Goal: Task Accomplishment & Management: Complete application form

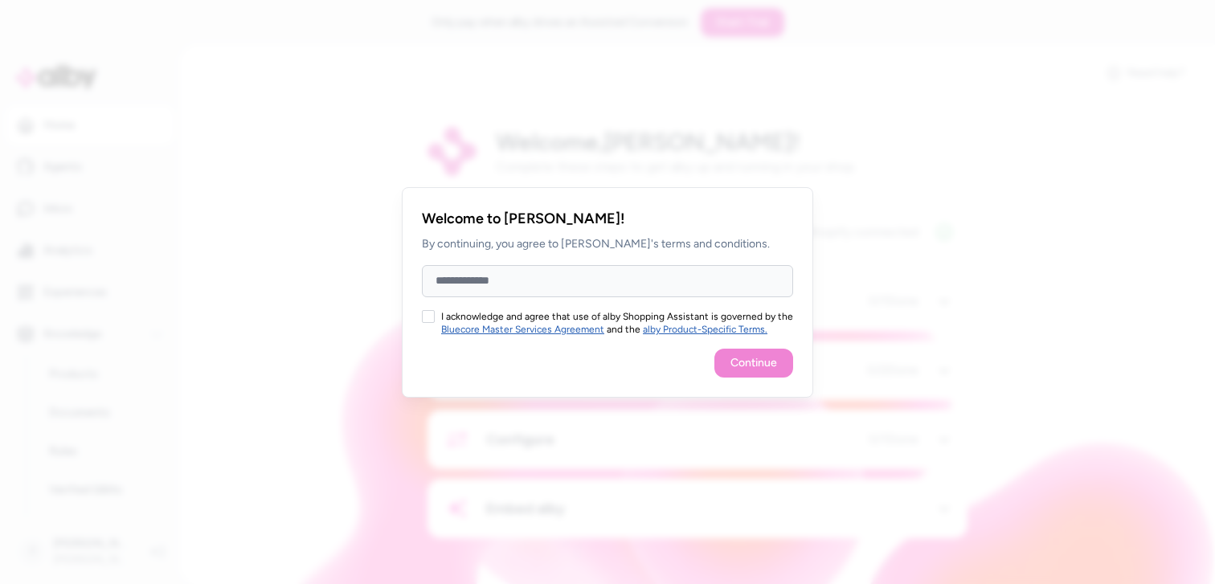
click at [440, 285] on input "Full Name" at bounding box center [607, 281] width 371 height 32
click at [433, 313] on button "I acknowledge and agree that use of alby Shopping Assistant is governed by the …" at bounding box center [428, 316] width 13 height 13
click at [509, 288] on input "Full Name" at bounding box center [607, 281] width 371 height 32
type input "**********"
click at [770, 353] on button "Continue" at bounding box center [753, 363] width 79 height 29
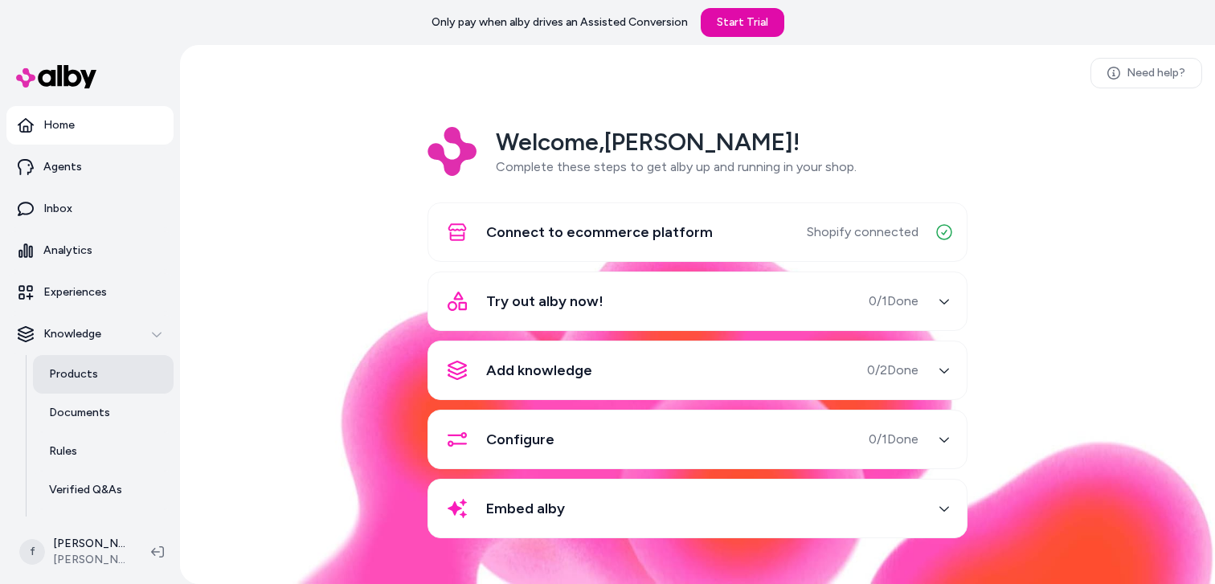
click at [90, 376] on p "Products" at bounding box center [73, 374] width 49 height 16
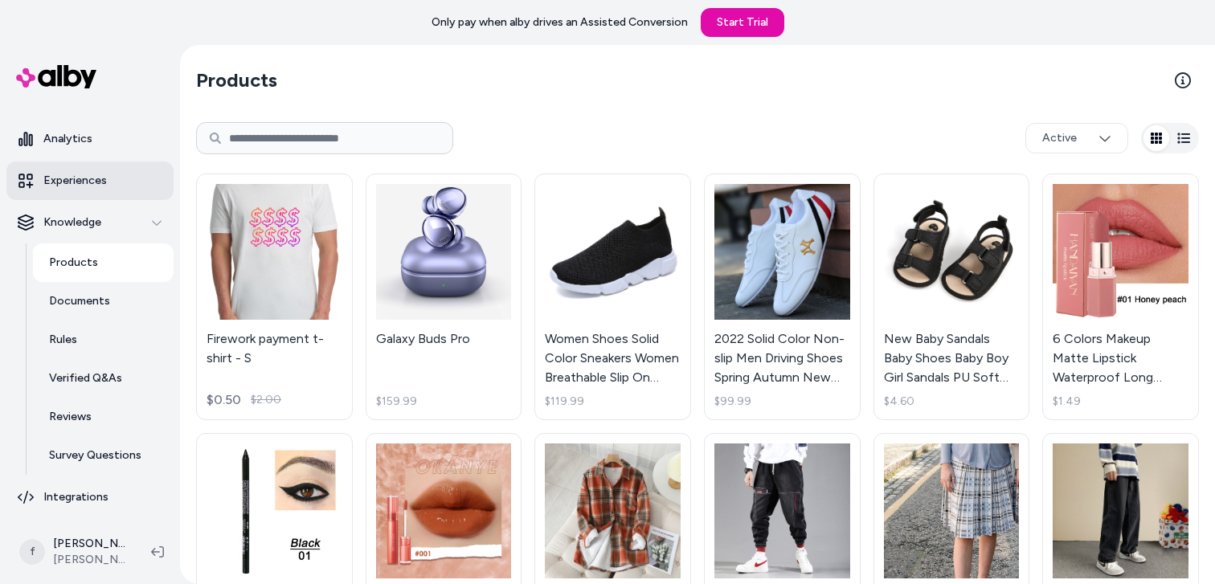
click at [93, 166] on link "Experiences" at bounding box center [89, 180] width 167 height 39
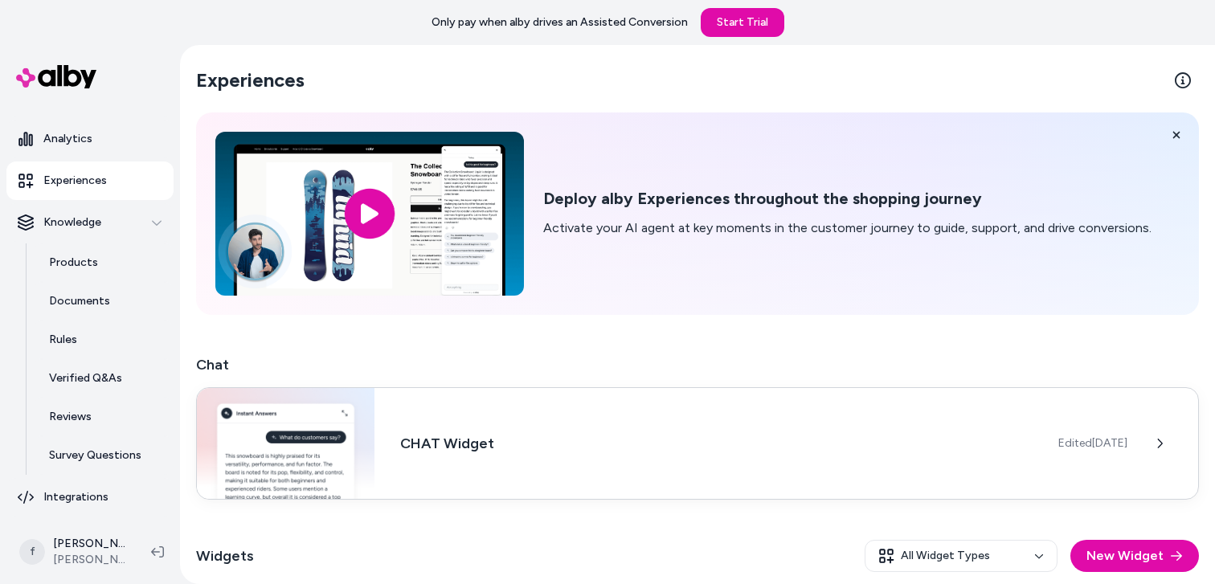
scroll to position [143, 0]
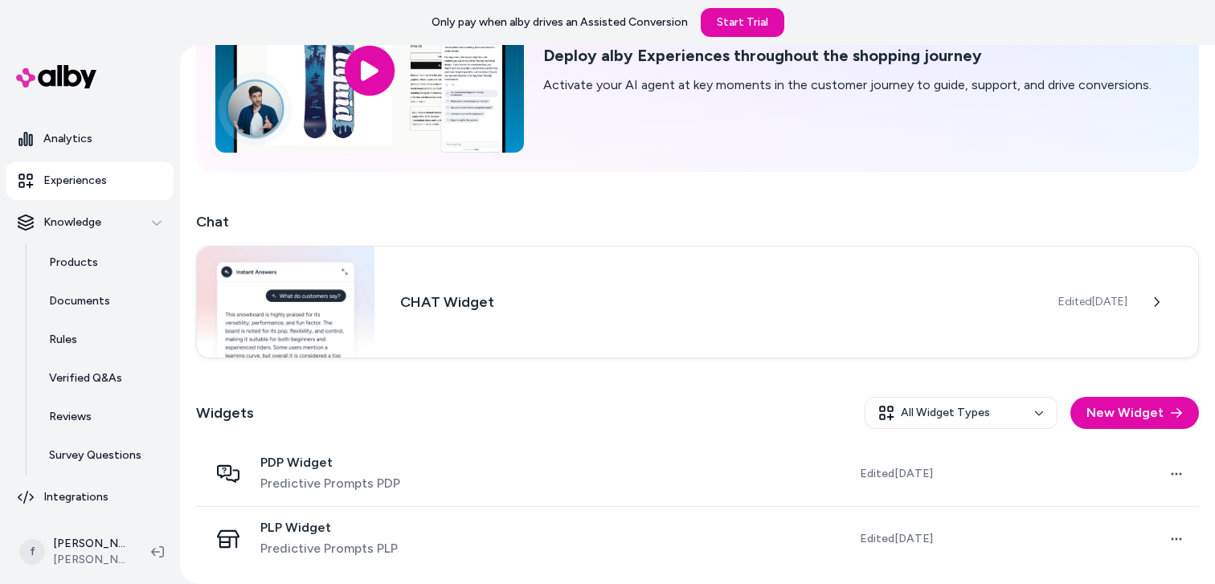
click at [537, 389] on div "Widgets All Widget Types New Widget" at bounding box center [697, 413] width 1003 height 58
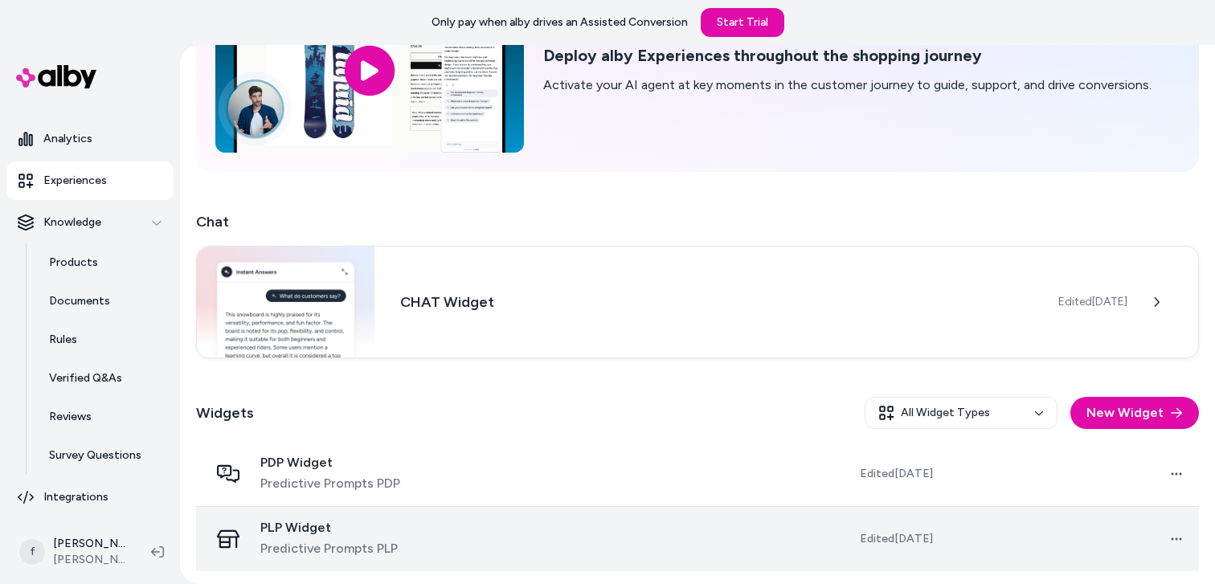
click at [495, 547] on td at bounding box center [610, 538] width 253 height 65
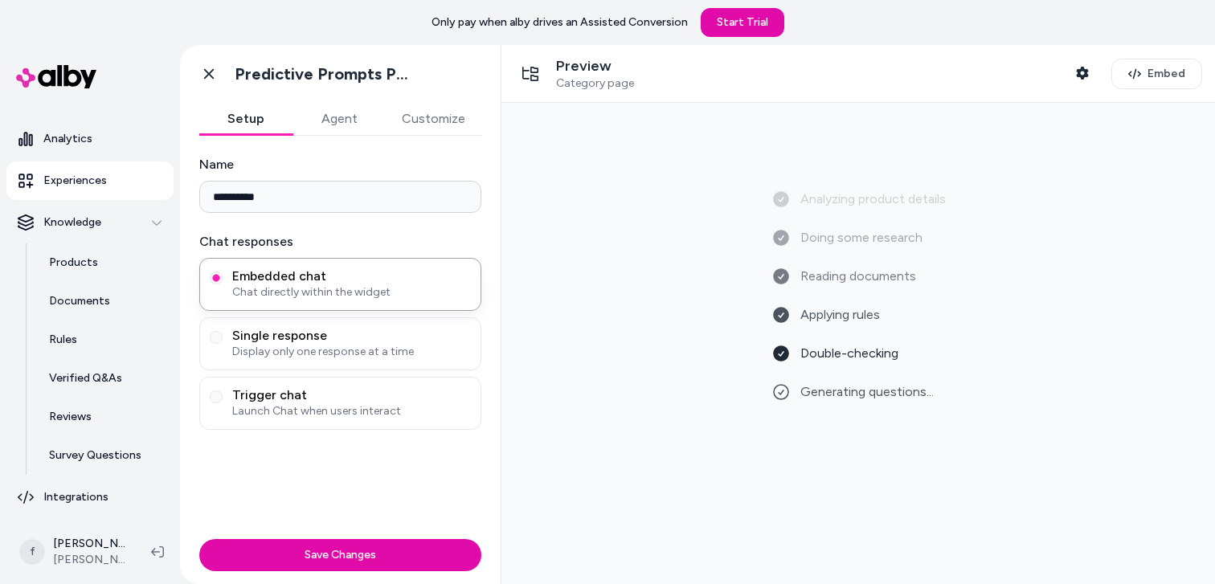
click at [461, 134] on button "Customize" at bounding box center [434, 119] width 96 height 32
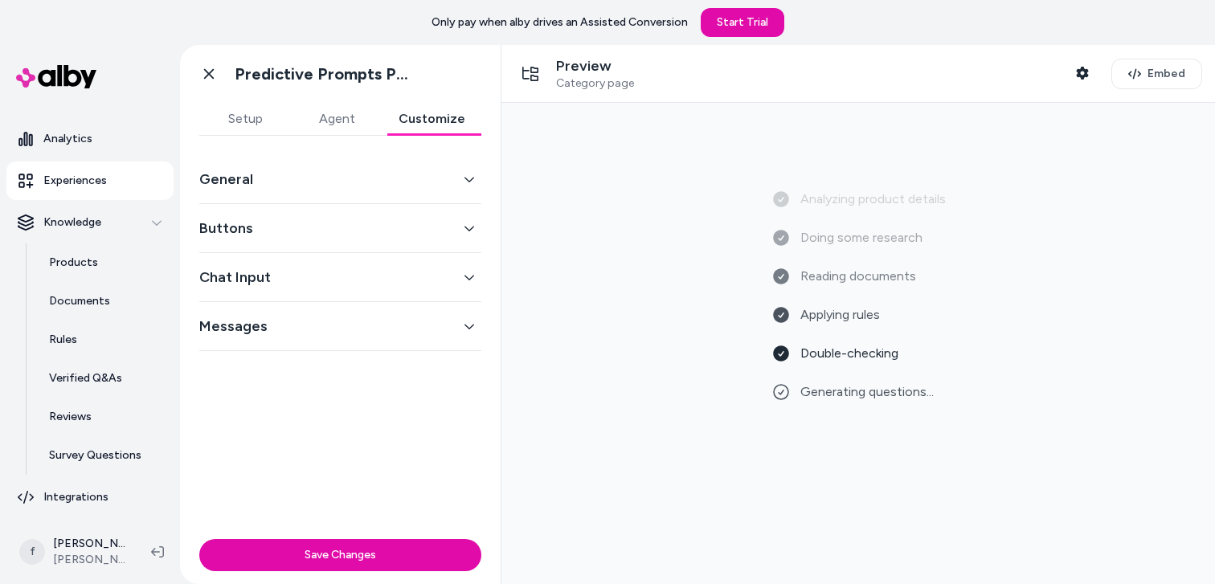
click at [329, 119] on button "Agent" at bounding box center [337, 119] width 92 height 32
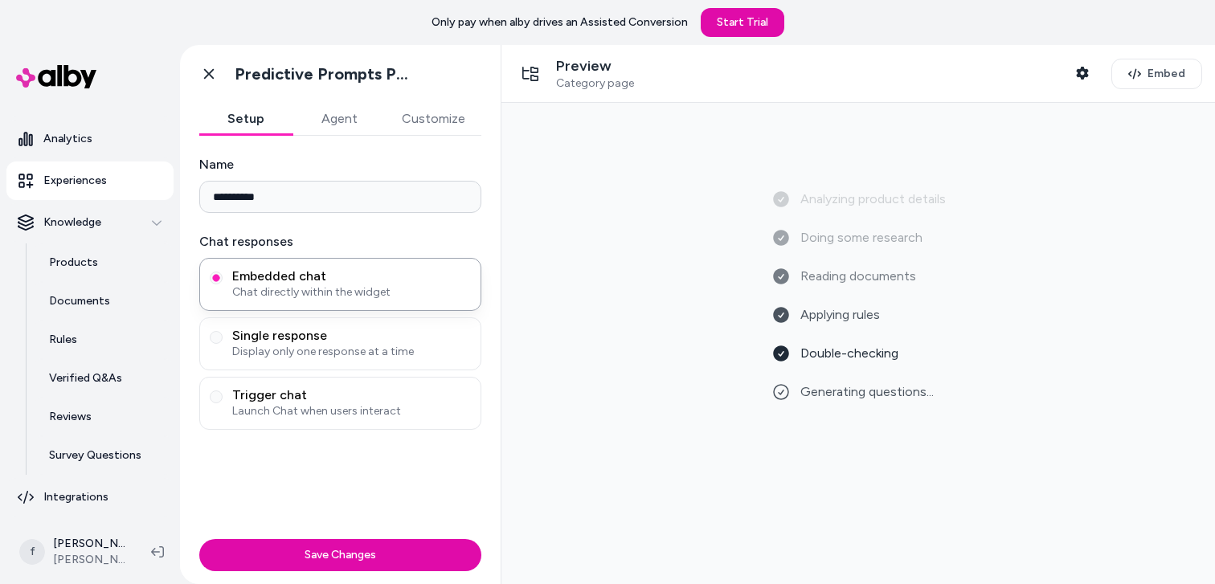
click at [235, 119] on button "Setup" at bounding box center [245, 119] width 93 height 32
click at [280, 354] on span "Display only one response at a time" at bounding box center [351, 352] width 239 height 16
click at [223, 344] on button "Single response Display only one response at a time" at bounding box center [216, 337] width 13 height 13
click at [342, 391] on span "Trigger chat" at bounding box center [351, 395] width 239 height 16
click at [223, 391] on button "Trigger chat Launch Chat when users interact" at bounding box center [216, 396] width 13 height 13
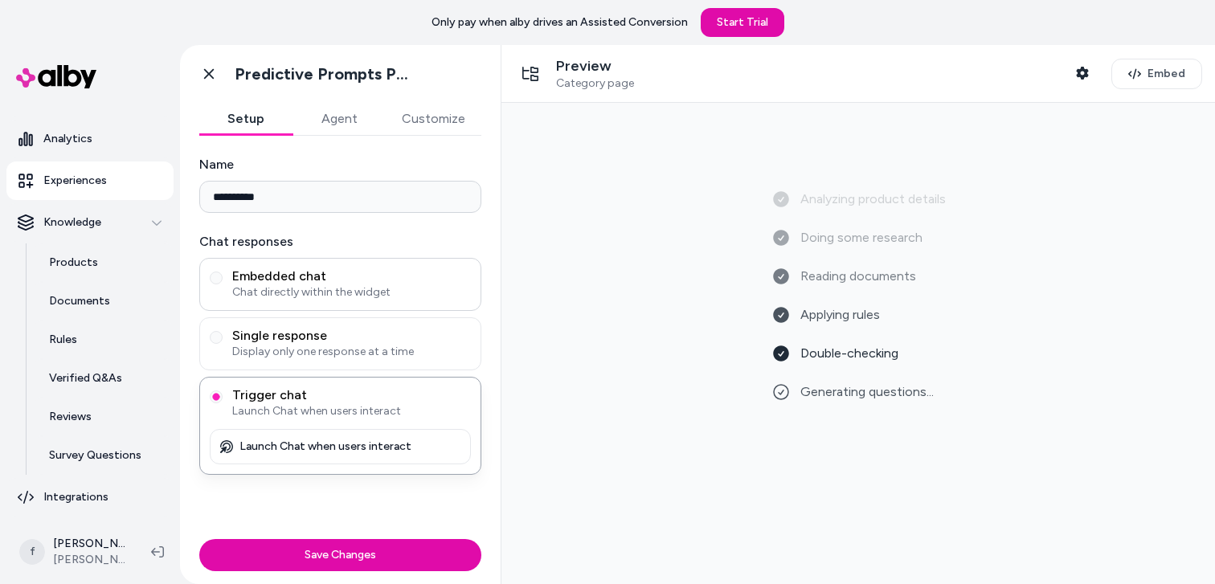
click at [302, 288] on span "Chat directly within the widget" at bounding box center [351, 292] width 239 height 16
click at [223, 284] on button "Embedded chat Chat directly within the widget" at bounding box center [216, 278] width 13 height 13
click at [840, 402] on div "Analyzing product details Doing some research Reading documents Applying rules …" at bounding box center [858, 424] width 174 height 212
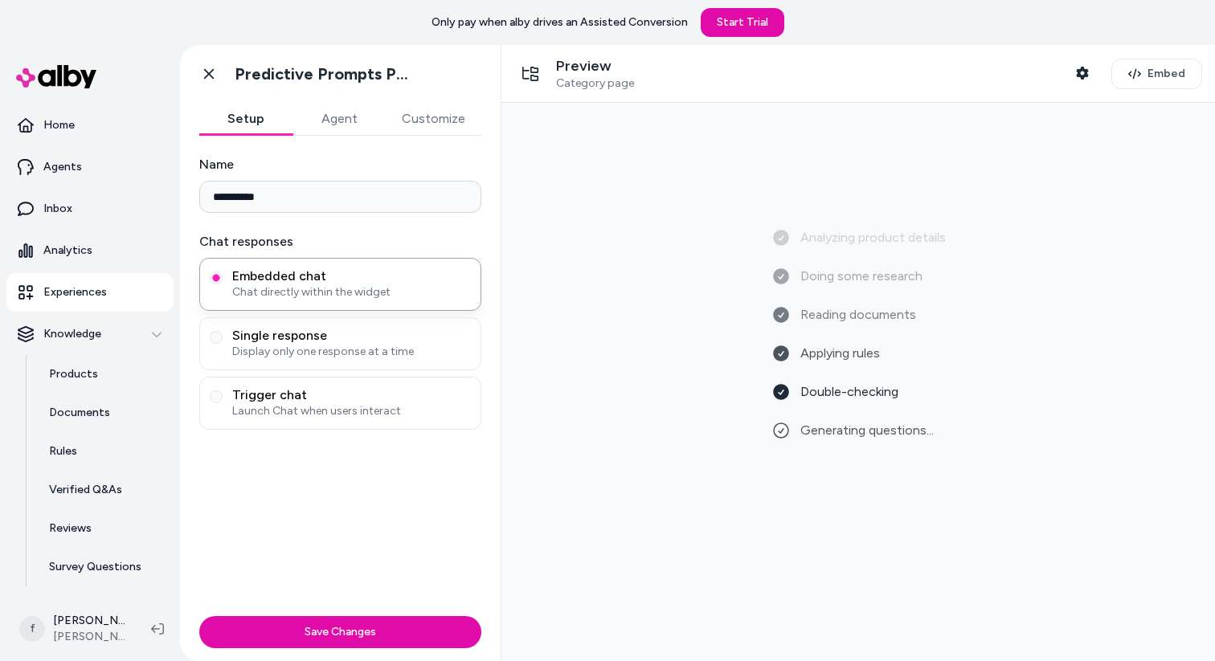
click at [706, 172] on div "Analyzing product details Doing some research Reading documents Applying rules …" at bounding box center [858, 382] width 688 height 533
click at [329, 338] on span "Single response" at bounding box center [351, 336] width 239 height 16
click at [223, 338] on button "Single response Display only one response at a time" at bounding box center [216, 337] width 13 height 13
click at [205, 77] on icon at bounding box center [209, 74] width 10 height 10
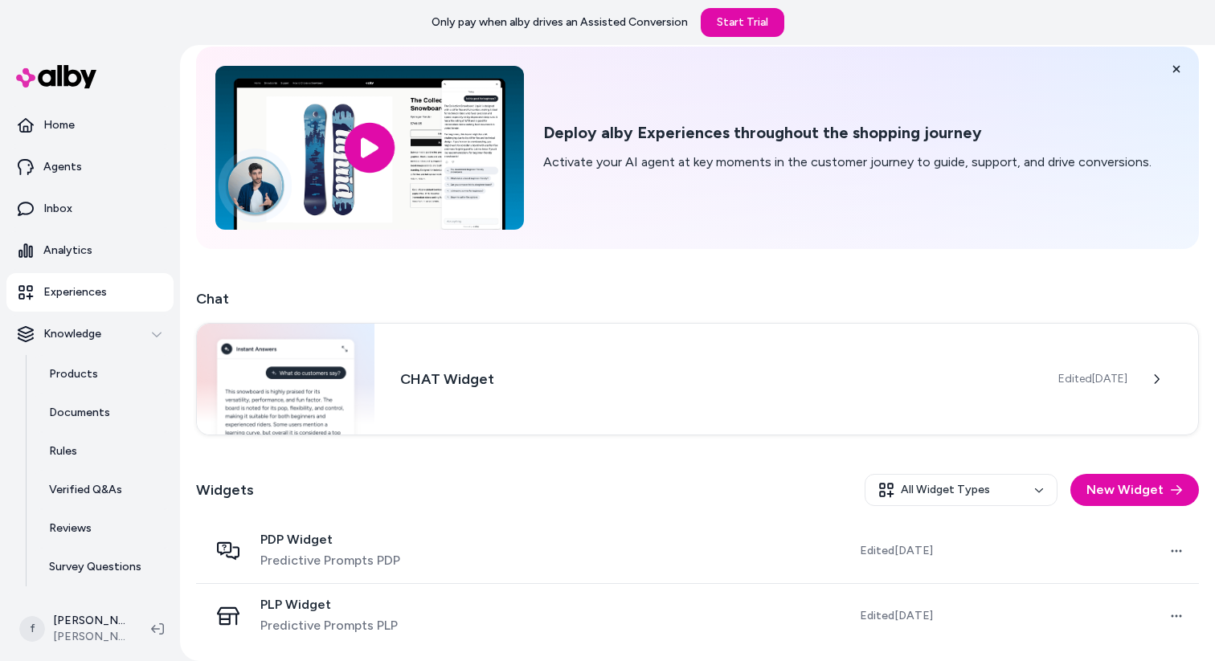
click at [419, 556] on div "PDP Widget Predictive Prompts PDP" at bounding box center [340, 551] width 263 height 39
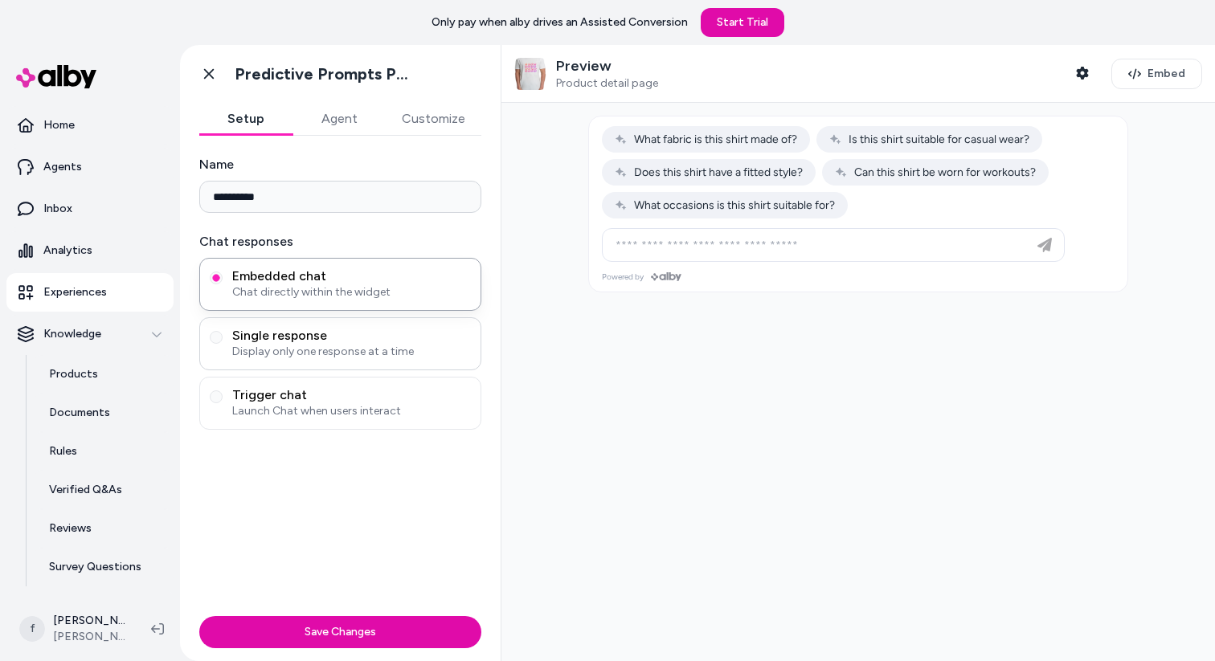
click at [337, 341] on span "Single response" at bounding box center [351, 336] width 239 height 16
click at [223, 341] on button "Single response Display only one response at a time" at bounding box center [216, 337] width 13 height 13
click at [802, 385] on div at bounding box center [857, 382] width 713 height 558
click at [386, 423] on div "Trigger chat Launch Chat when users interact" at bounding box center [340, 403] width 282 height 53
click at [741, 408] on div at bounding box center [857, 382] width 713 height 558
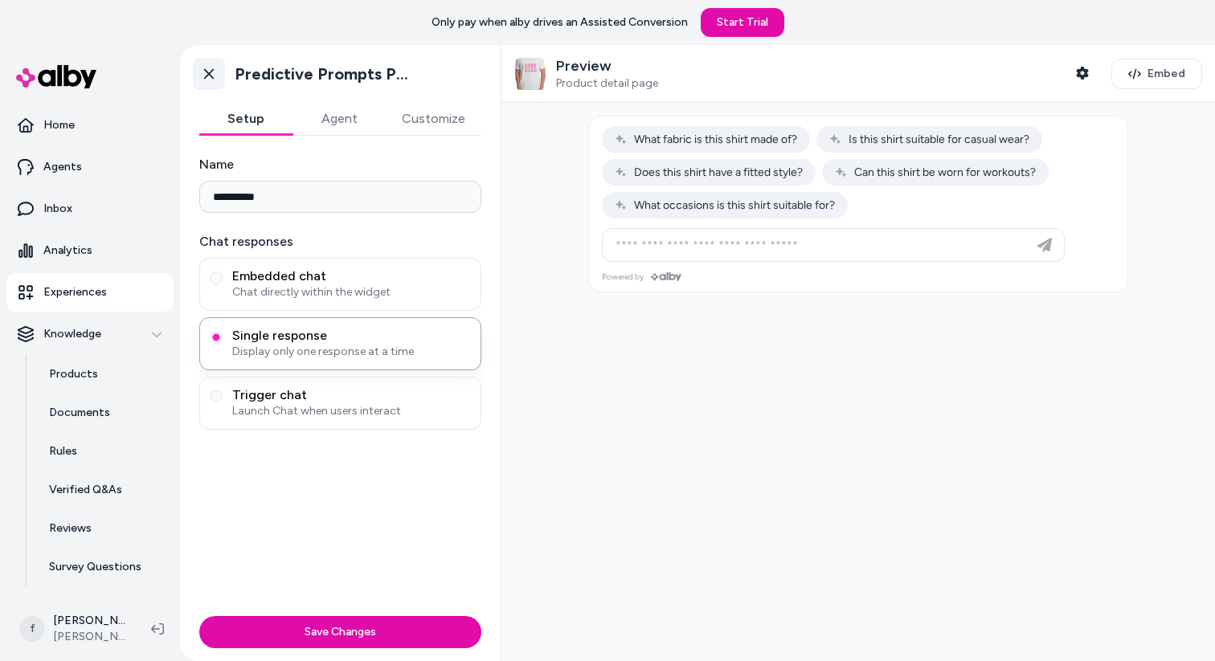
click at [204, 69] on icon at bounding box center [209, 74] width 10 height 10
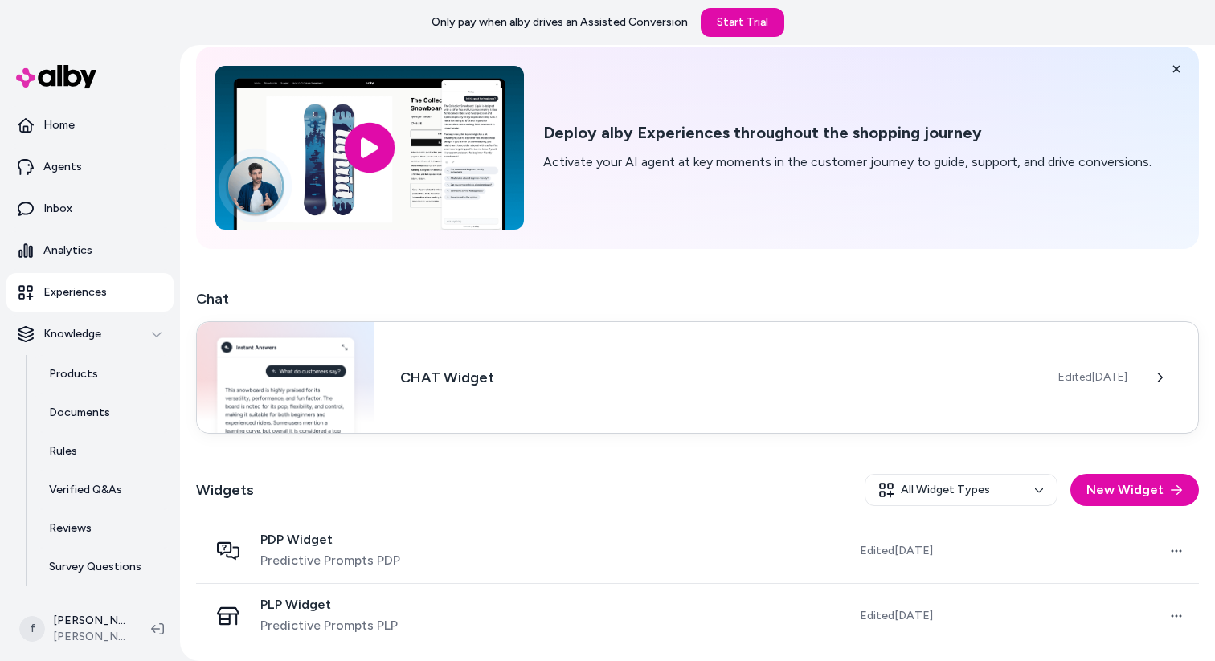
scroll to position [45, 0]
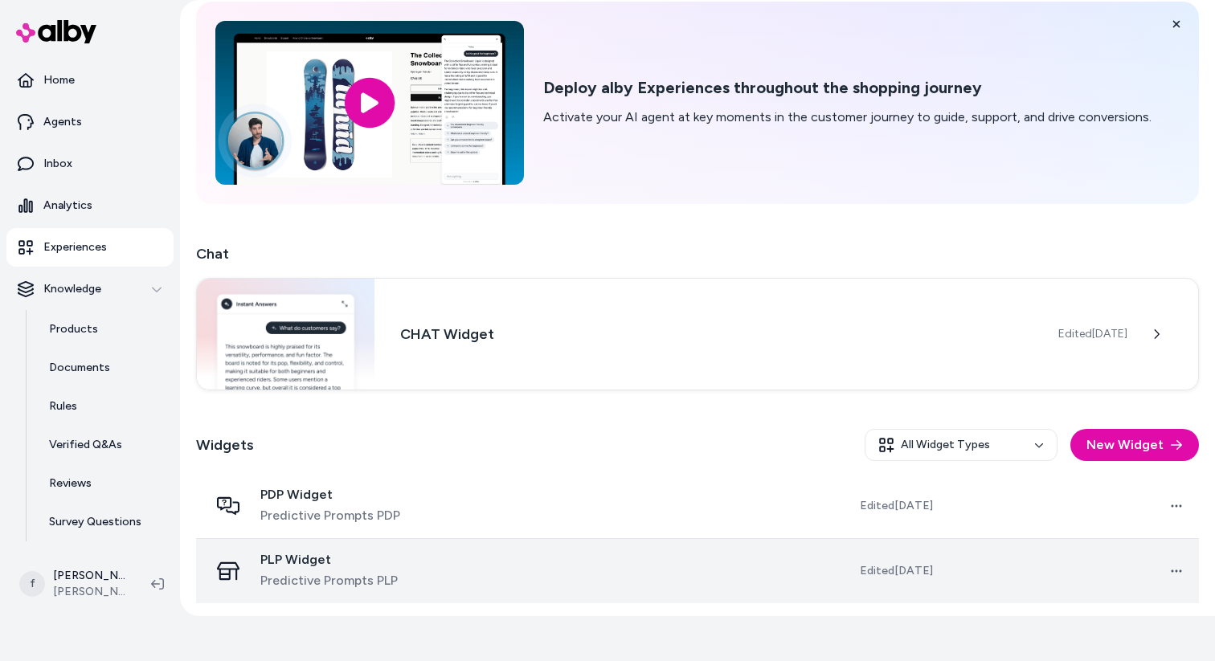
click at [468, 566] on div "PLP Widget Predictive Prompts PLP" at bounding box center [340, 571] width 263 height 39
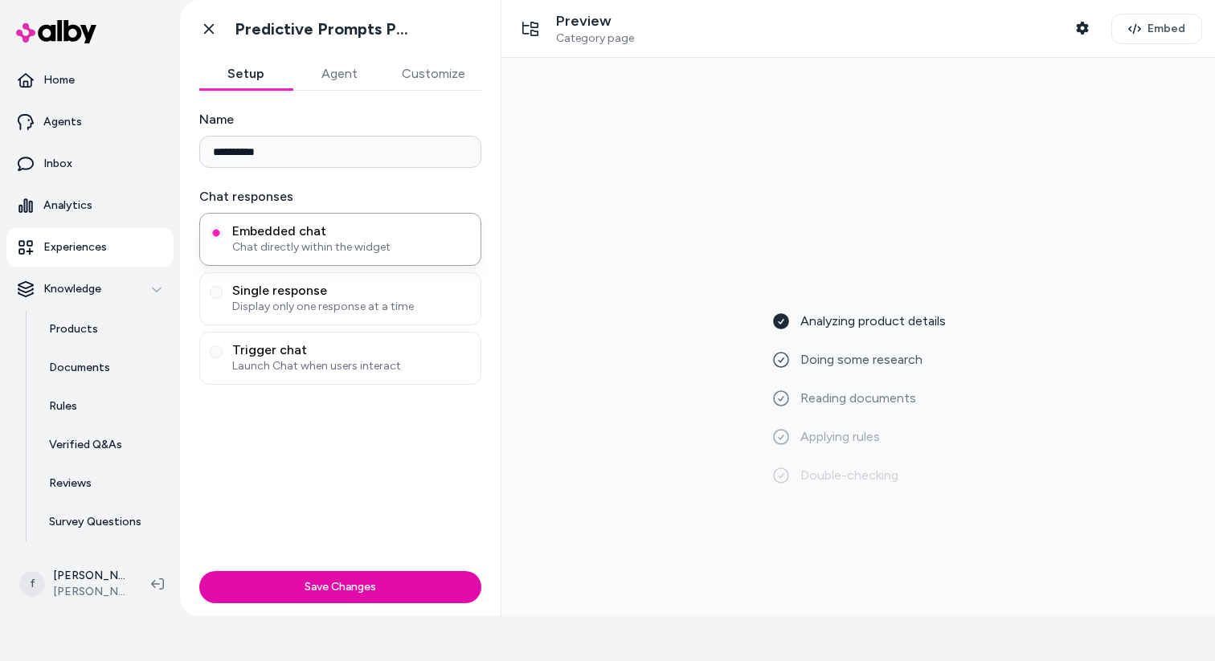
click at [746, 313] on div "Analyzing product details Doing some research Reading documents Applying rules …" at bounding box center [858, 337] width 688 height 533
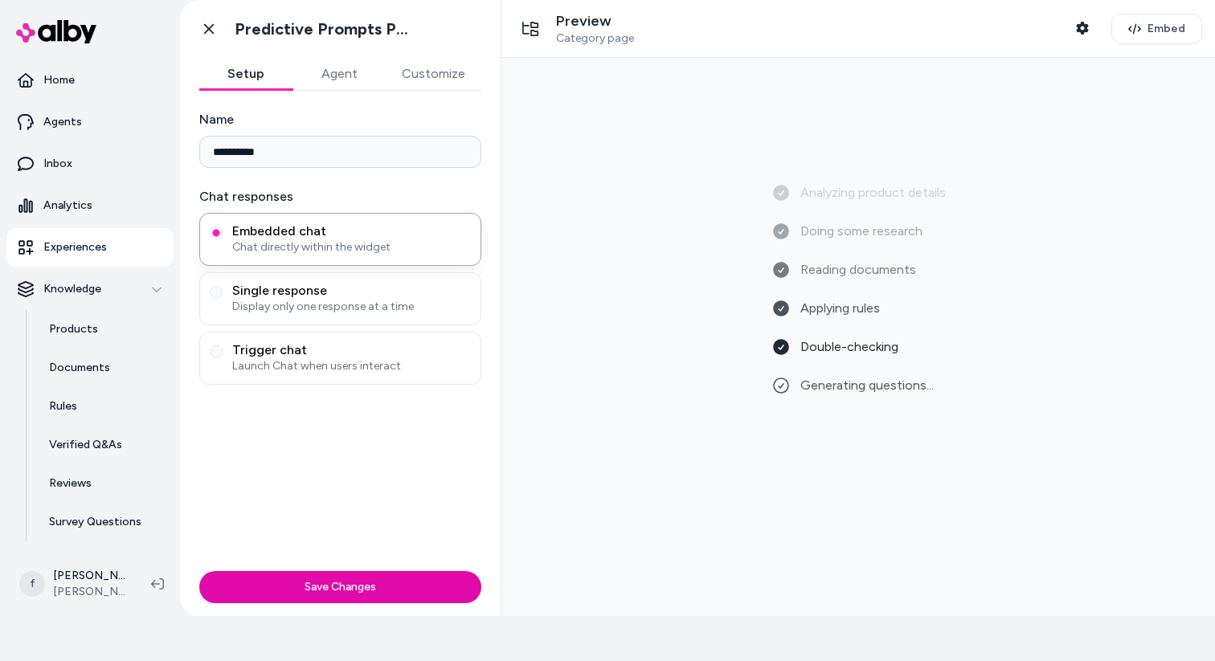
click at [574, 326] on div "Analyzing product details Doing some research Reading documents Applying rules …" at bounding box center [858, 337] width 688 height 533
click at [331, 80] on button "Agent" at bounding box center [338, 74] width 93 height 32
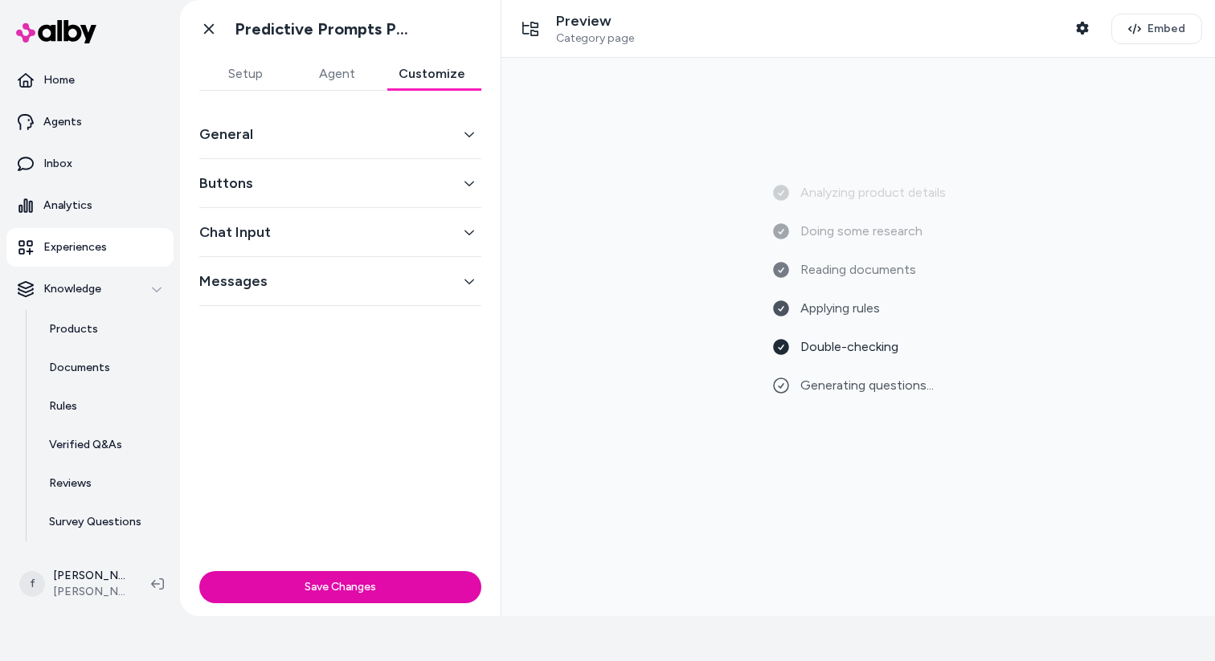
click at [420, 76] on button "Customize" at bounding box center [431, 74] width 99 height 32
click at [214, 32] on icon at bounding box center [209, 29] width 16 height 16
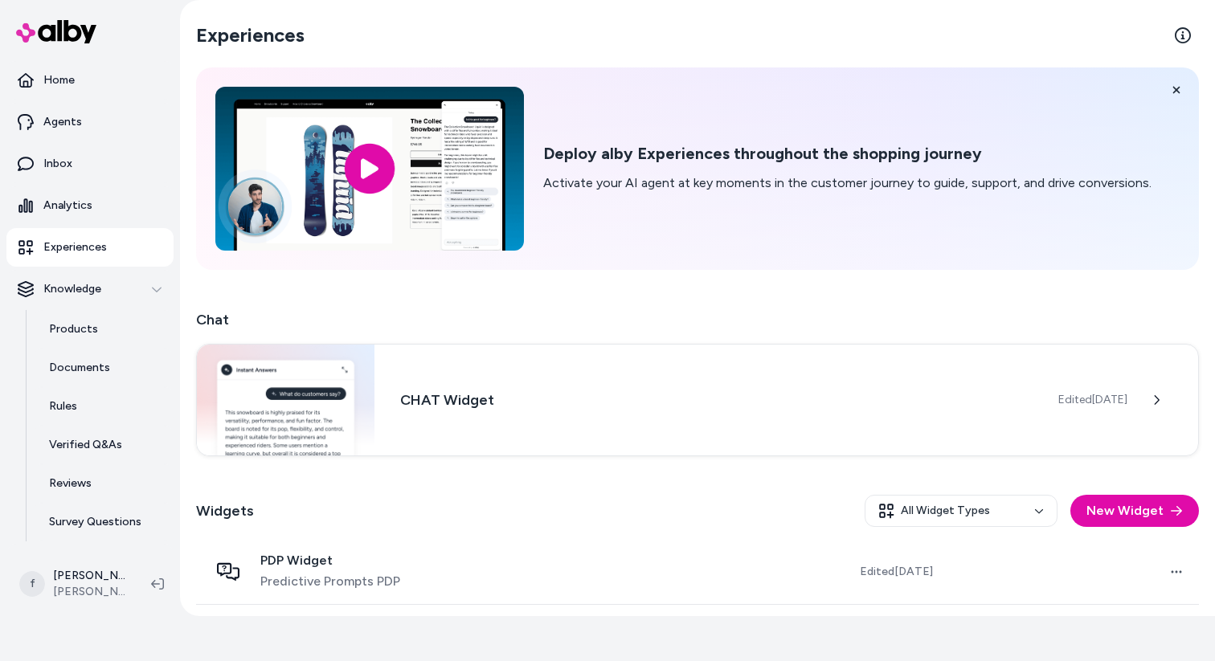
scroll to position [66, 0]
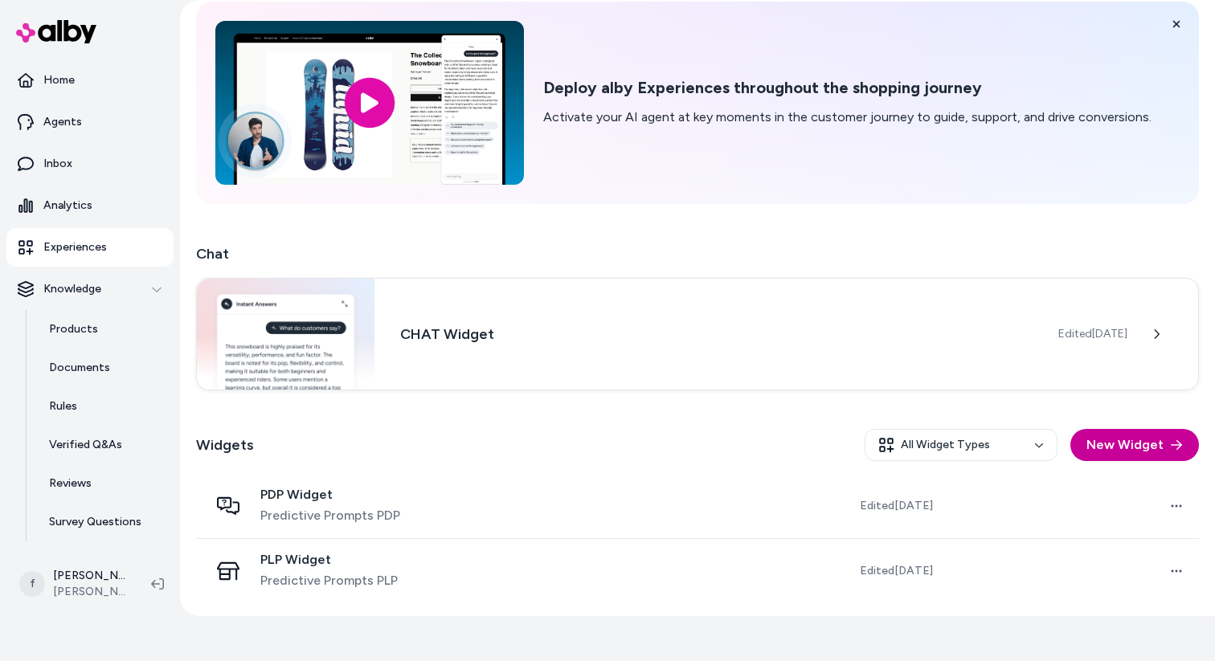
click at [1110, 440] on button "New Widget" at bounding box center [1134, 445] width 129 height 32
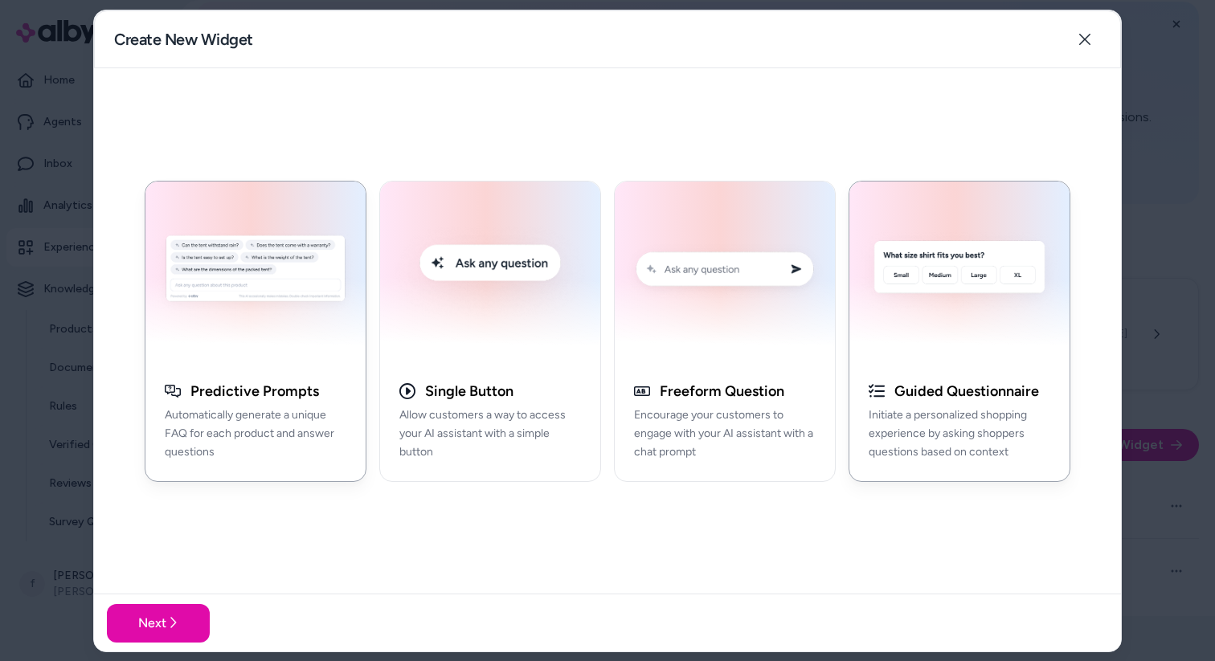
click at [1012, 360] on div "button" at bounding box center [959, 272] width 220 height 182
click at [168, 583] on icon at bounding box center [172, 622] width 13 height 13
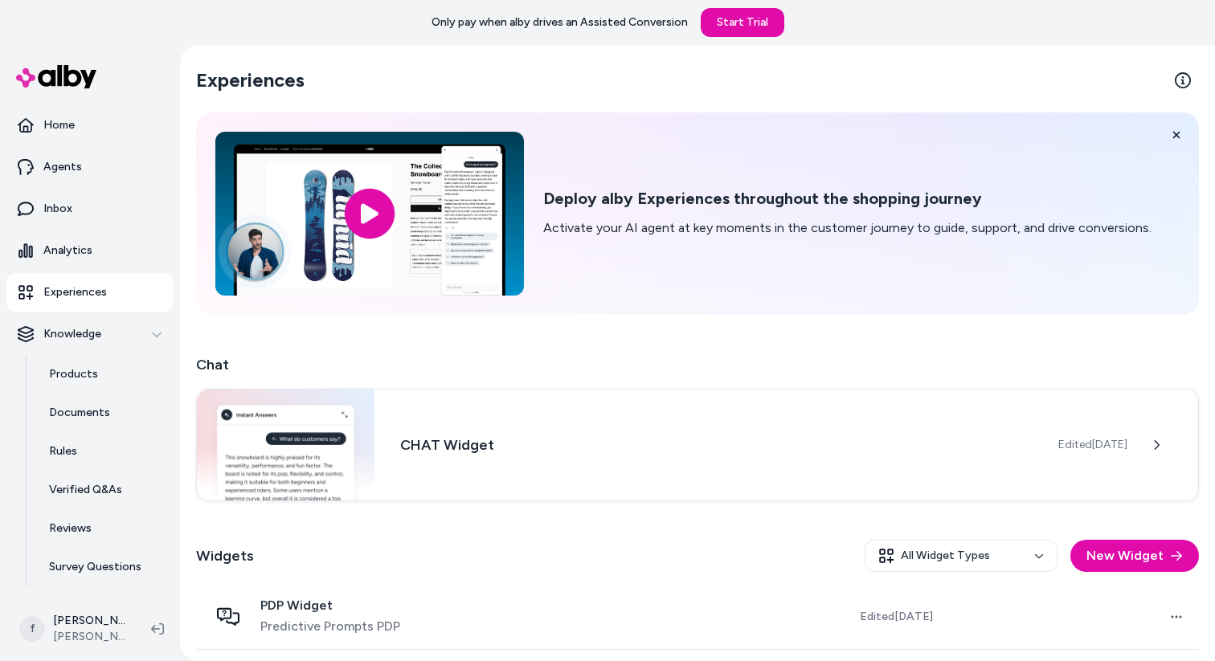
scroll to position [45, 0]
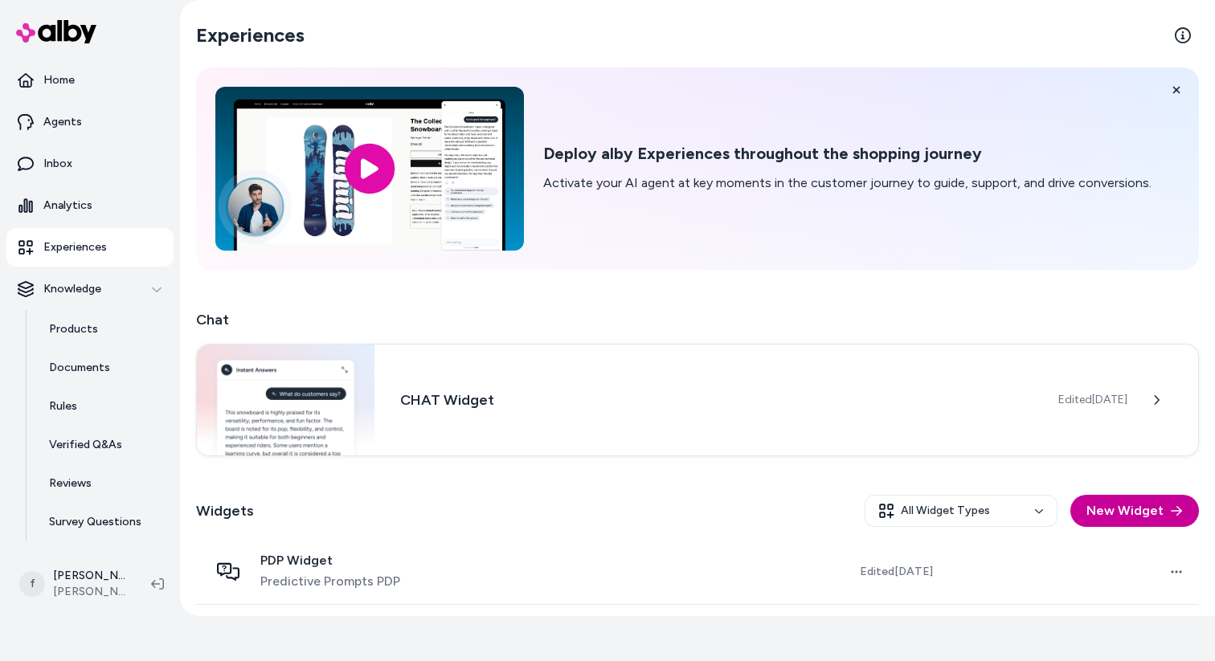
click at [1122, 509] on button "New Widget" at bounding box center [1134, 511] width 129 height 32
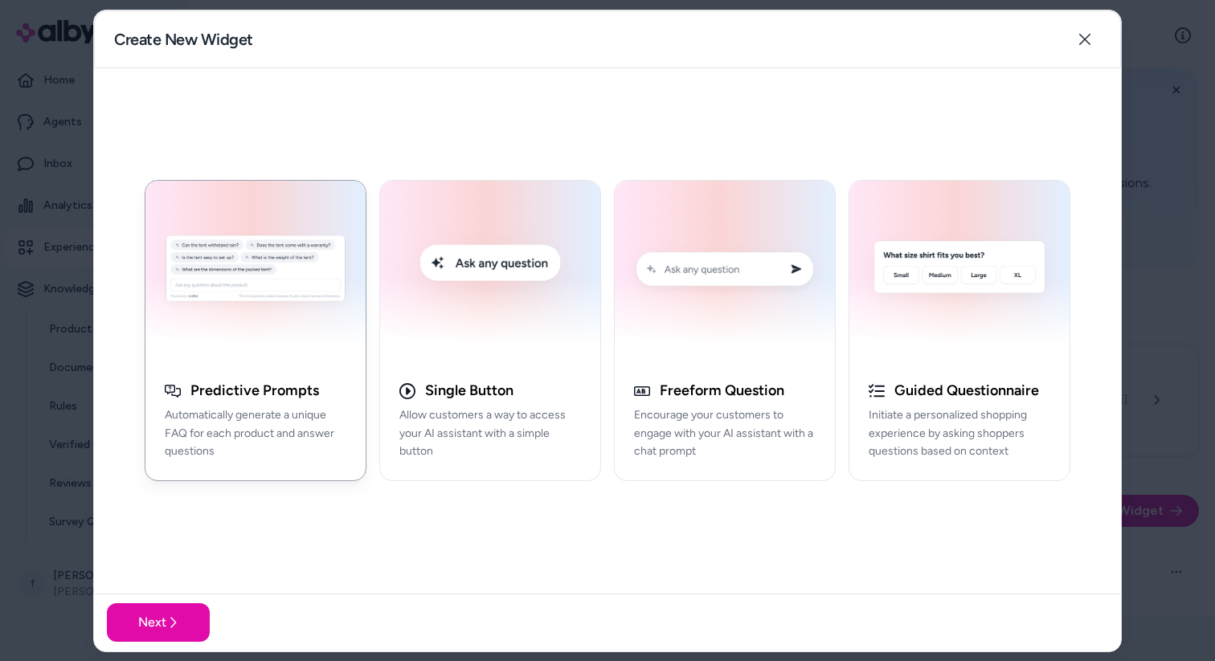
drag, startPoint x: 188, startPoint y: 392, endPoint x: 302, endPoint y: 390, distance: 114.1
click at [301, 390] on div "Predictive Prompts" at bounding box center [256, 391] width 182 height 18
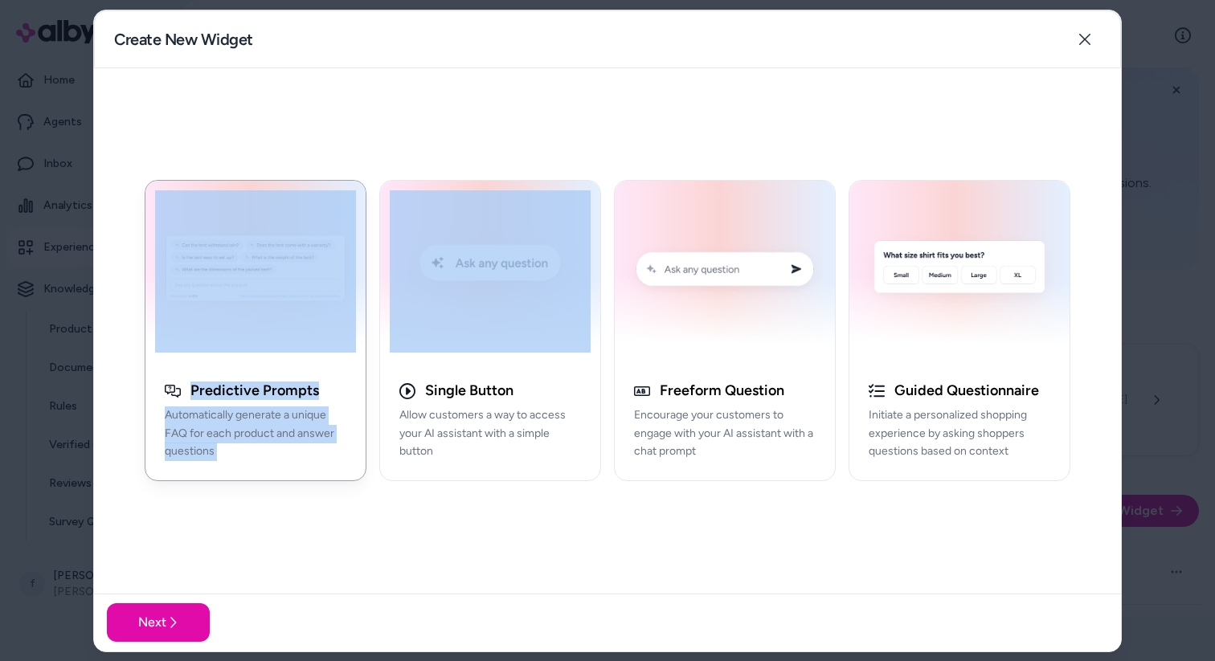
drag, startPoint x: 374, startPoint y: 394, endPoint x: 174, endPoint y: 389, distance: 200.9
click at [174, 389] on div "Predictive Prompts Automatically generate a unique FAQ for each product and ans…" at bounding box center [607, 330] width 1027 height 525
copy div "Predictive Prompts Automatically generate a unique FAQ for each product and ans…"
click at [422, 391] on div "Single Button" at bounding box center [490, 391] width 182 height 18
drag, startPoint x: 423, startPoint y: 390, endPoint x: 525, endPoint y: 393, distance: 101.3
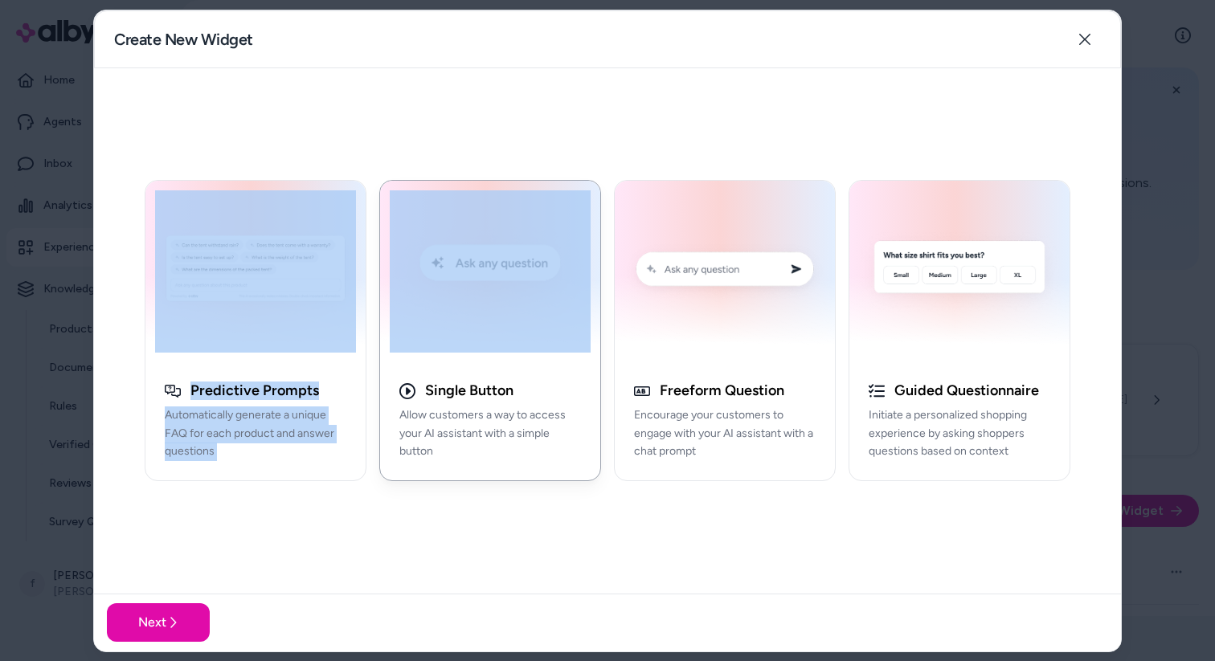
click at [525, 393] on div "Single Button" at bounding box center [490, 391] width 182 height 18
drag, startPoint x: 488, startPoint y: 390, endPoint x: 433, endPoint y: 387, distance: 55.5
click at [433, 387] on div "Single Button" at bounding box center [490, 391] width 182 height 18
drag, startPoint x: 1046, startPoint y: 433, endPoint x: 905, endPoint y: 390, distance: 146.9
click at [905, 390] on div "Guided Questionnaire Initiate a personalized shopping experience by asking shop…" at bounding box center [959, 427] width 220 height 105
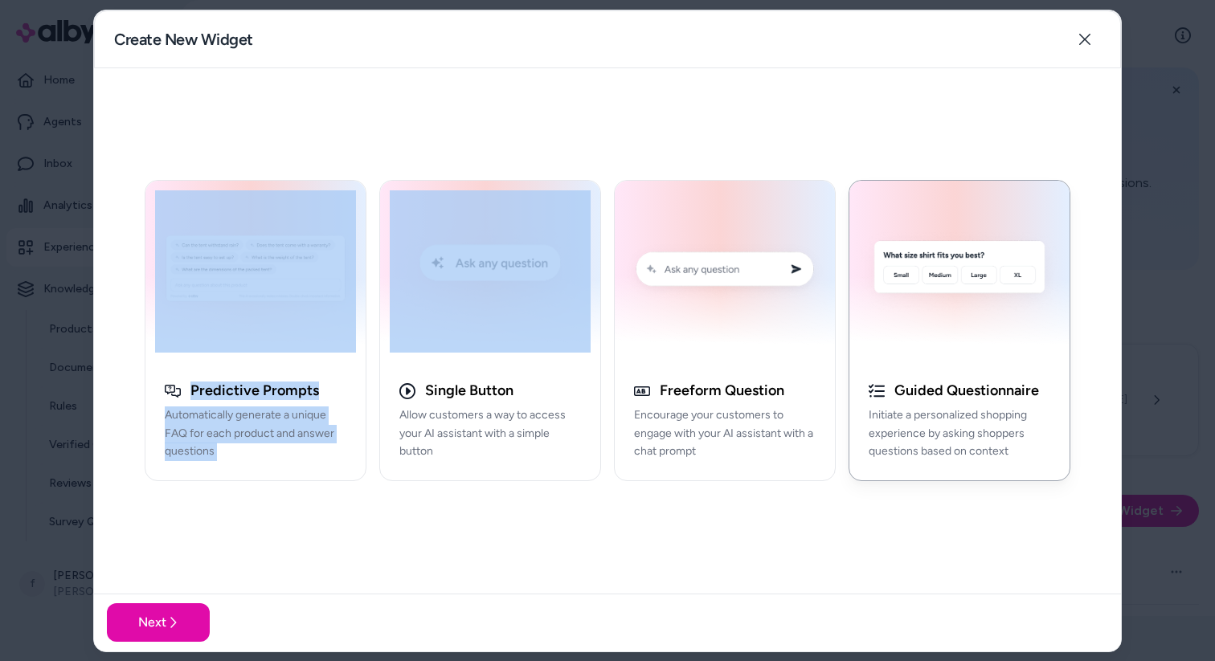
drag, startPoint x: 883, startPoint y: 389, endPoint x: 1040, endPoint y: 391, distance: 157.5
click at [1040, 391] on div "Guided Questionnaire" at bounding box center [960, 391] width 182 height 18
click at [1036, 391] on h3 "Guided Questionnaire" at bounding box center [966, 391] width 145 height 18
drag, startPoint x: 1041, startPoint y: 390, endPoint x: 874, endPoint y: 390, distance: 167.1
click at [874, 390] on div "Guided Questionnaire" at bounding box center [960, 391] width 182 height 18
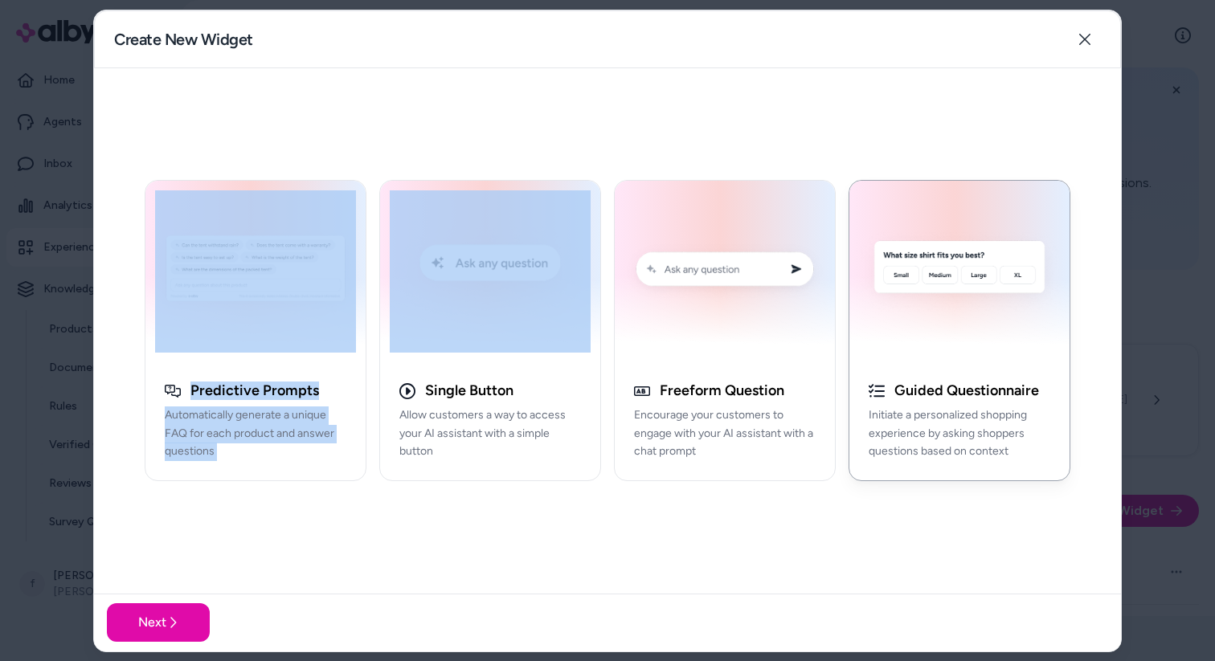
drag, startPoint x: 870, startPoint y: 415, endPoint x: 897, endPoint y: 358, distance: 64.0
click at [897, 357] on button "Guided Questionnaire Initiate a personalized shopping experience by asking shop…" at bounding box center [959, 330] width 222 height 301
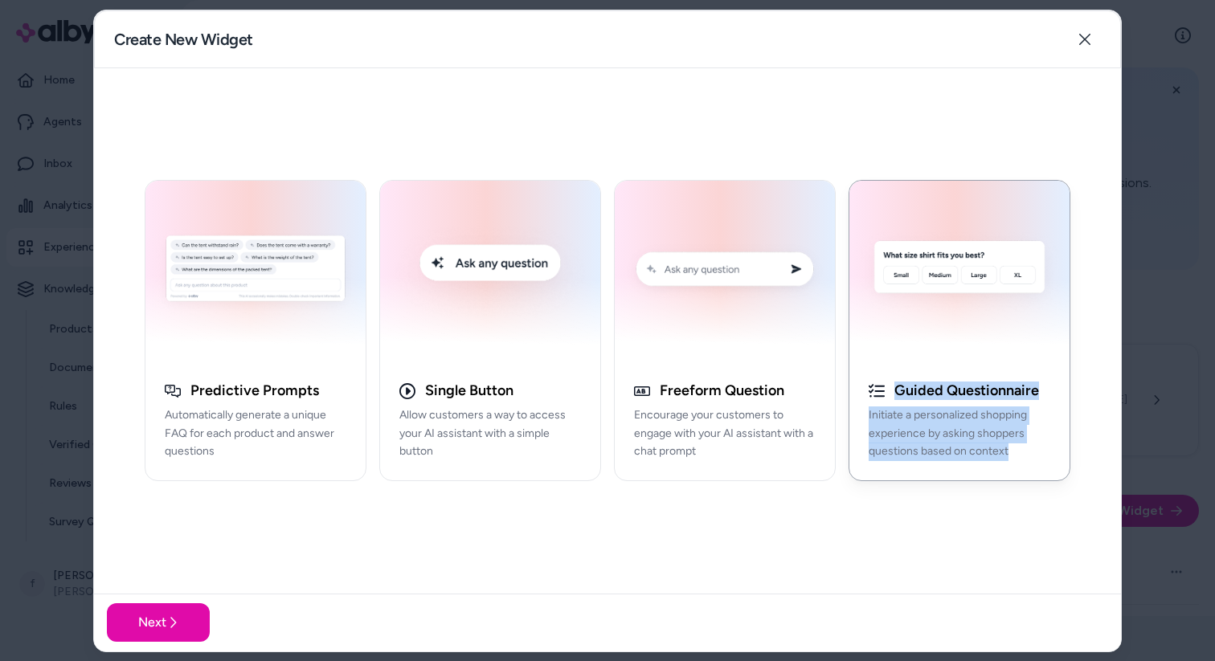
drag, startPoint x: 1090, startPoint y: 491, endPoint x: 897, endPoint y: 393, distance: 217.0
click at [897, 393] on div "Predictive Prompts Automatically generate a unique FAQ for each product and ans…" at bounding box center [607, 330] width 1027 height 525
copy div "Guided Questionnaire Initiate a personalized shopping experience by asking shop…"
click at [930, 350] on img "button" at bounding box center [959, 271] width 201 height 162
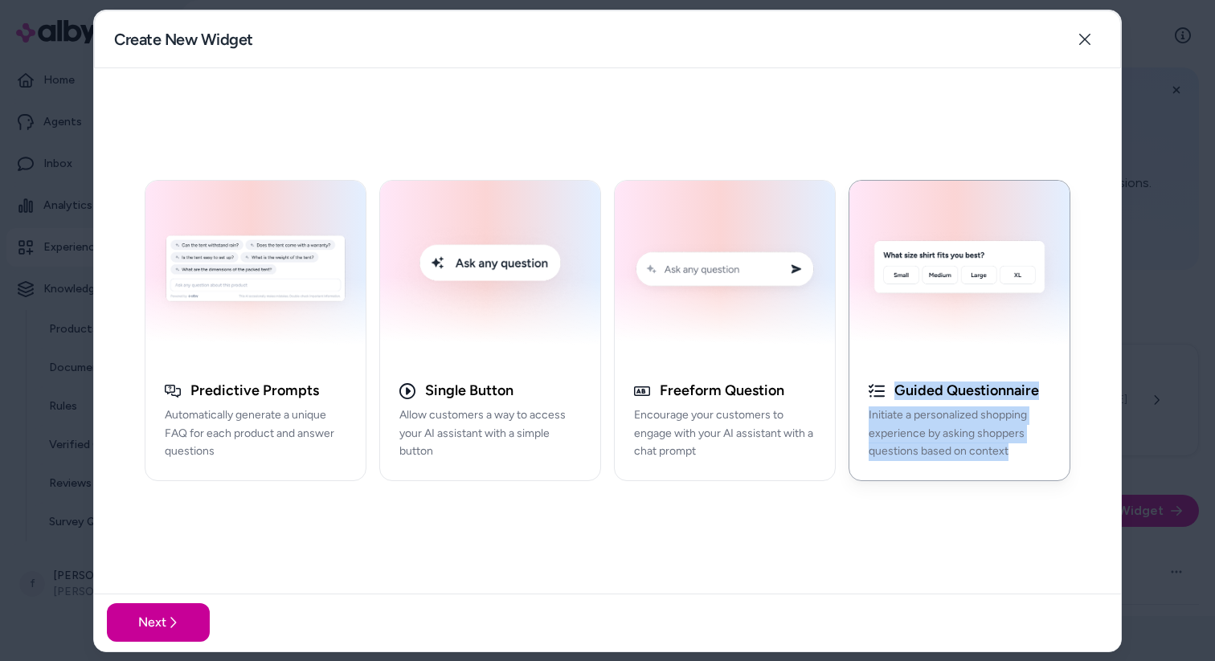
click at [187, 583] on button "Next" at bounding box center [158, 622] width 103 height 39
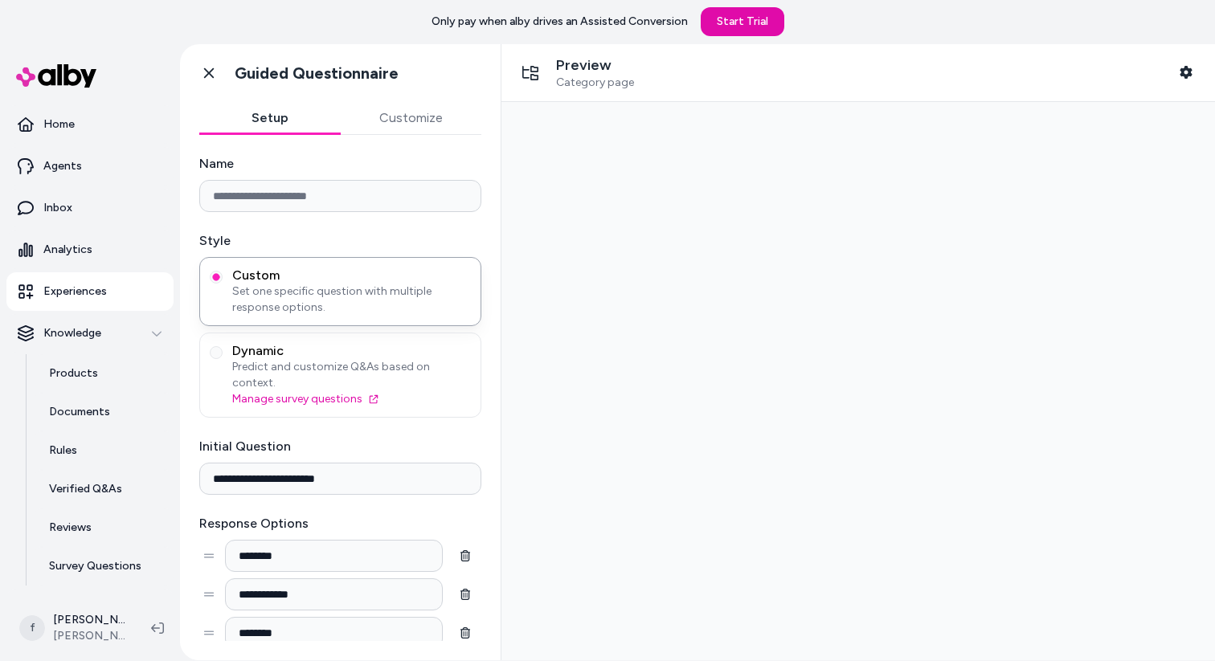
scroll to position [45, 0]
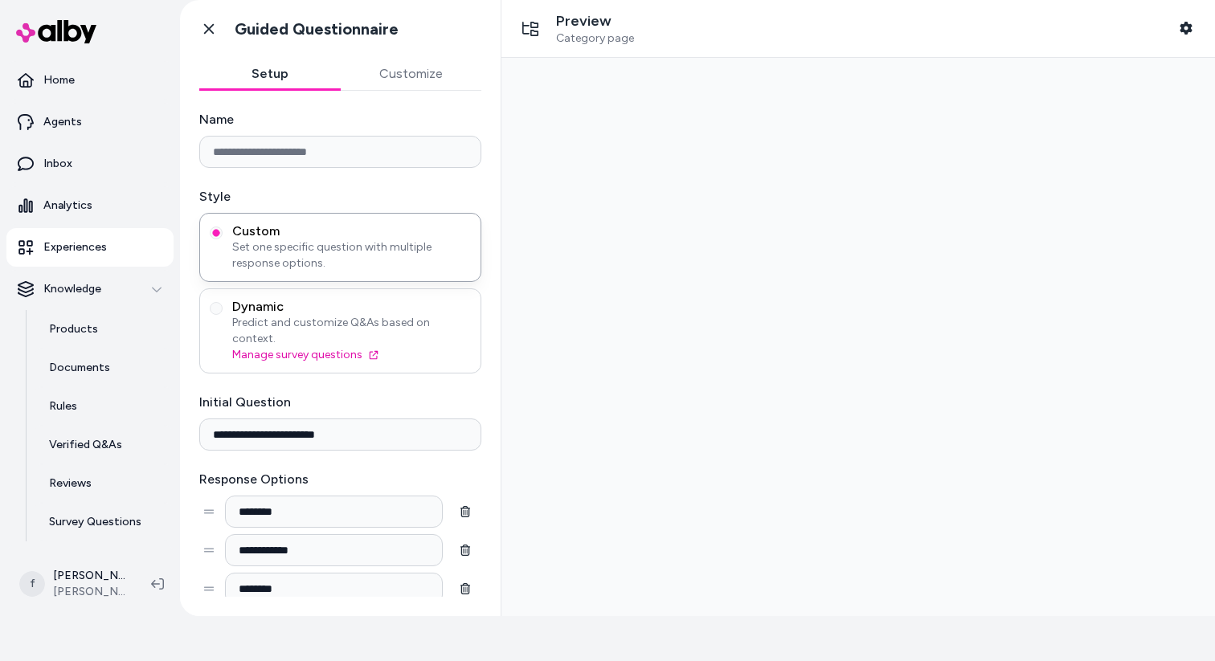
click at [264, 320] on span "Predict and customize Q&As based on context." at bounding box center [351, 331] width 239 height 32
click at [223, 315] on button "Dynamic Predict and customize Q&As based on context. Manage survey questions" at bounding box center [216, 308] width 13 height 13
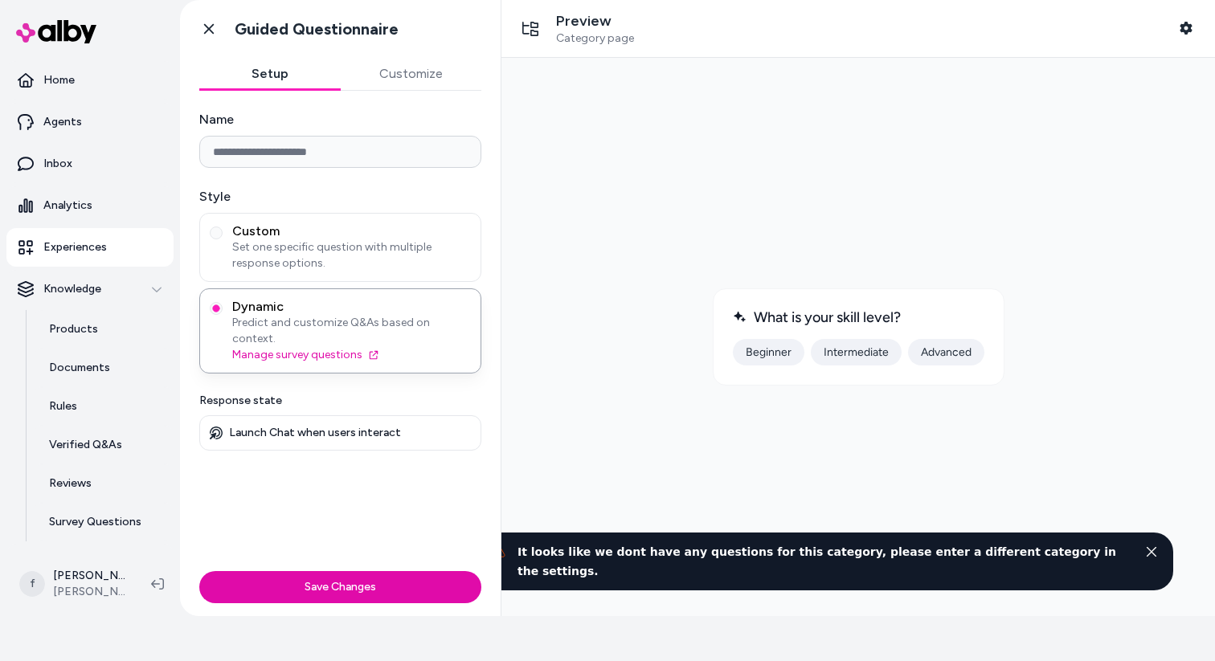
click at [779, 206] on div at bounding box center [858, 337] width 688 height 533
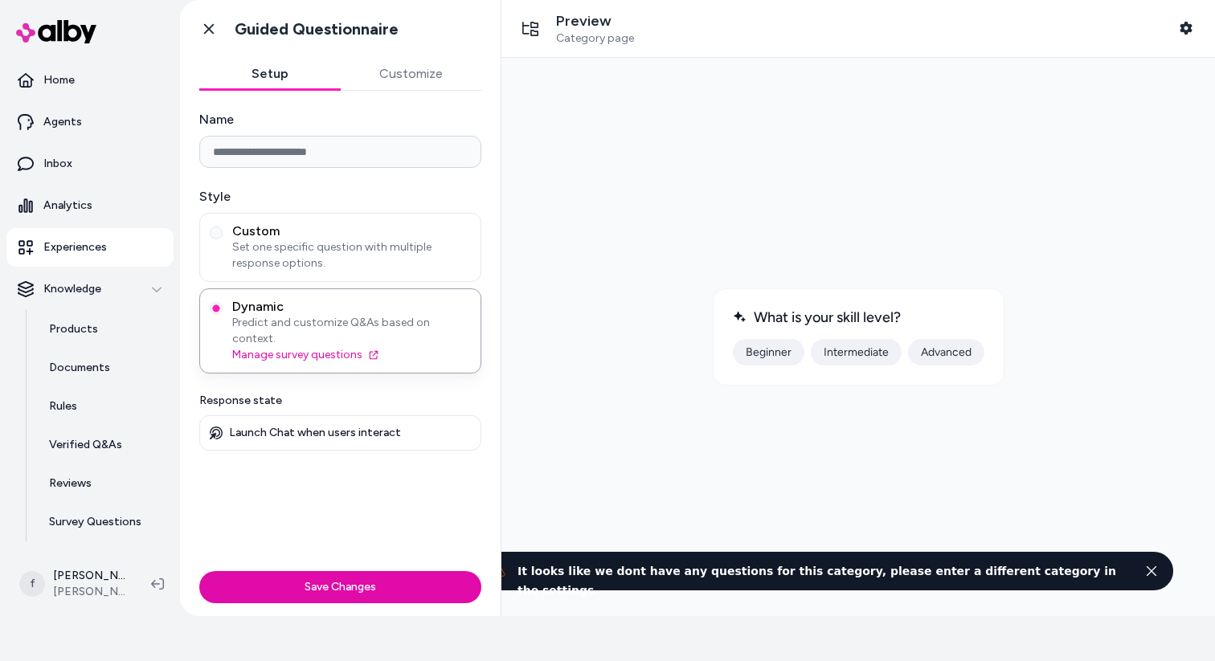
click at [1157, 572] on button "Close toast" at bounding box center [1152, 571] width 18 height 19
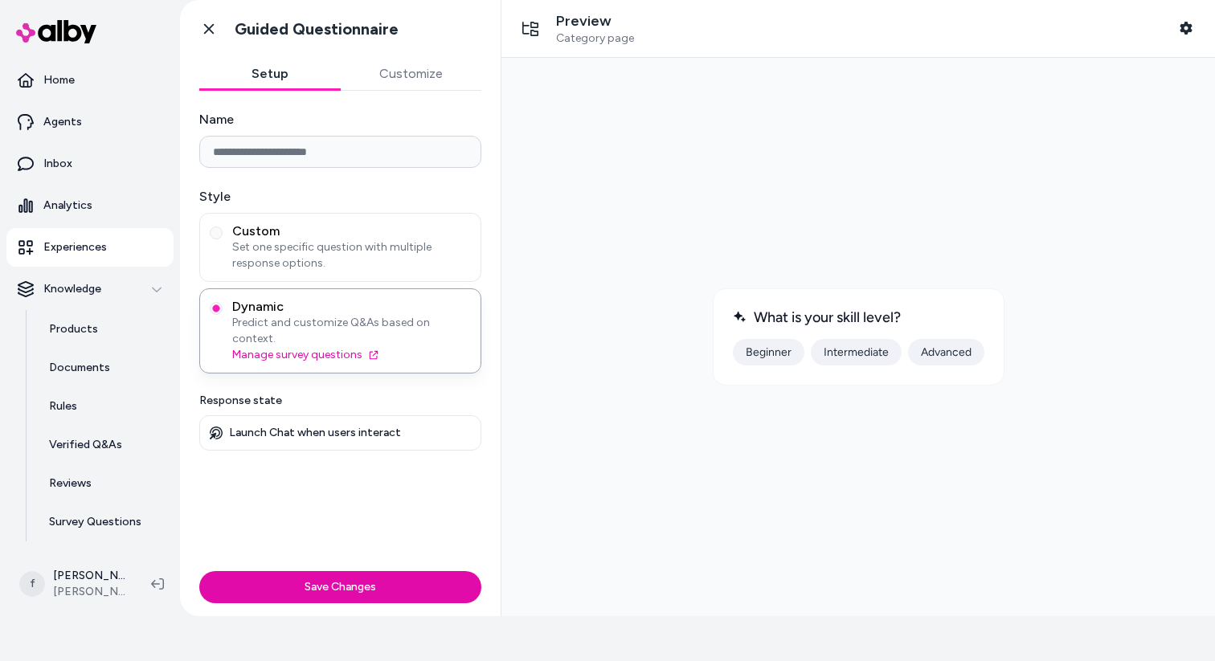
scroll to position [33, 0]
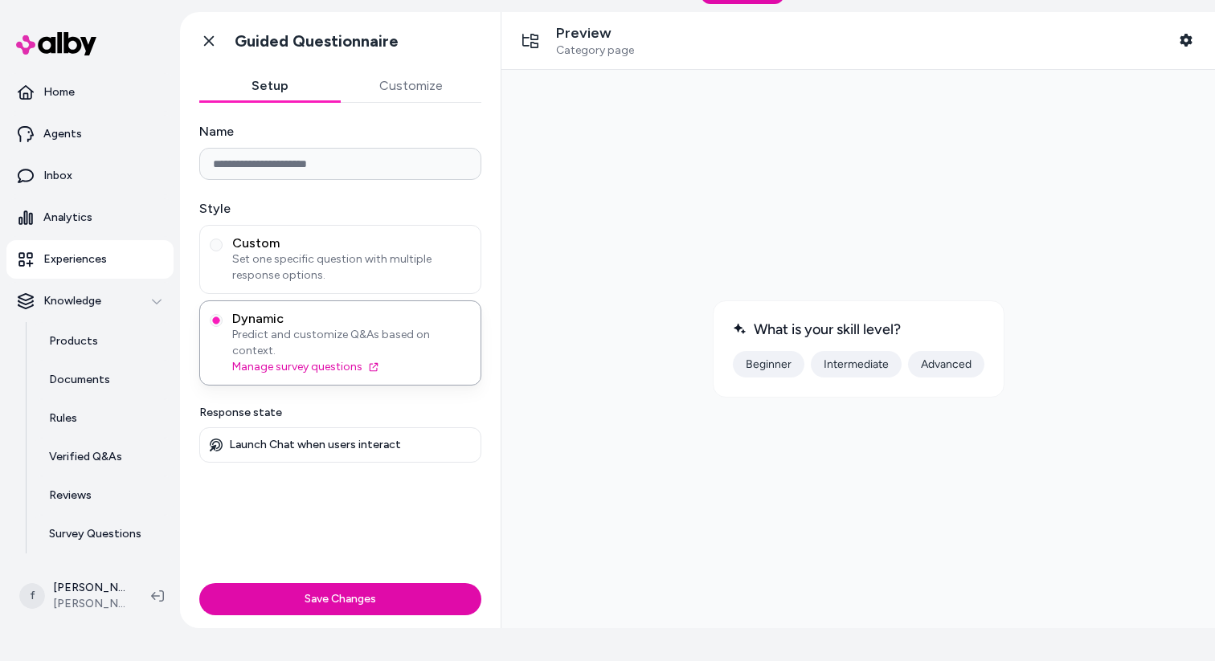
click at [775, 359] on button "Beginner" at bounding box center [769, 364] width 72 height 27
click at [378, 583] on button "Save Changes" at bounding box center [340, 599] width 282 height 32
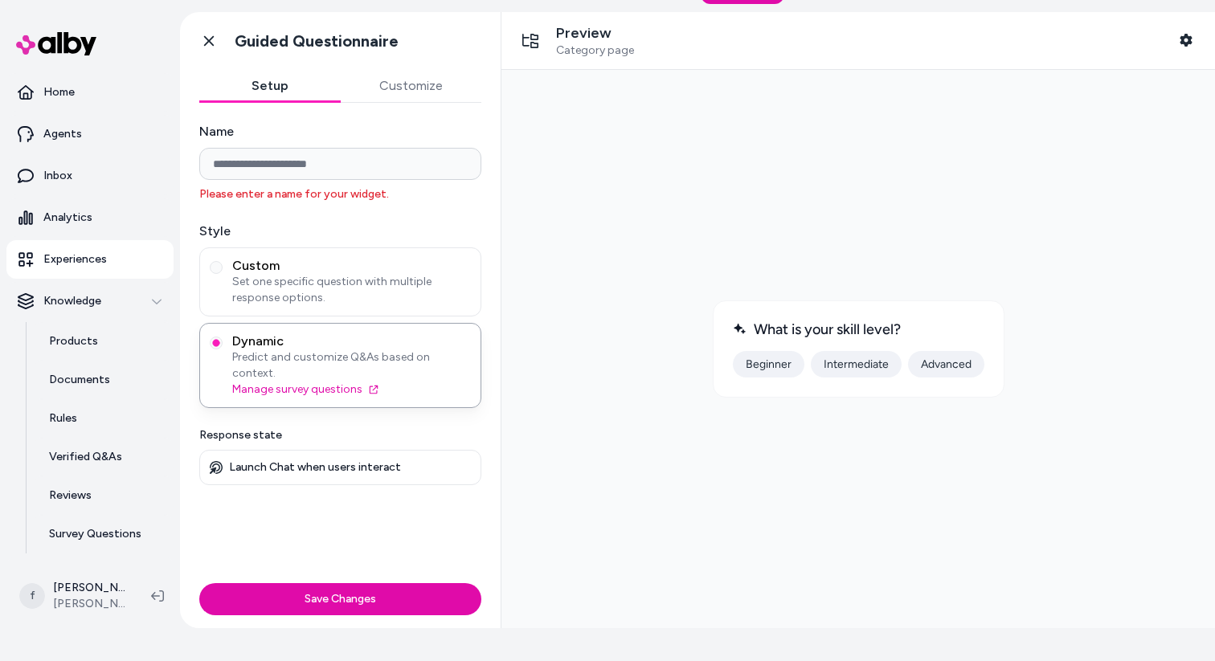
click at [376, 174] on input "Name" at bounding box center [340, 164] width 282 height 32
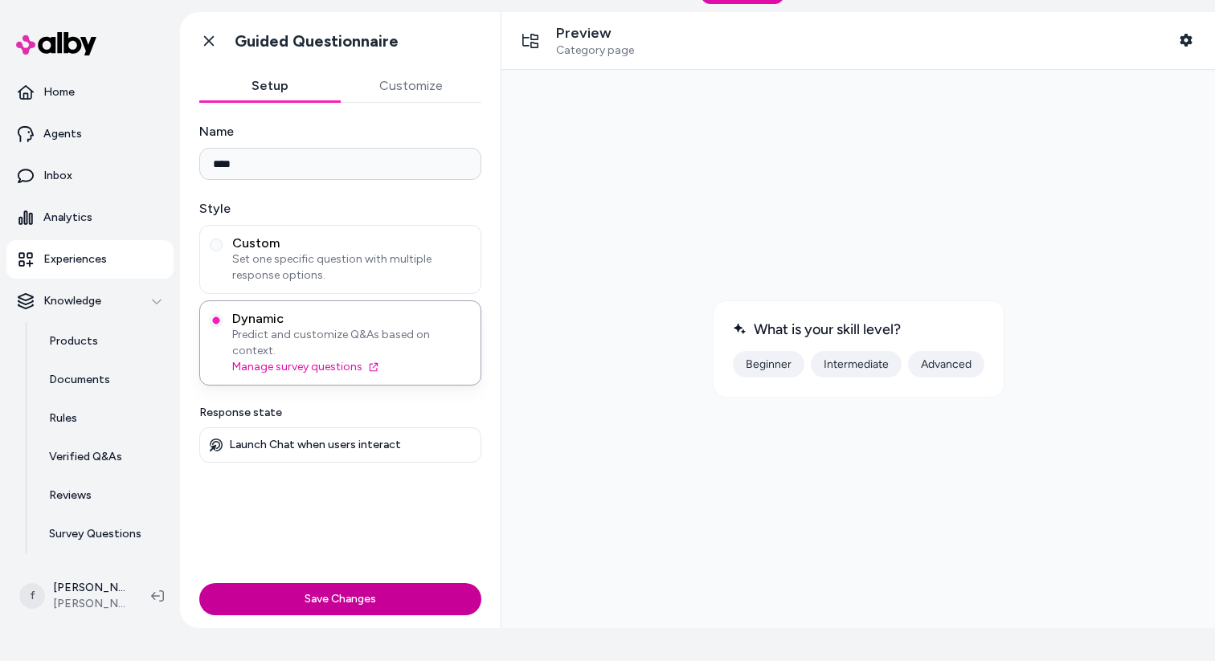
type input "****"
click at [350, 583] on button "Save Changes" at bounding box center [340, 599] width 282 height 32
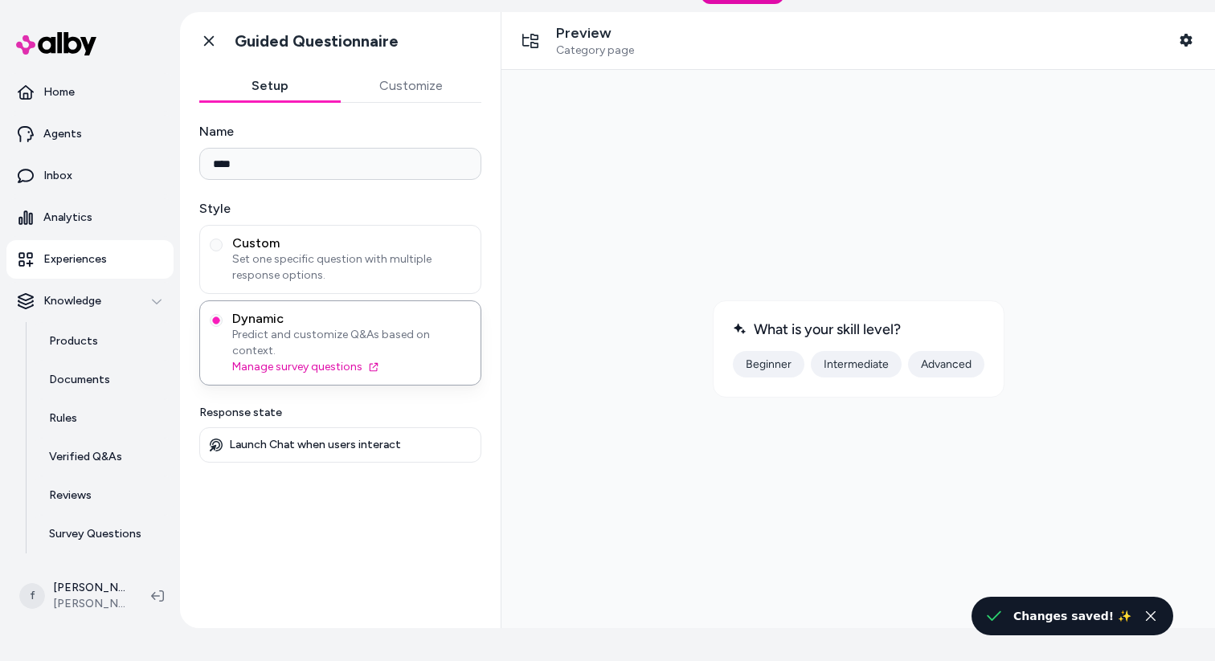
click at [771, 368] on button "Beginner" at bounding box center [769, 364] width 72 height 27
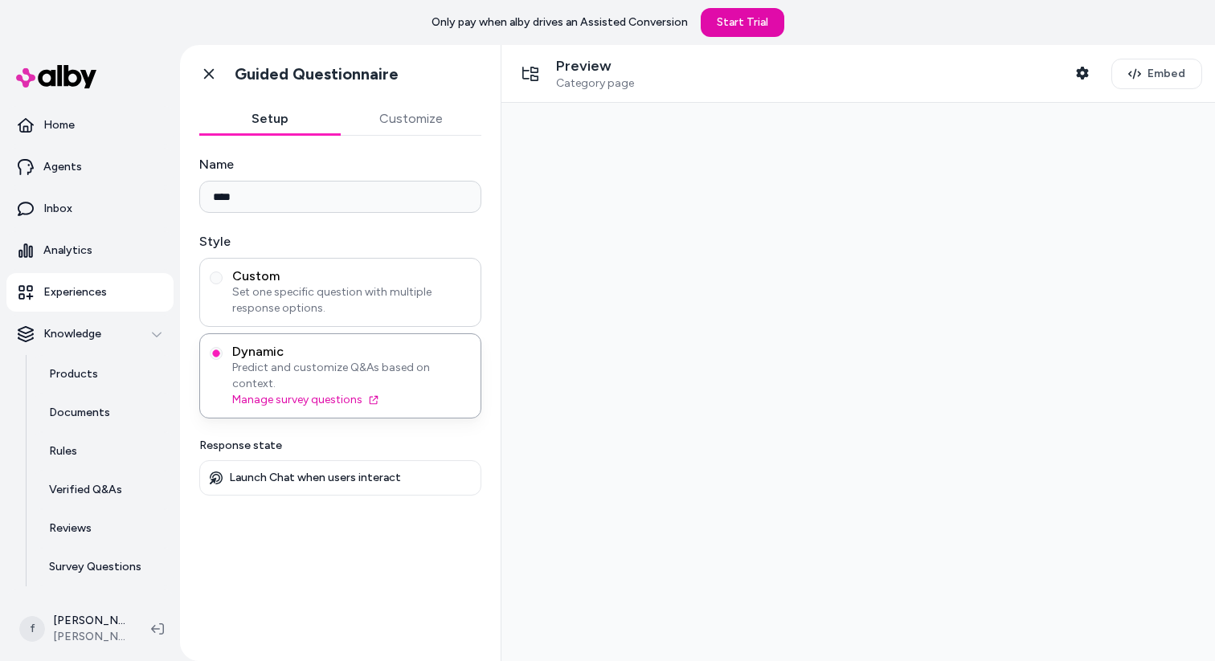
scroll to position [5, 0]
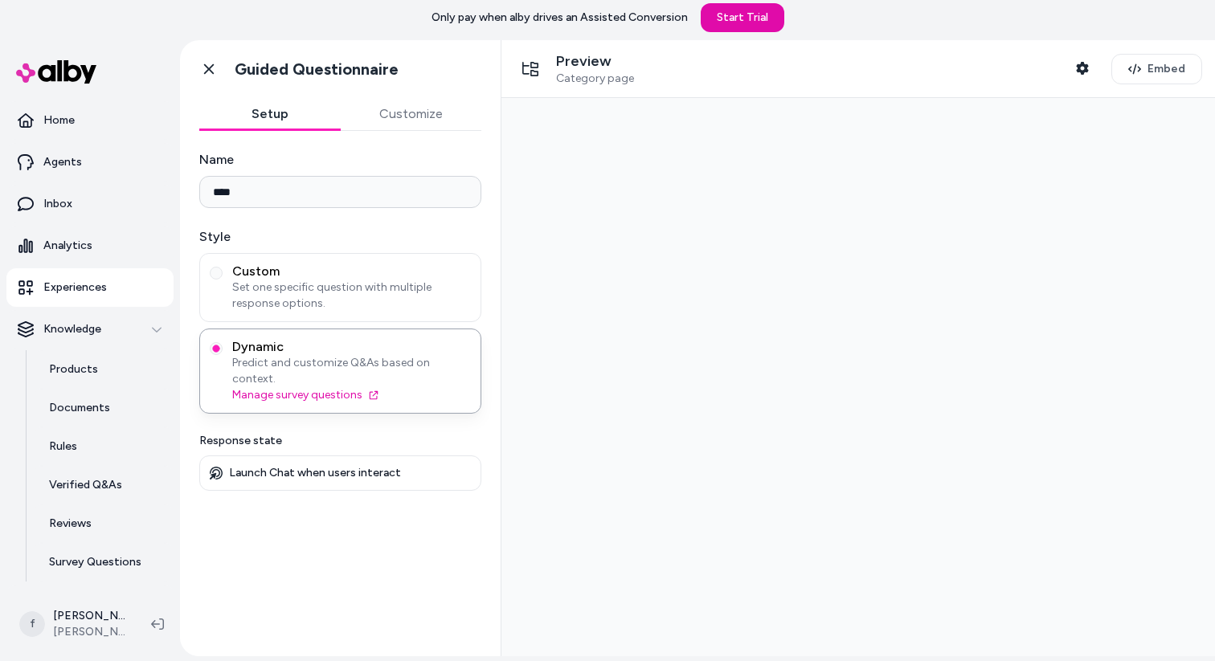
click at [773, 229] on div at bounding box center [858, 377] width 688 height 533
click at [325, 283] on span "Set one specific question with multiple response options." at bounding box center [351, 296] width 239 height 32
click at [223, 280] on button "Custom Set one specific question with multiple response options." at bounding box center [216, 273] width 13 height 13
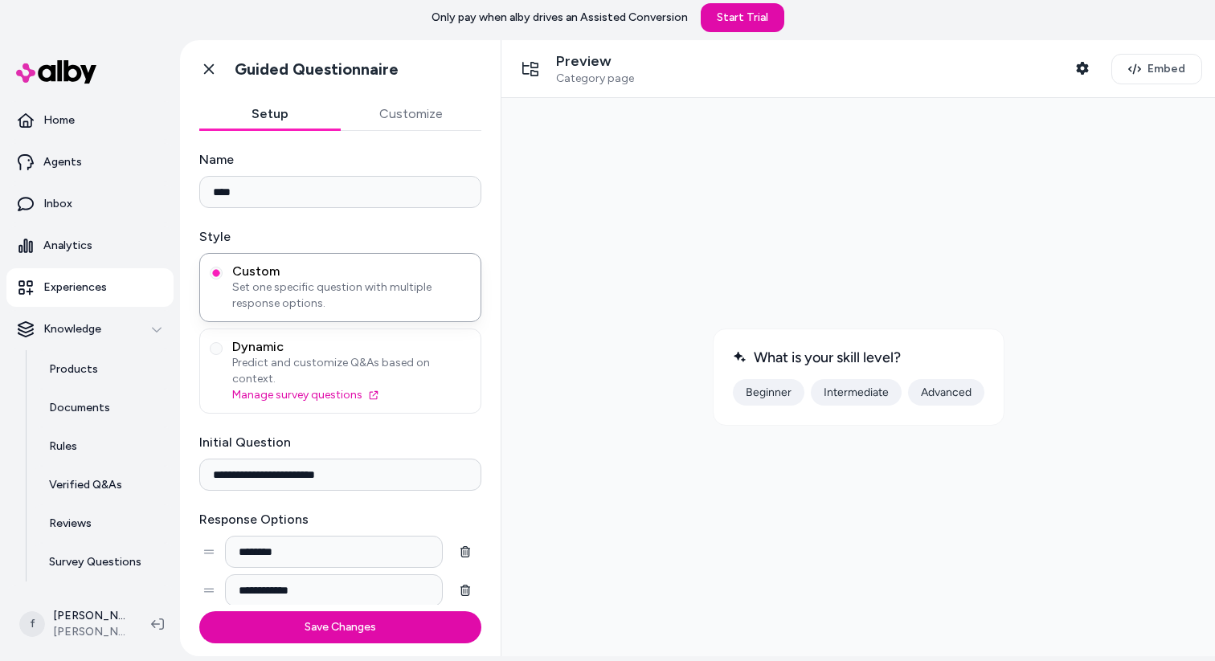
click at [761, 399] on button "Beginner" at bounding box center [769, 392] width 72 height 27
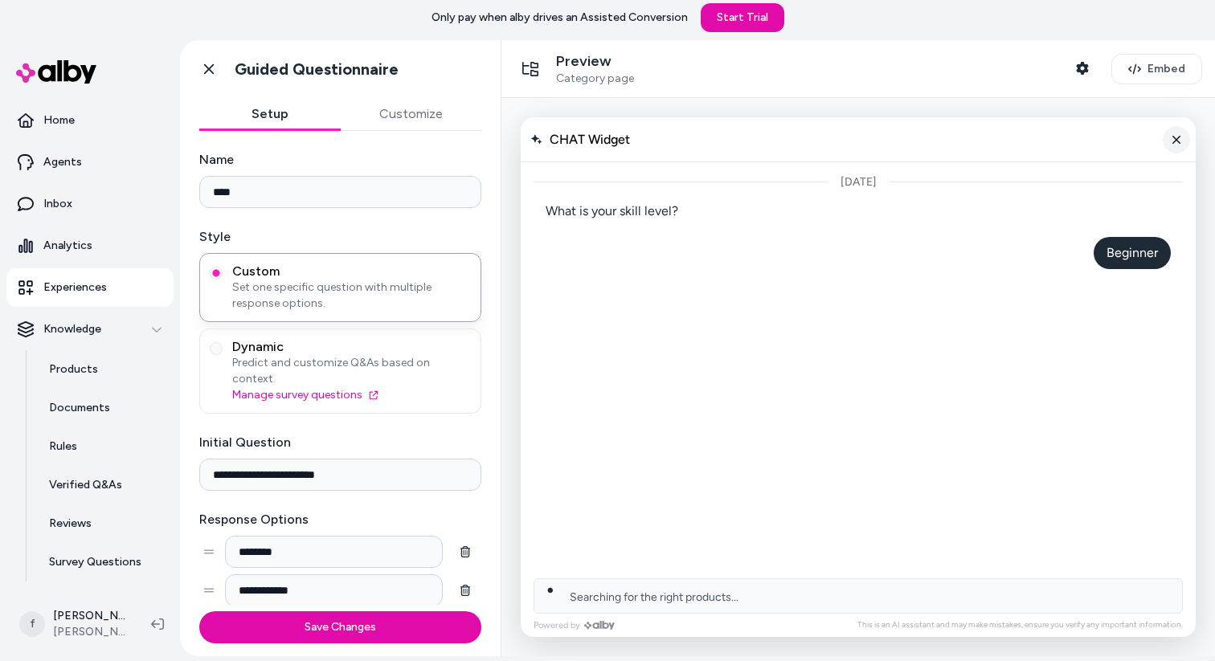
click at [1174, 139] on icon "Close chat" at bounding box center [1177, 140] width 14 height 14
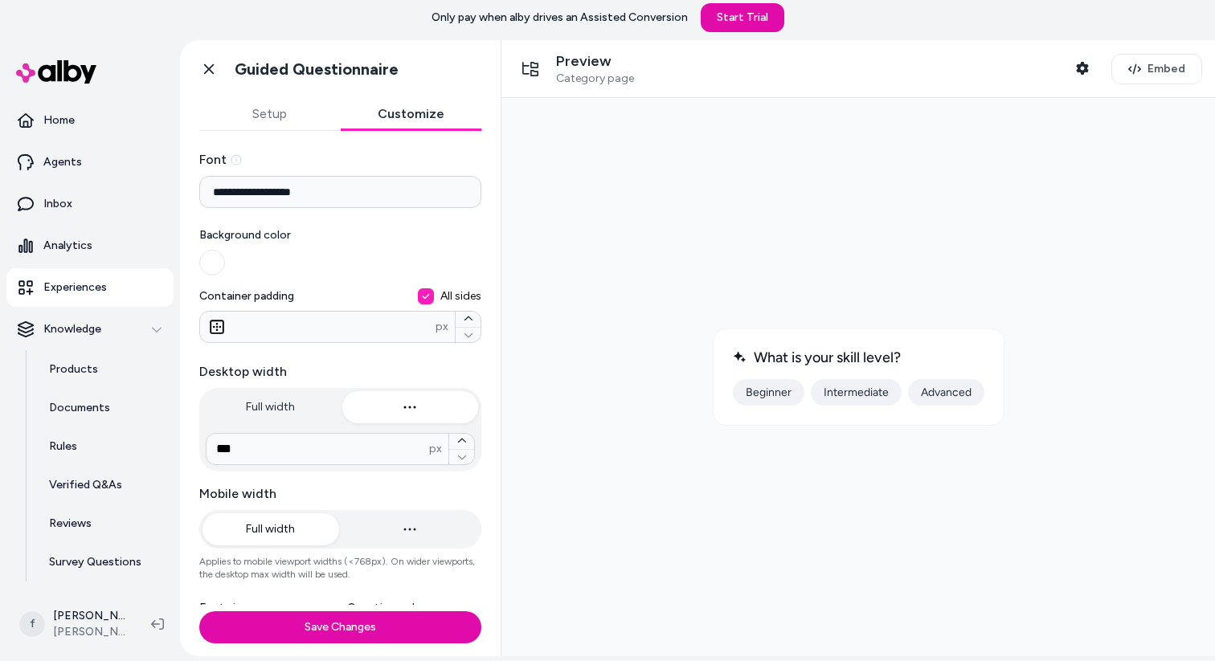
click at [390, 98] on button "Customize" at bounding box center [411, 114] width 141 height 32
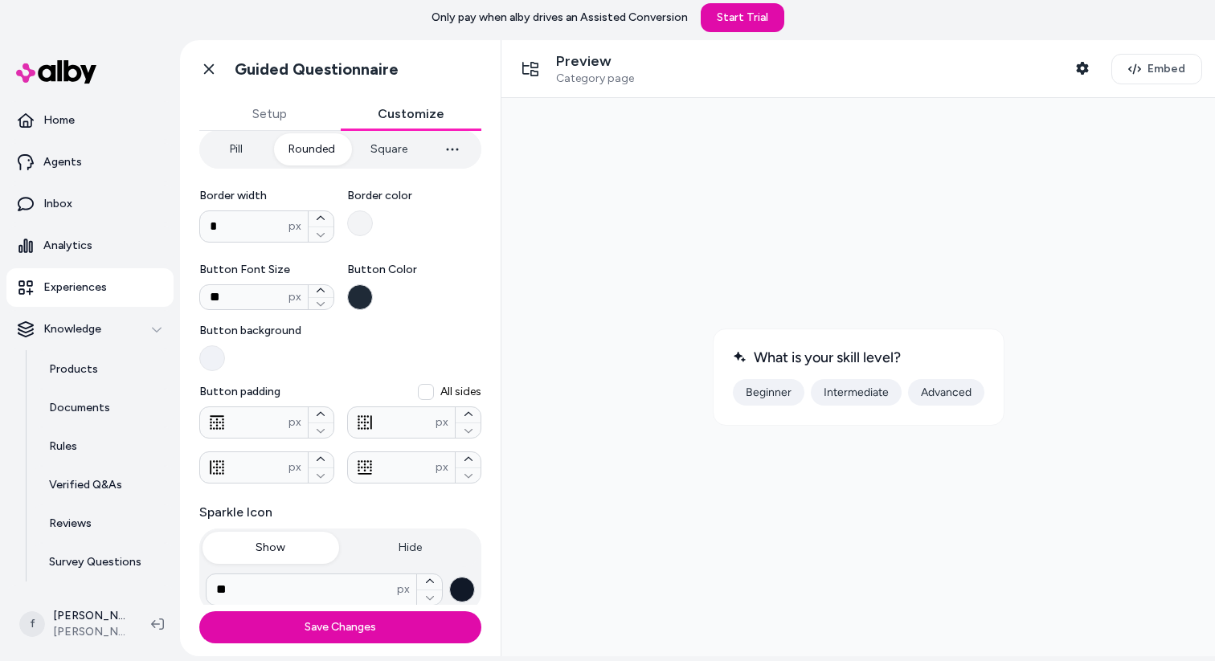
scroll to position [577, 0]
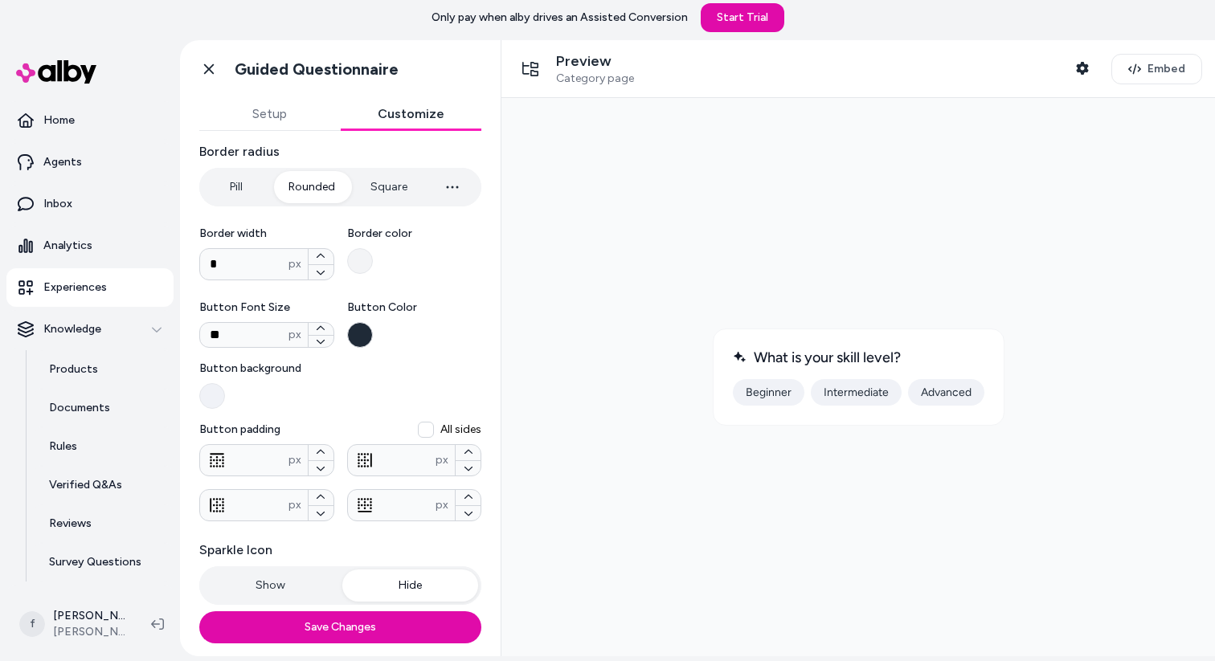
click at [399, 570] on button "Hide" at bounding box center [410, 586] width 137 height 32
click at [286, 579] on button "Show" at bounding box center [270, 586] width 137 height 32
click at [370, 583] on button "Hide" at bounding box center [410, 586] width 137 height 32
click at [257, 577] on button "Show" at bounding box center [270, 586] width 137 height 32
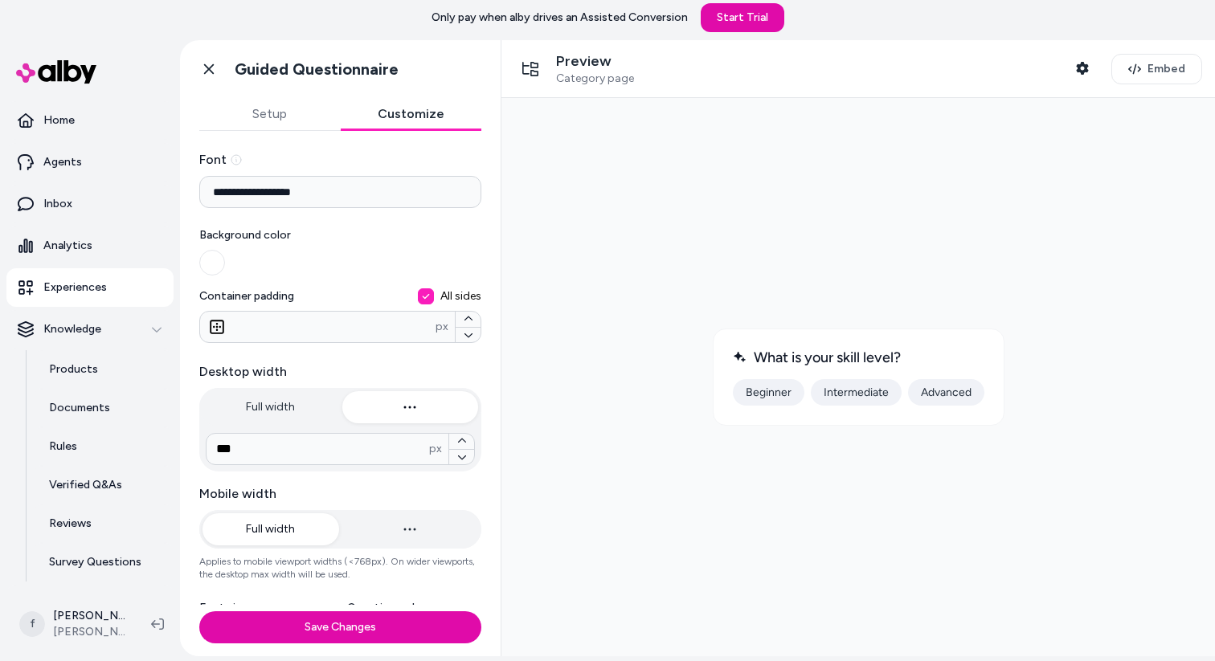
scroll to position [0, 0]
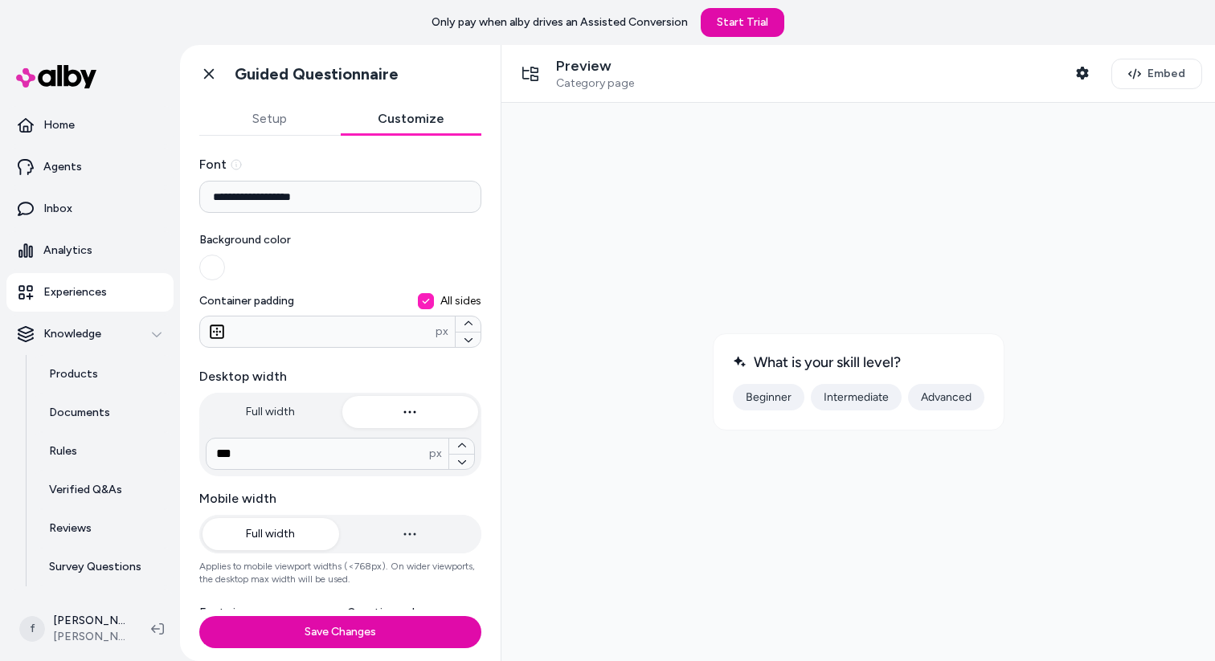
click at [264, 112] on button "Setup" at bounding box center [269, 119] width 141 height 32
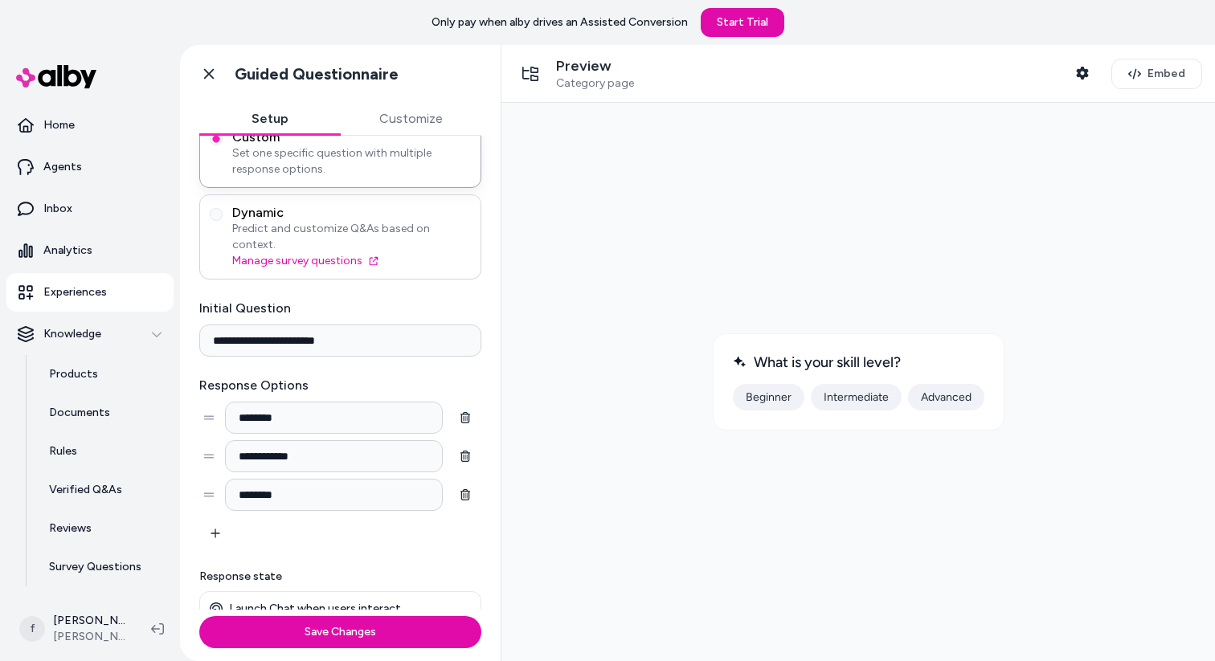
click at [390, 216] on span "Dynamic" at bounding box center [351, 213] width 239 height 16
click at [223, 216] on button "Dynamic Predict and customize Q&As based on context. Manage survey questions" at bounding box center [216, 214] width 13 height 13
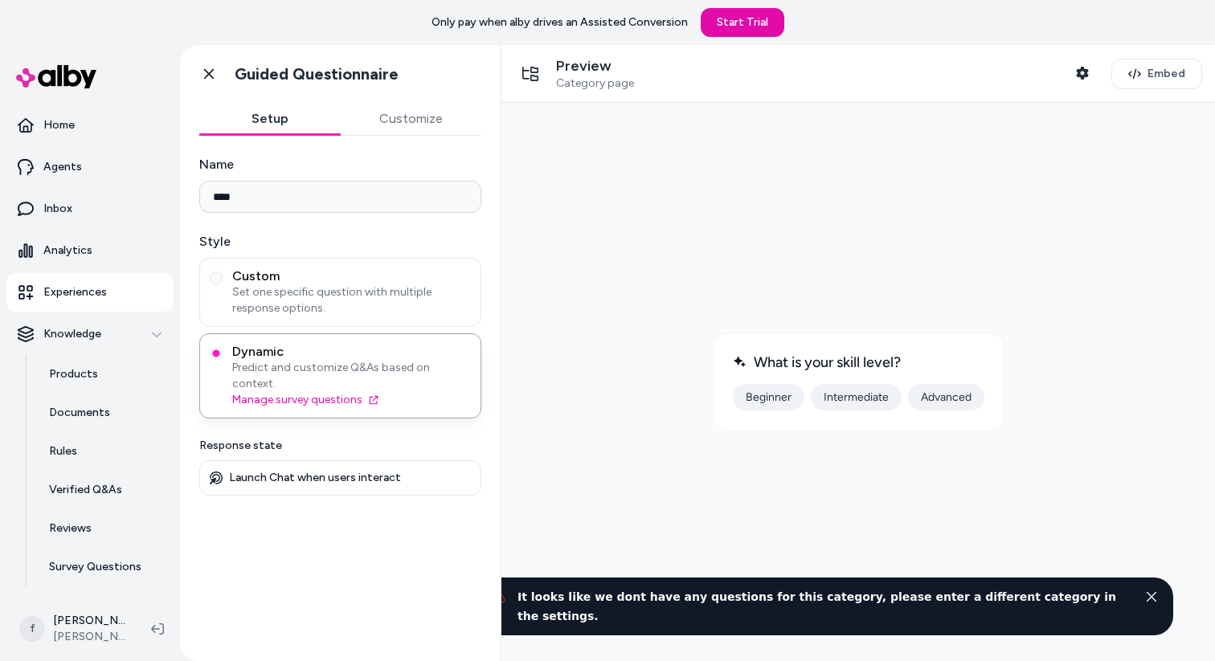
click at [766, 394] on button "Beginner" at bounding box center [769, 397] width 72 height 27
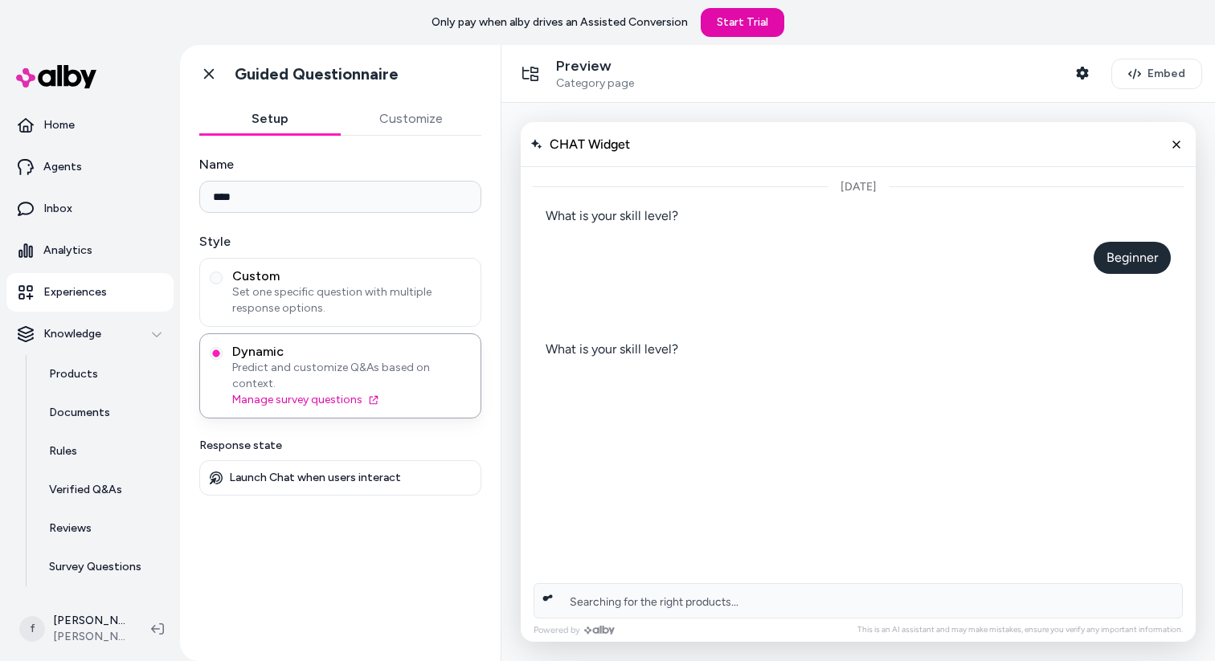
click at [293, 471] on p "Launch Chat when users interact" at bounding box center [315, 478] width 172 height 14
click at [1176, 143] on icon "Close chat" at bounding box center [1177, 144] width 14 height 14
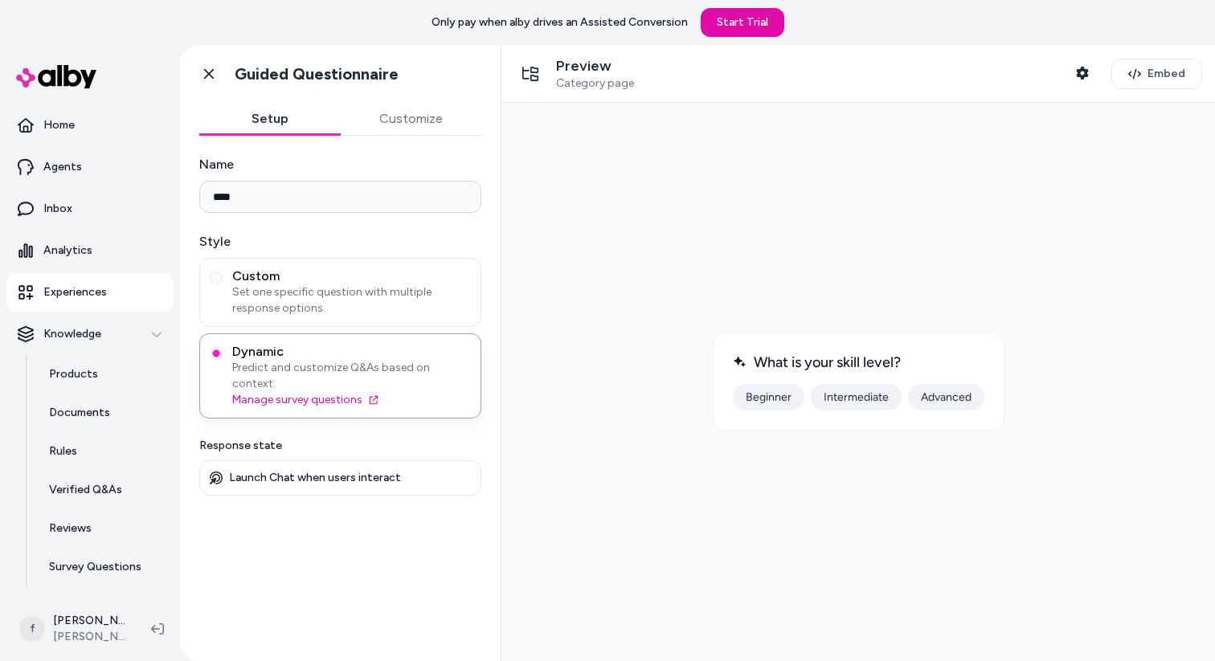
click at [302, 471] on p "Launch Chat when users interact" at bounding box center [315, 478] width 172 height 14
click at [310, 293] on span "Set one specific question with multiple response options." at bounding box center [351, 300] width 239 height 32
click at [223, 284] on button "Custom Set one specific question with multiple response options." at bounding box center [216, 278] width 13 height 13
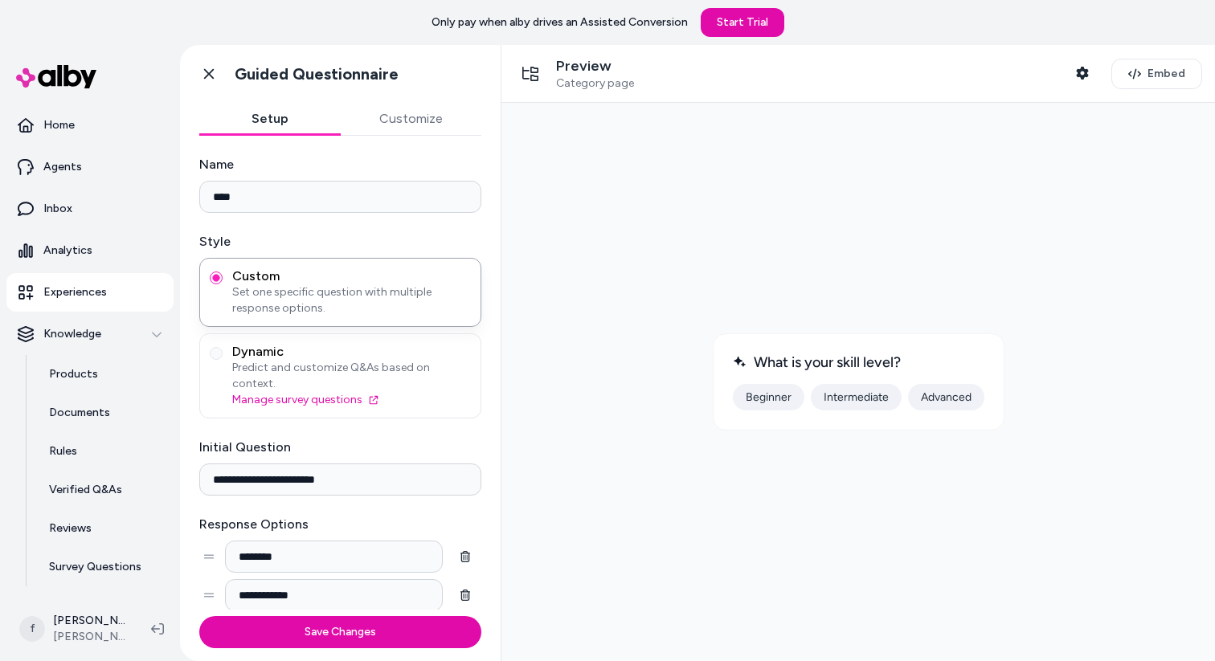
scroll to position [139, 0]
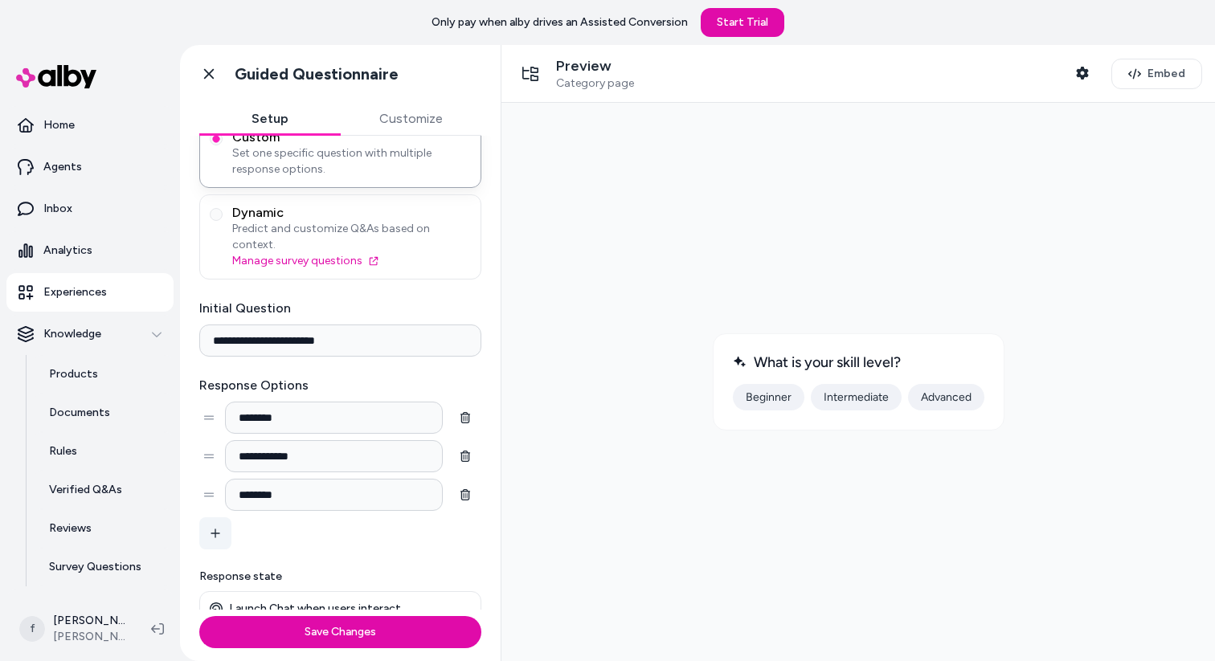
click at [219, 524] on button "button" at bounding box center [215, 533] width 32 height 32
click at [476, 521] on button "button" at bounding box center [465, 533] width 32 height 32
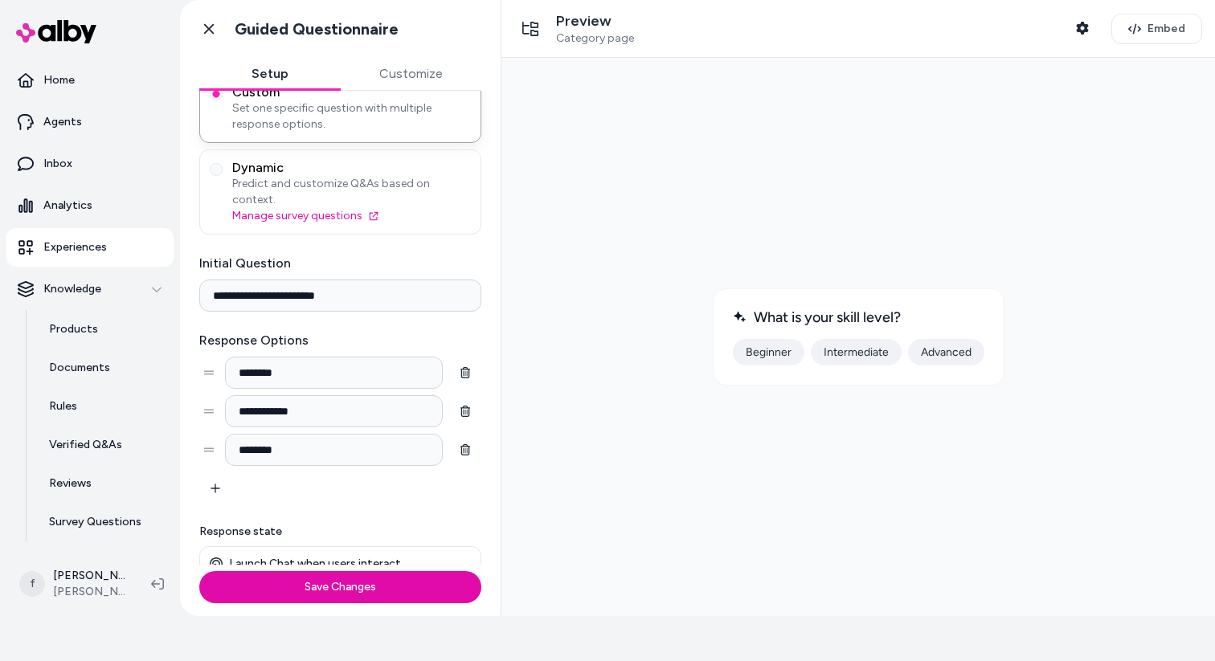
click at [288, 557] on p "Launch Chat when users interact" at bounding box center [315, 564] width 172 height 14
click at [213, 558] on icon at bounding box center [216, 564] width 13 height 13
click at [220, 558] on icon at bounding box center [216, 564] width 13 height 13
click at [356, 546] on div "Launch Chat when users interact" at bounding box center [340, 563] width 282 height 35
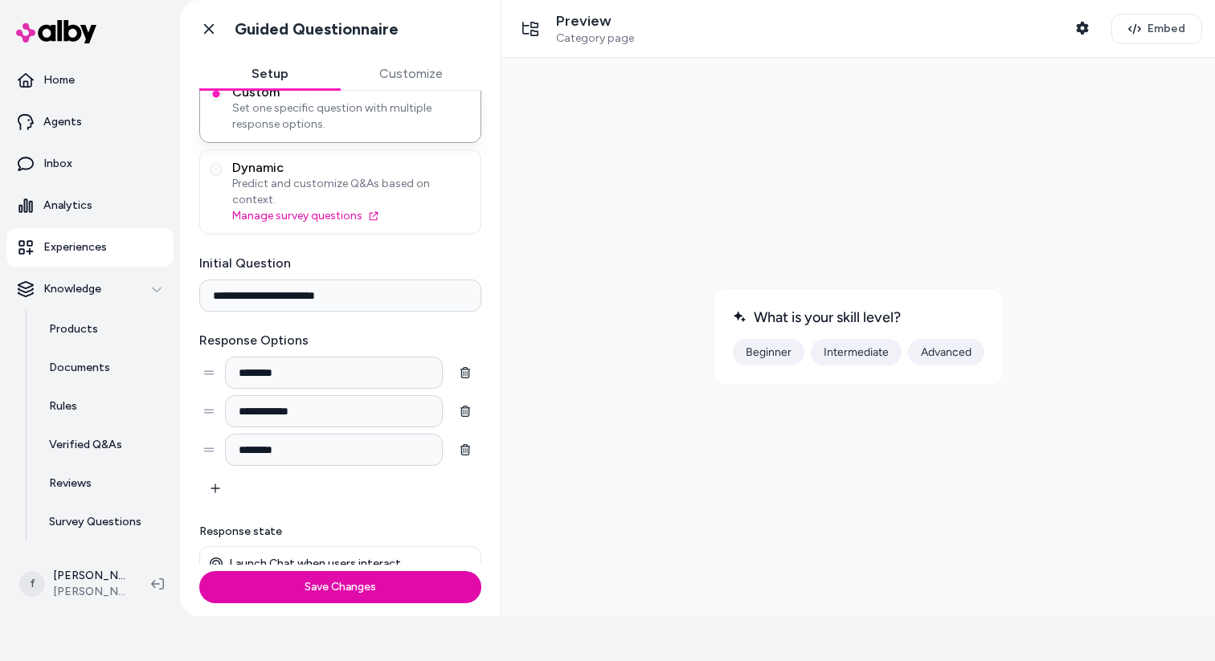
scroll to position [0, 0]
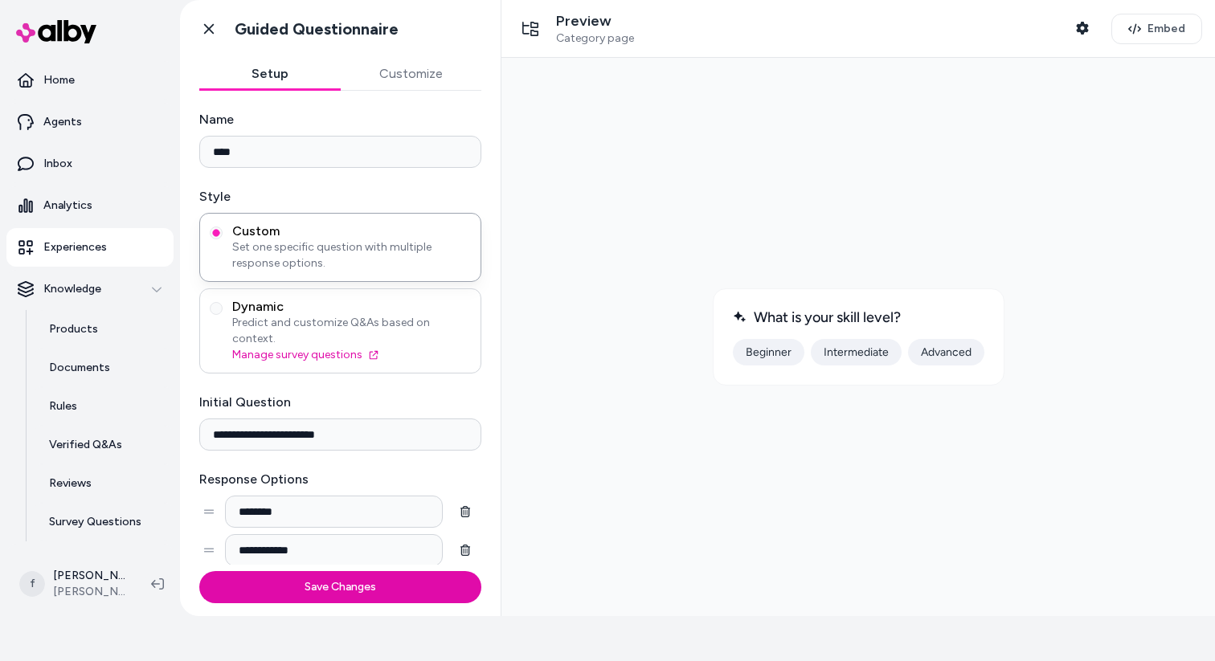
click at [424, 311] on span "Dynamic" at bounding box center [351, 307] width 239 height 16
click at [223, 311] on button "Dynamic Predict and customize Q&As based on context. Manage survey questions" at bounding box center [216, 308] width 13 height 13
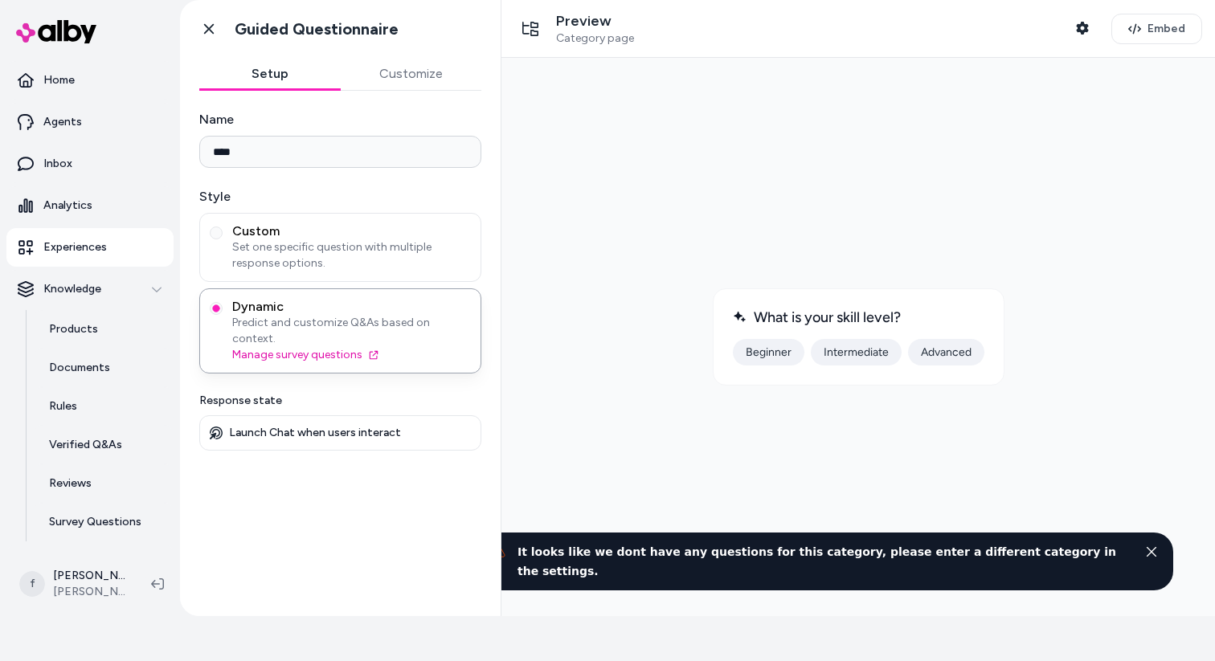
click at [681, 455] on div at bounding box center [858, 337] width 688 height 533
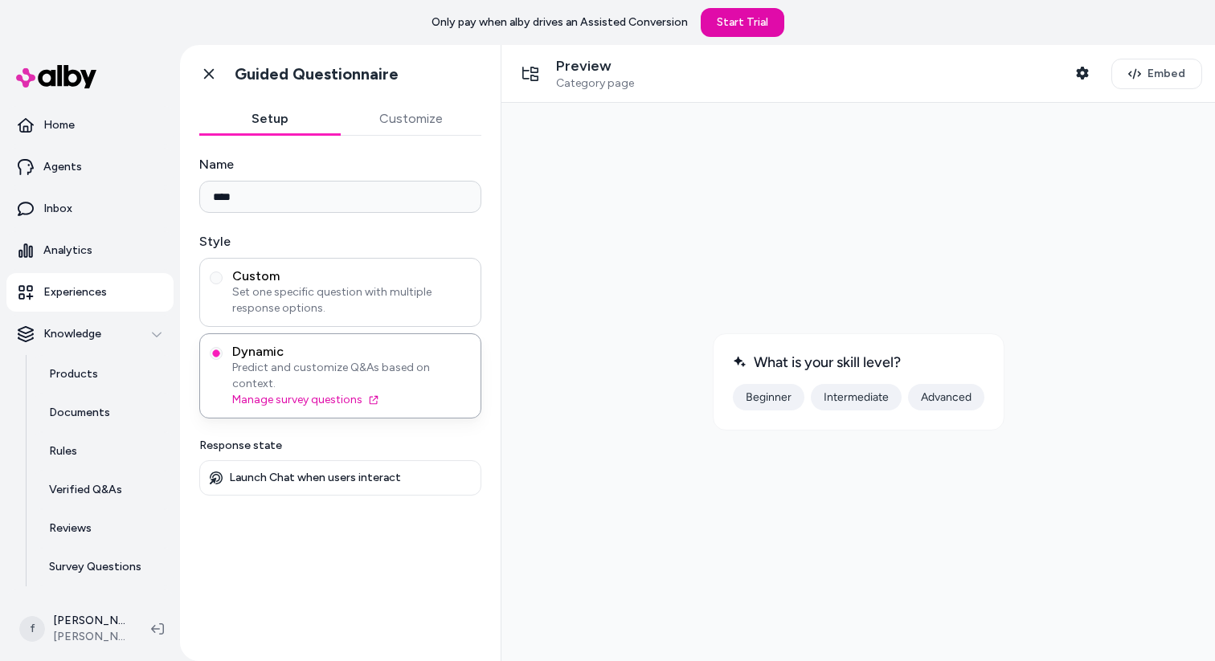
click at [329, 280] on span "Custom" at bounding box center [351, 276] width 239 height 16
click at [223, 280] on button "Custom Set one specific question with multiple response options." at bounding box center [216, 278] width 13 height 13
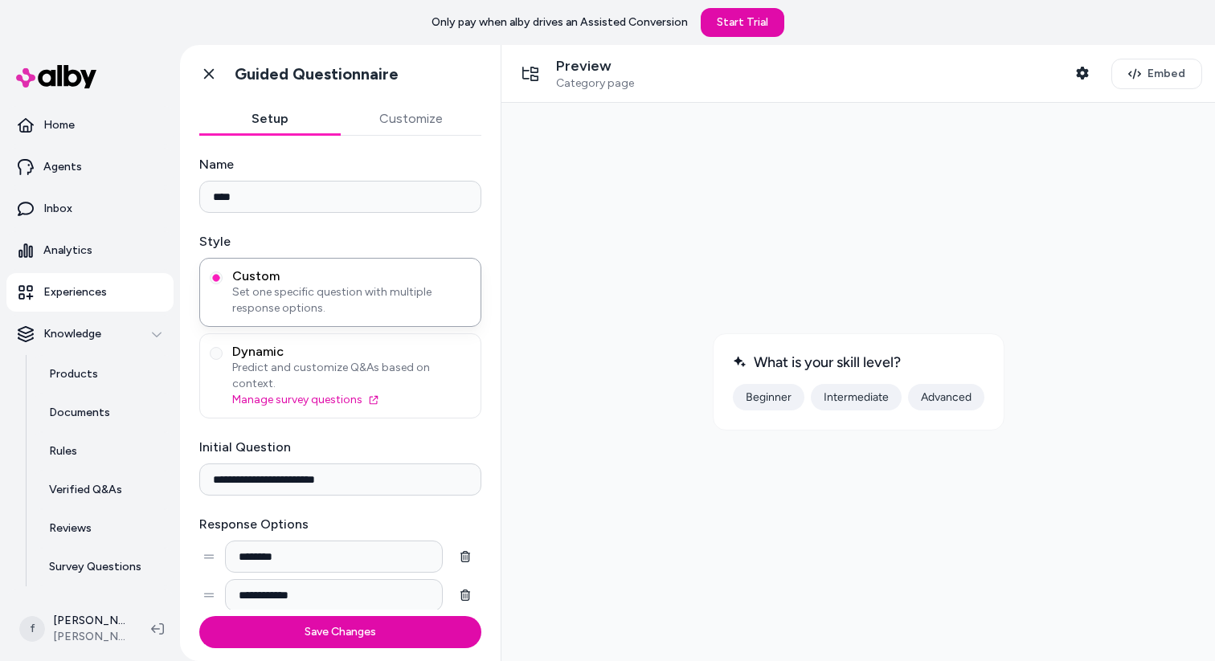
click at [772, 398] on button "Beginner" at bounding box center [769, 397] width 72 height 27
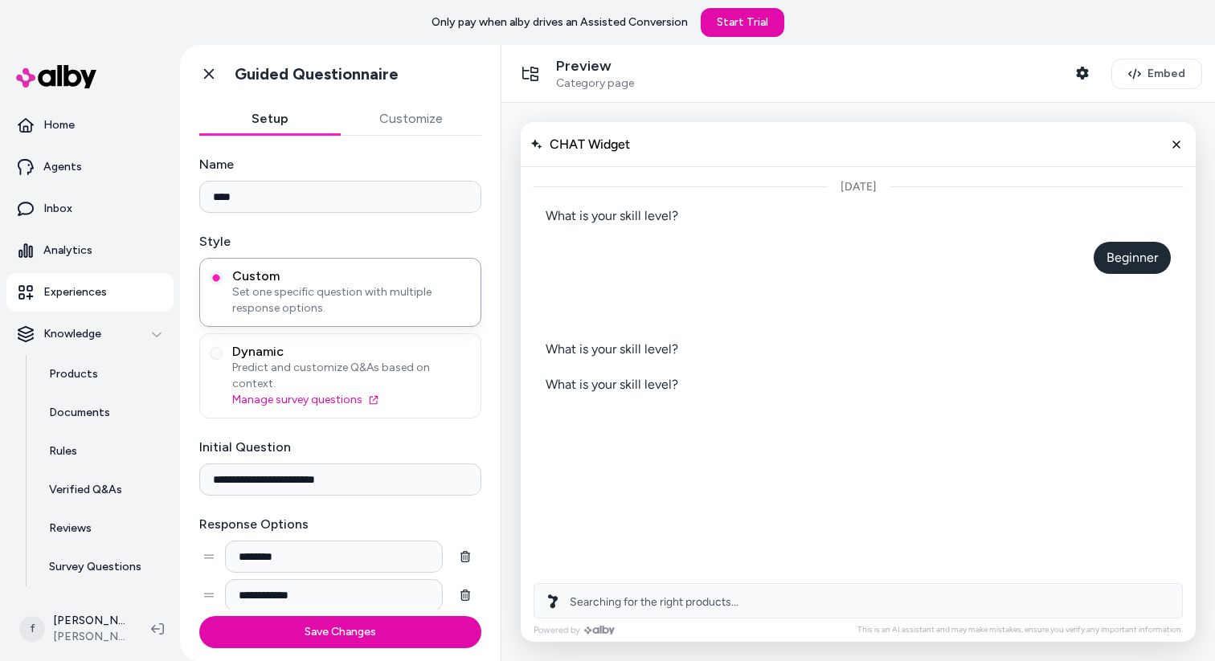
click at [716, 468] on div "[DATE]" at bounding box center [858, 370] width 675 height 407
click at [1168, 140] on button "Close chat" at bounding box center [1176, 144] width 27 height 27
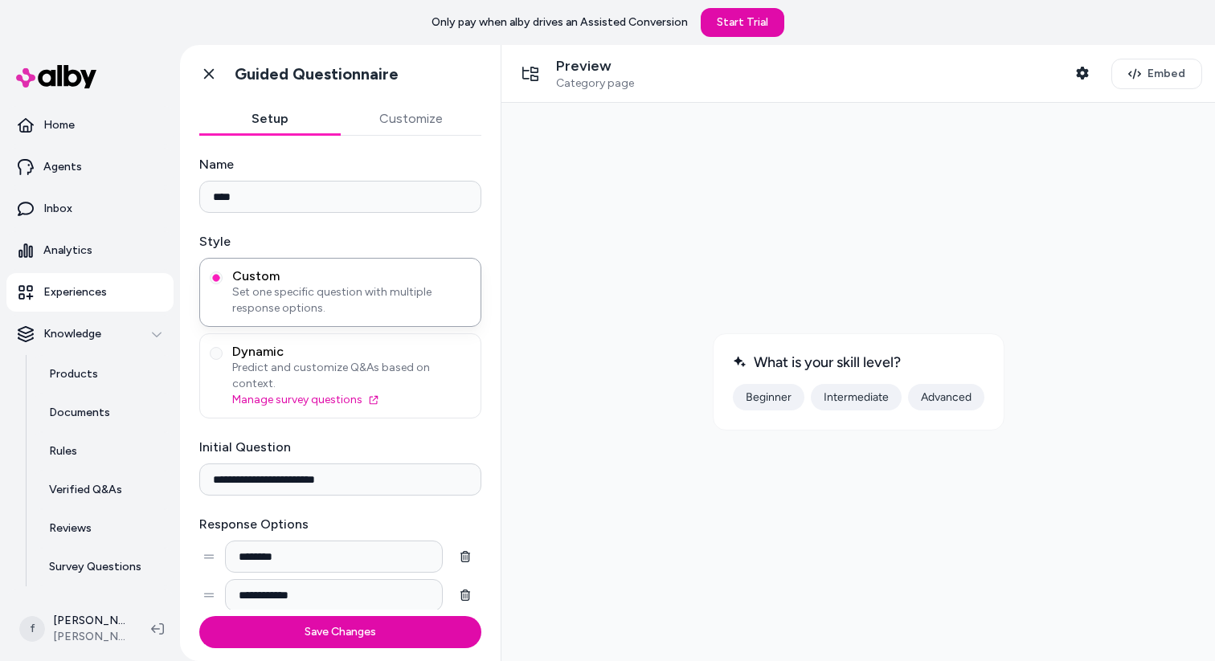
click at [953, 390] on button "Advanced" at bounding box center [946, 397] width 76 height 27
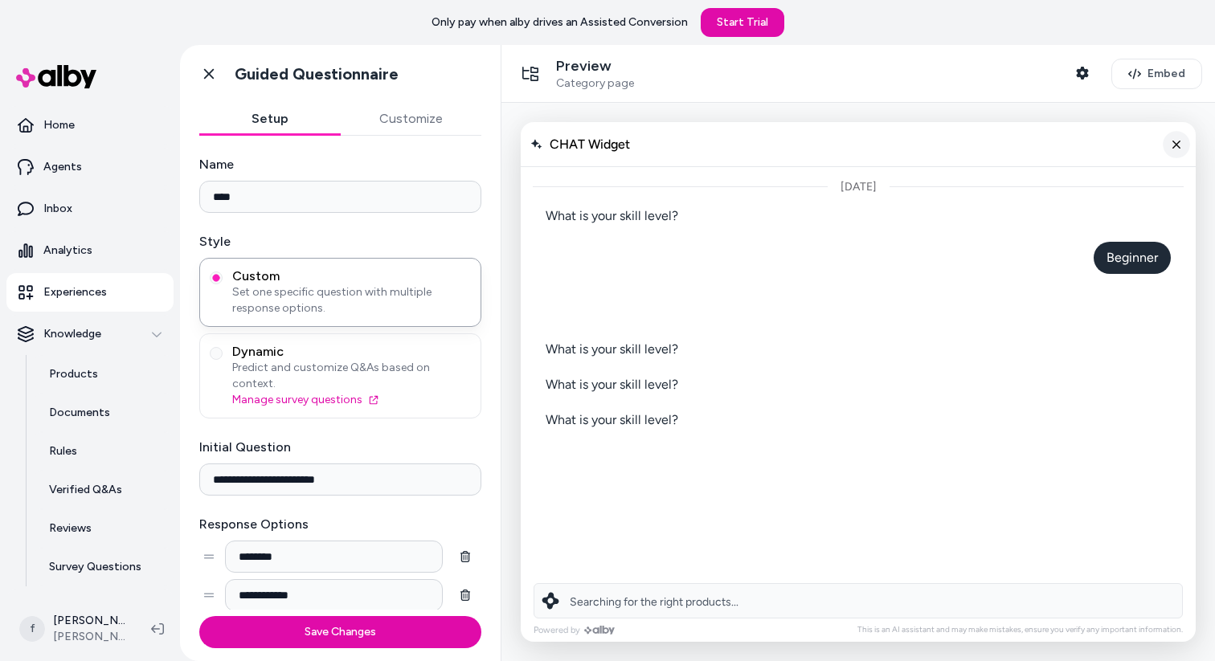
click at [1170, 140] on icon "Close chat" at bounding box center [1177, 144] width 14 height 14
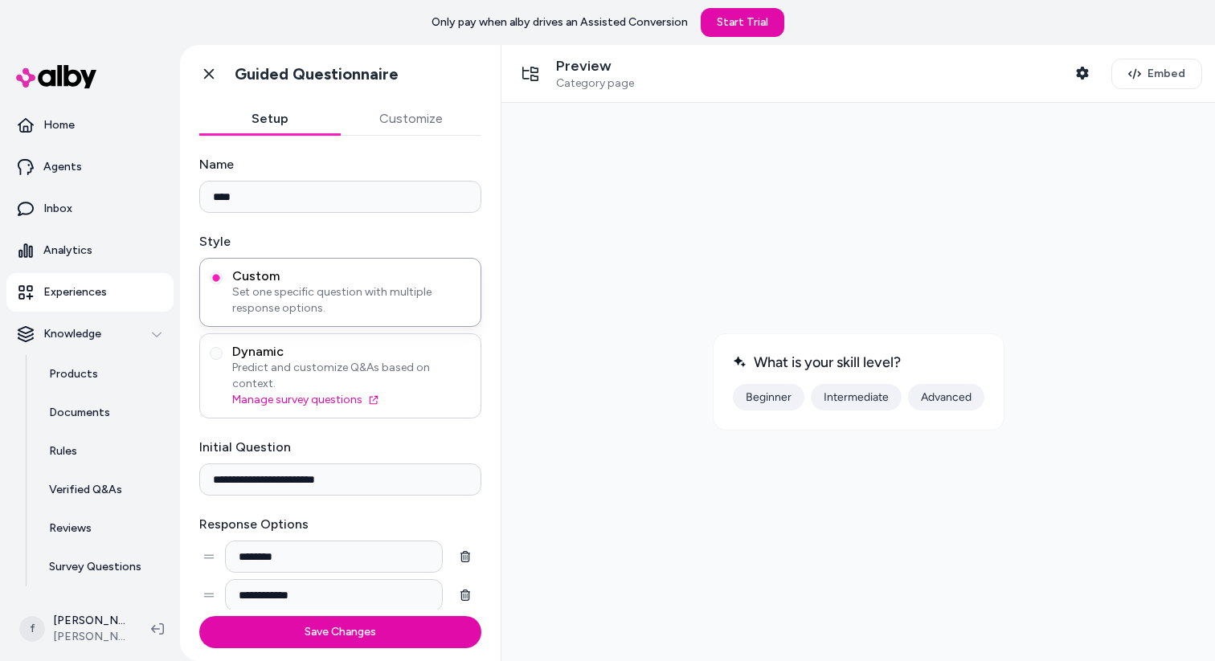
click at [260, 354] on span "Dynamic" at bounding box center [351, 352] width 239 height 16
click at [223, 354] on button "Dynamic Predict and customize Q&As based on context. Manage survey questions" at bounding box center [216, 353] width 13 height 13
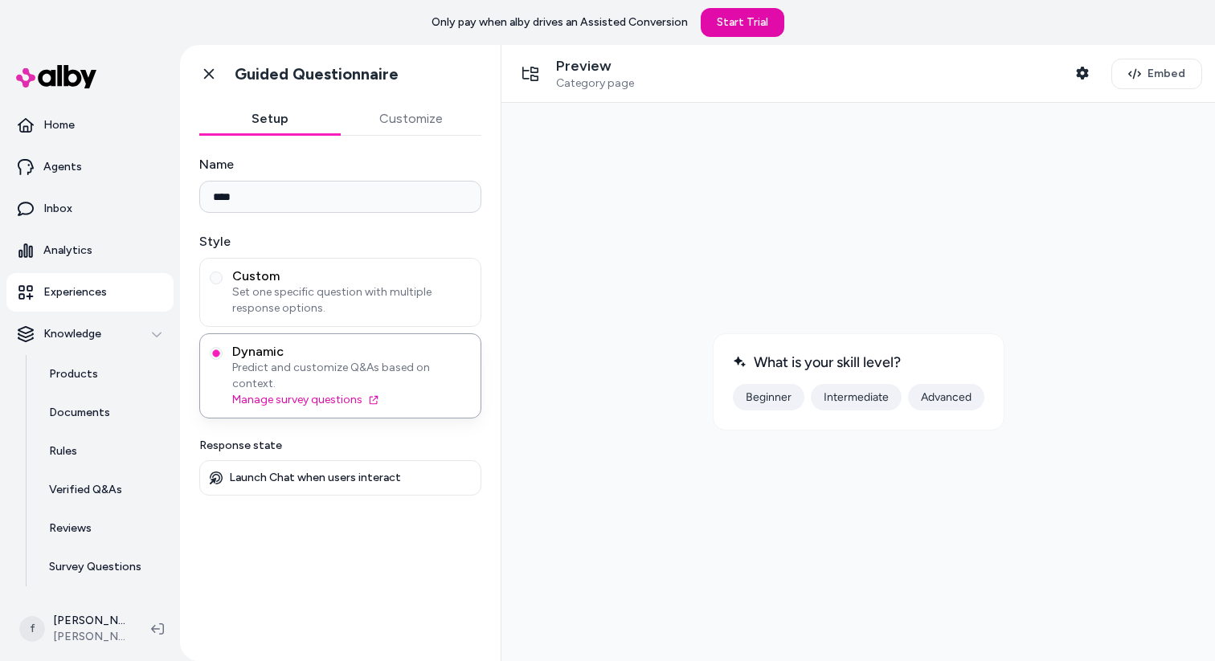
click at [381, 112] on button "Customize" at bounding box center [411, 119] width 141 height 32
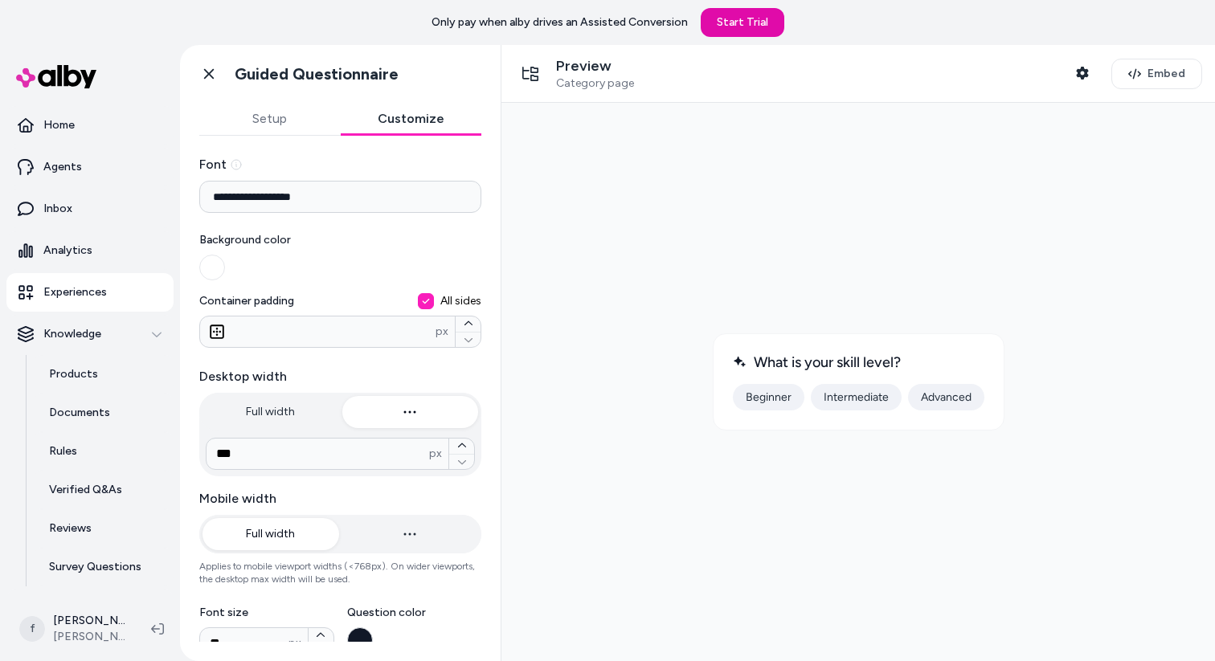
click at [273, 121] on button "Setup" at bounding box center [269, 119] width 141 height 32
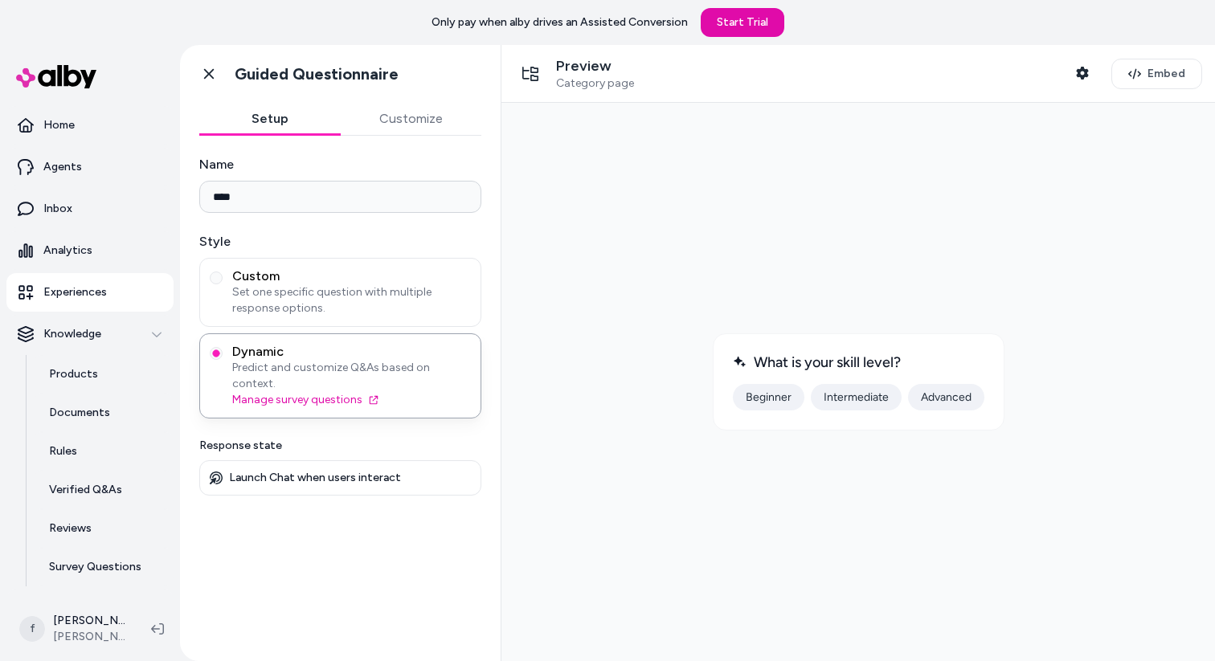
click at [833, 398] on button "Intermediate" at bounding box center [856, 397] width 91 height 27
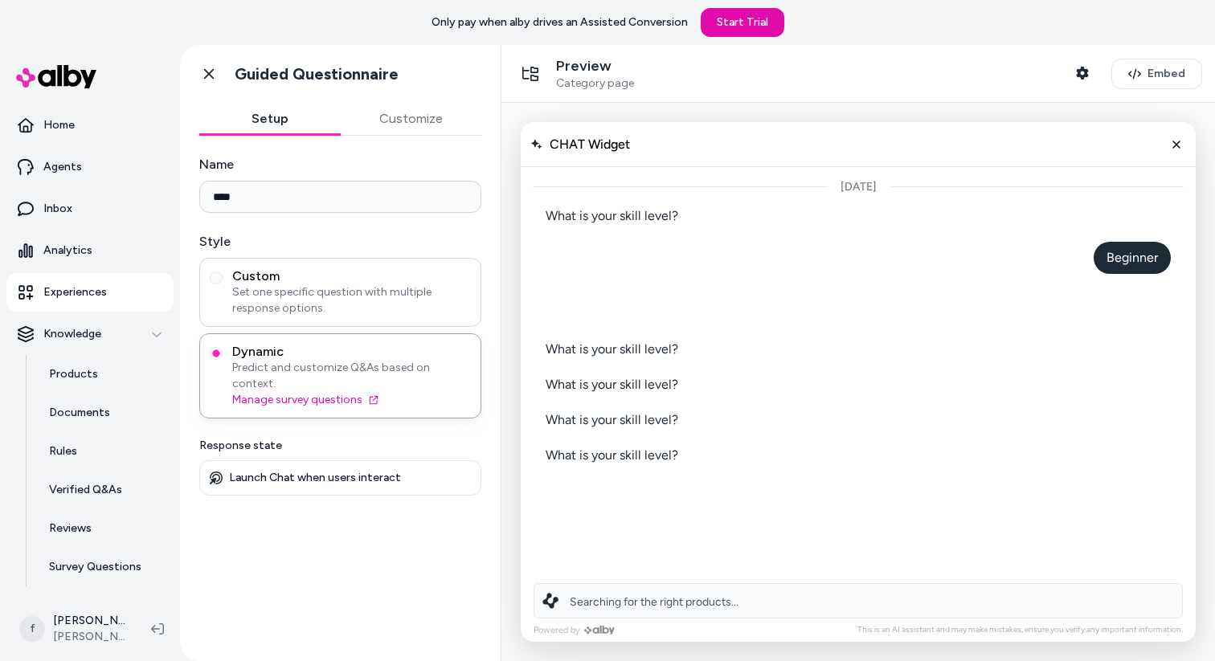
click at [280, 306] on span "Set one specific question with multiple response options." at bounding box center [351, 300] width 239 height 32
click at [223, 284] on button "Custom Set one specific question with multiple response options." at bounding box center [216, 278] width 13 height 13
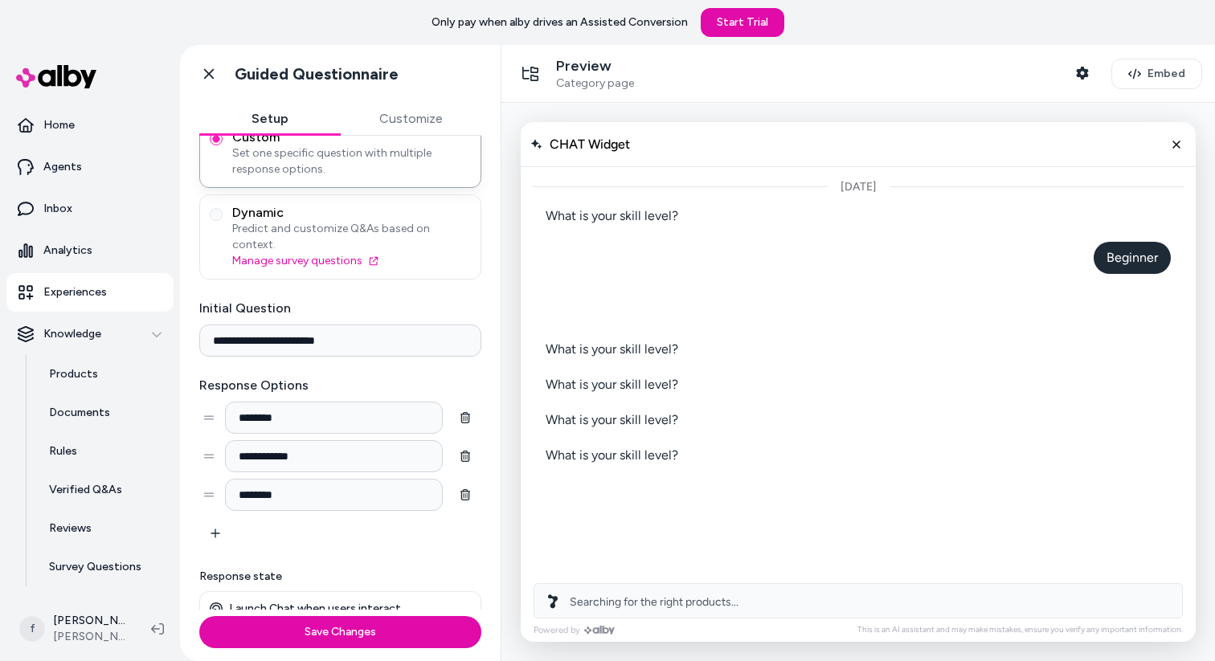
scroll to position [129, 0]
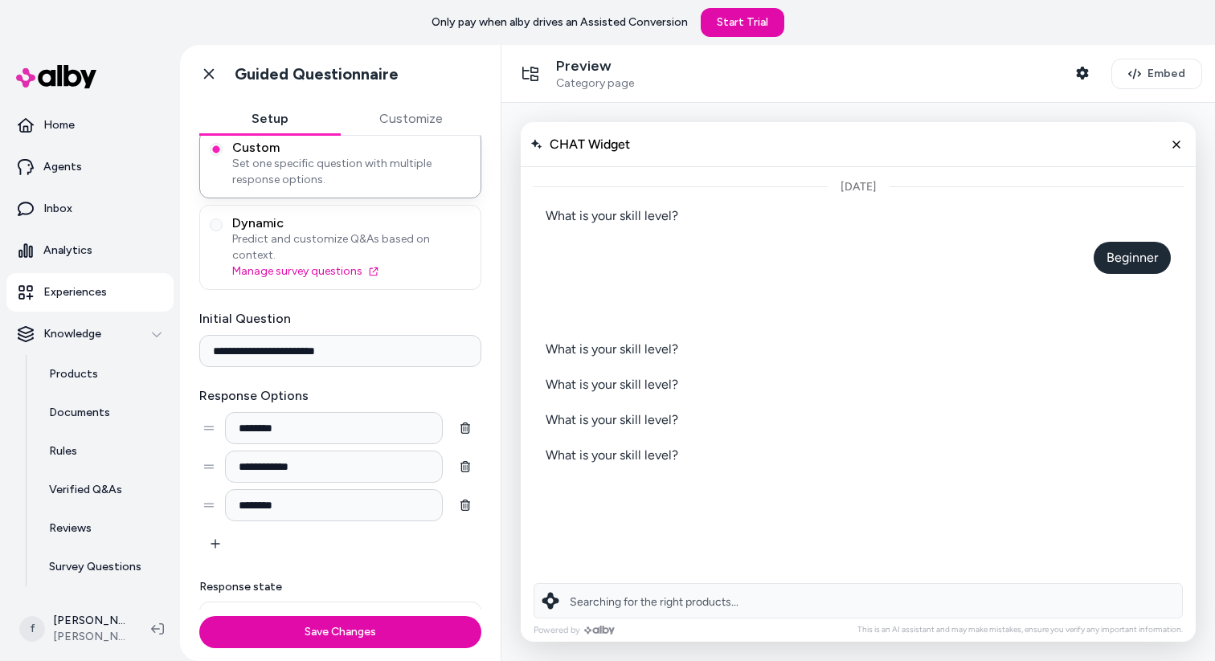
click at [377, 367] on div "**********" at bounding box center [340, 434] width 282 height 251
click at [300, 335] on input "**********" at bounding box center [340, 351] width 282 height 32
type input "**********"
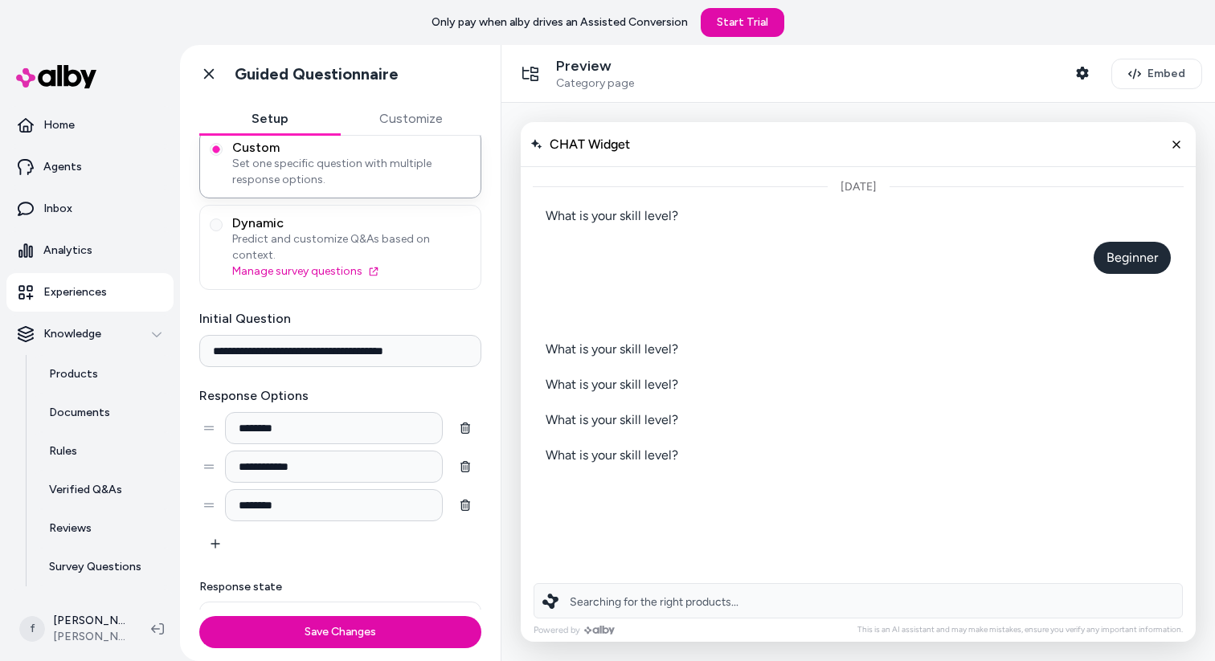
click at [278, 415] on input "********" at bounding box center [334, 428] width 218 height 32
click at [308, 412] on input "********" at bounding box center [334, 428] width 218 height 32
click at [328, 583] on button "Save Changes" at bounding box center [340, 632] width 282 height 32
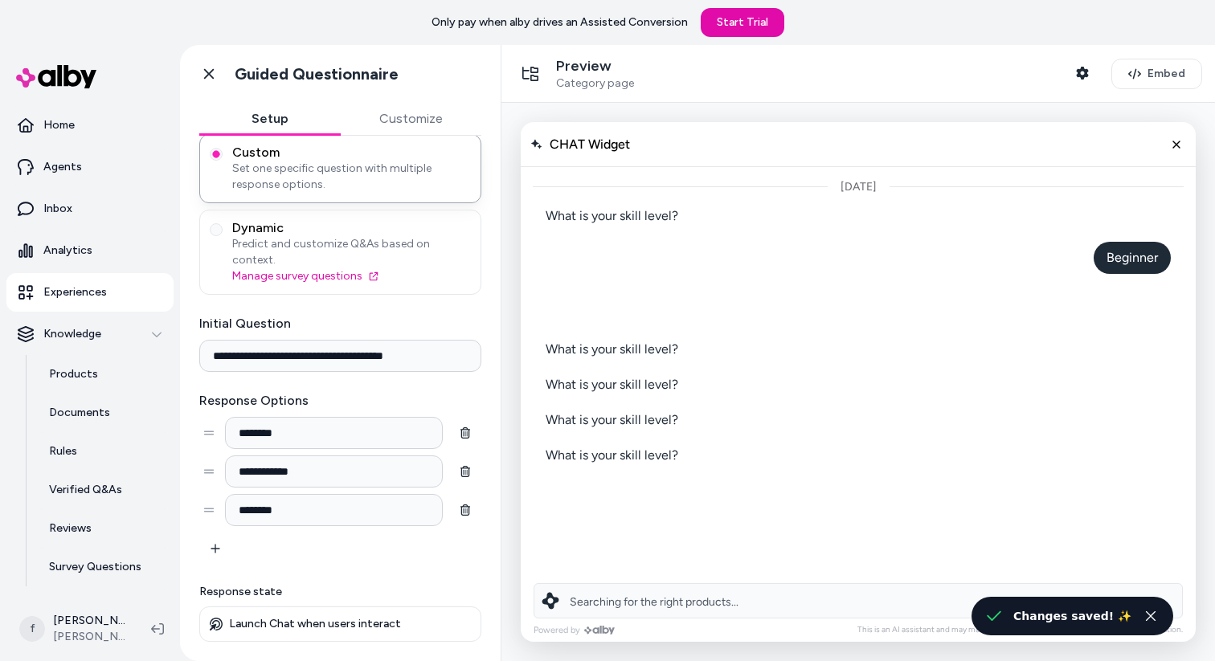
scroll to position [107, 0]
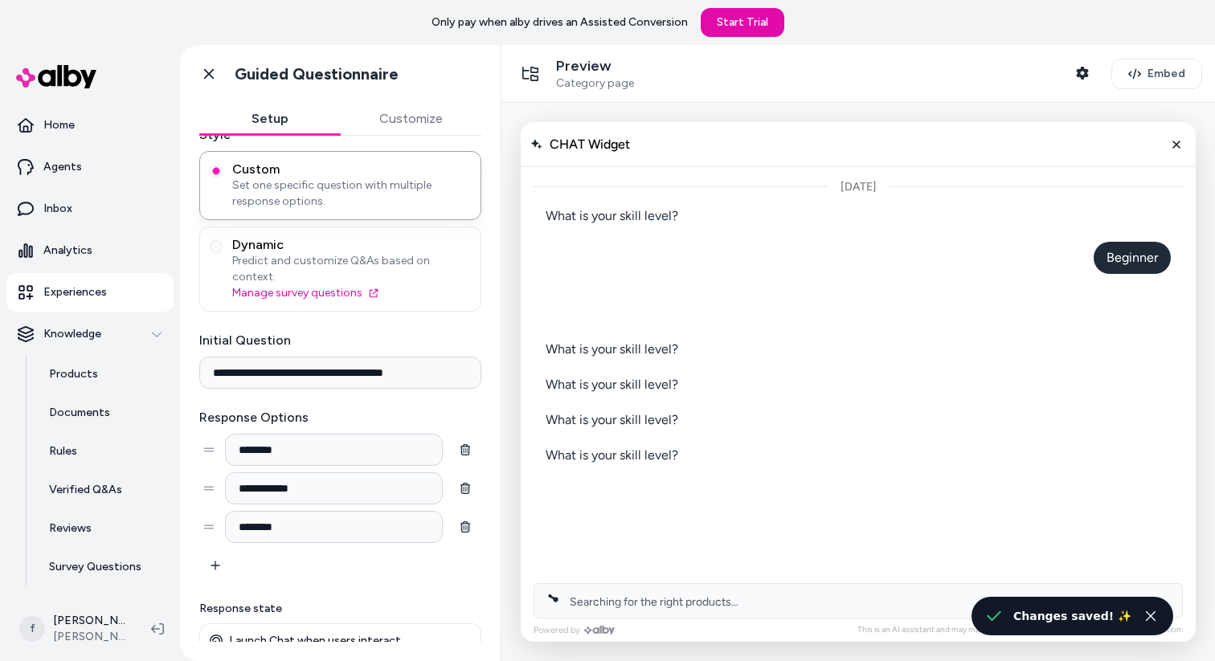
click at [322, 434] on input "********" at bounding box center [334, 450] width 218 height 32
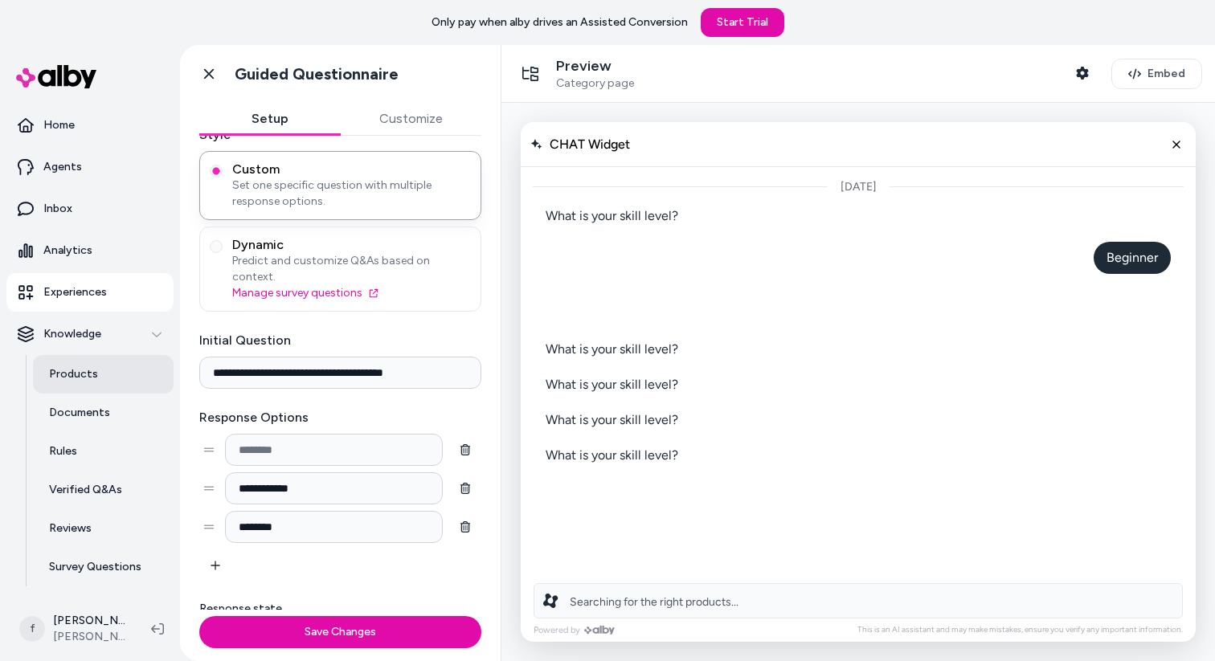
click at [89, 373] on p "Products" at bounding box center [73, 374] width 49 height 16
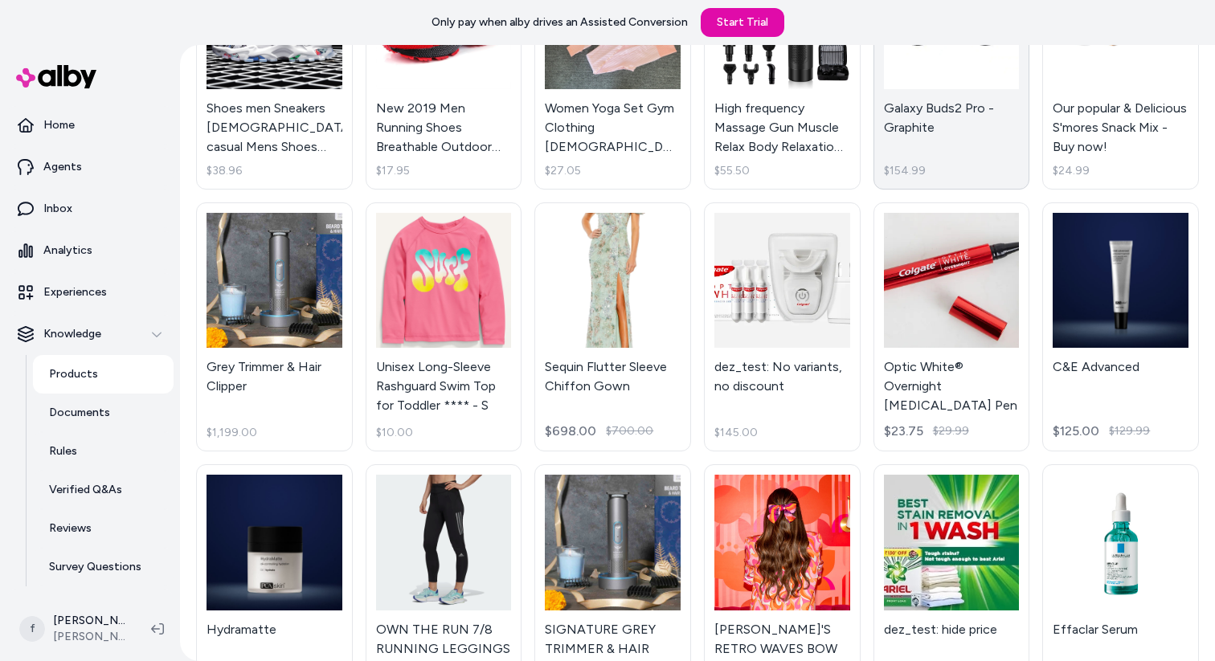
scroll to position [1022, 0]
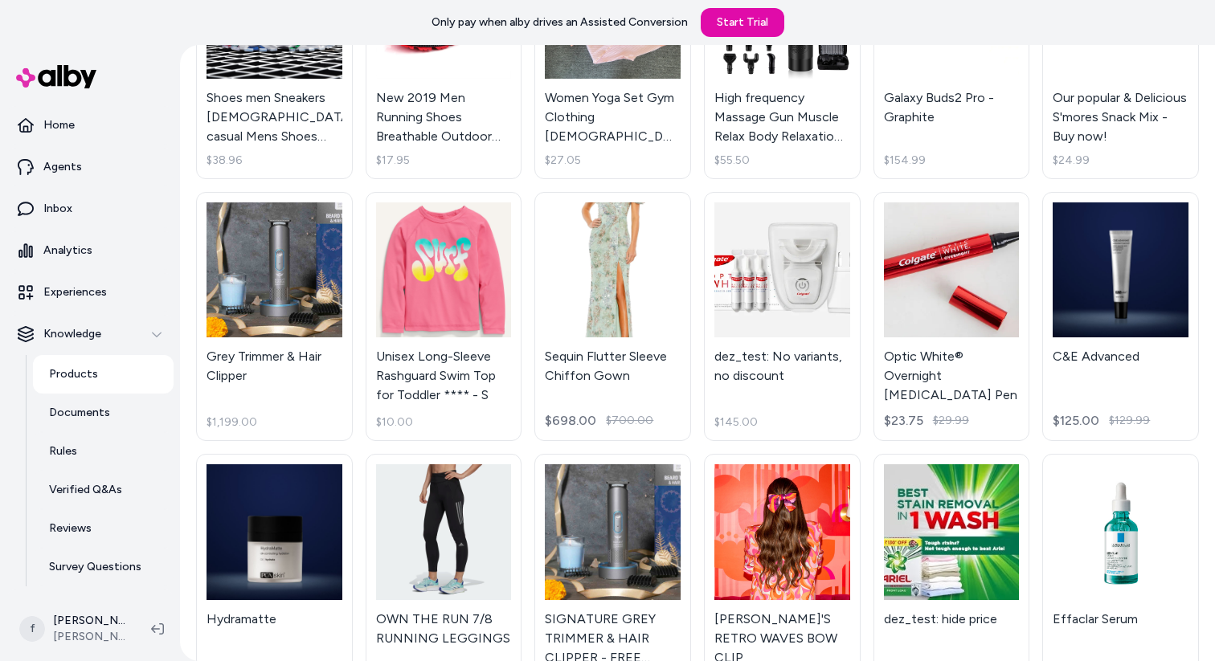
click at [100, 382] on link "Products" at bounding box center [103, 374] width 141 height 39
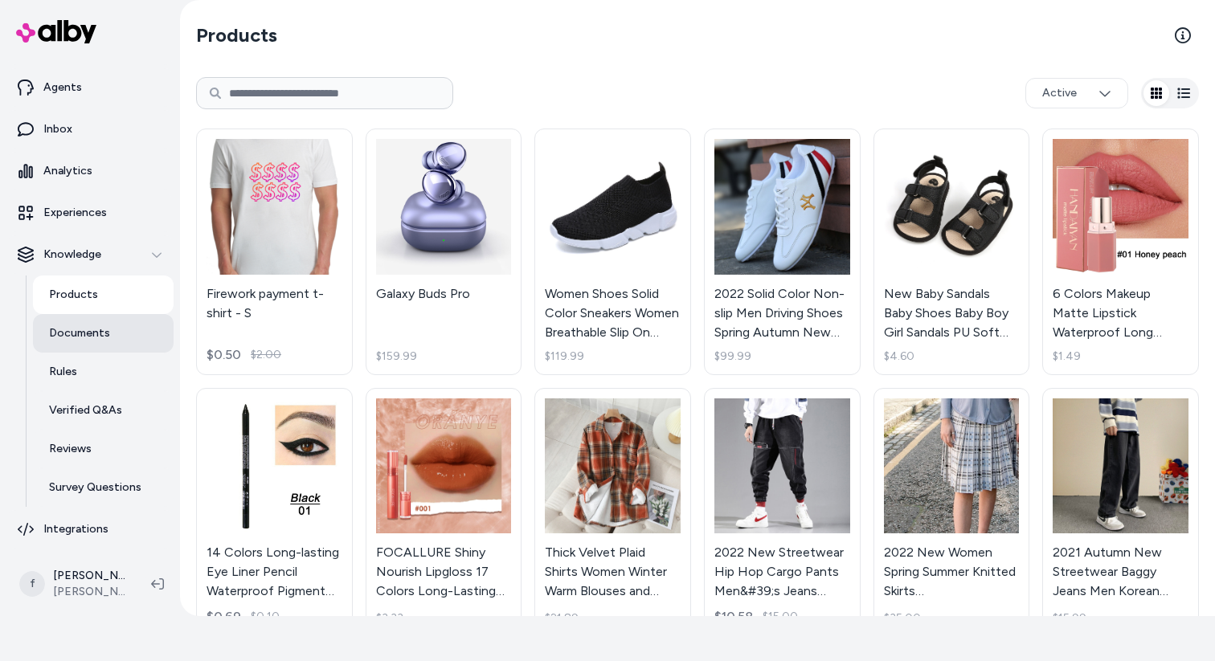
scroll to position [0, 0]
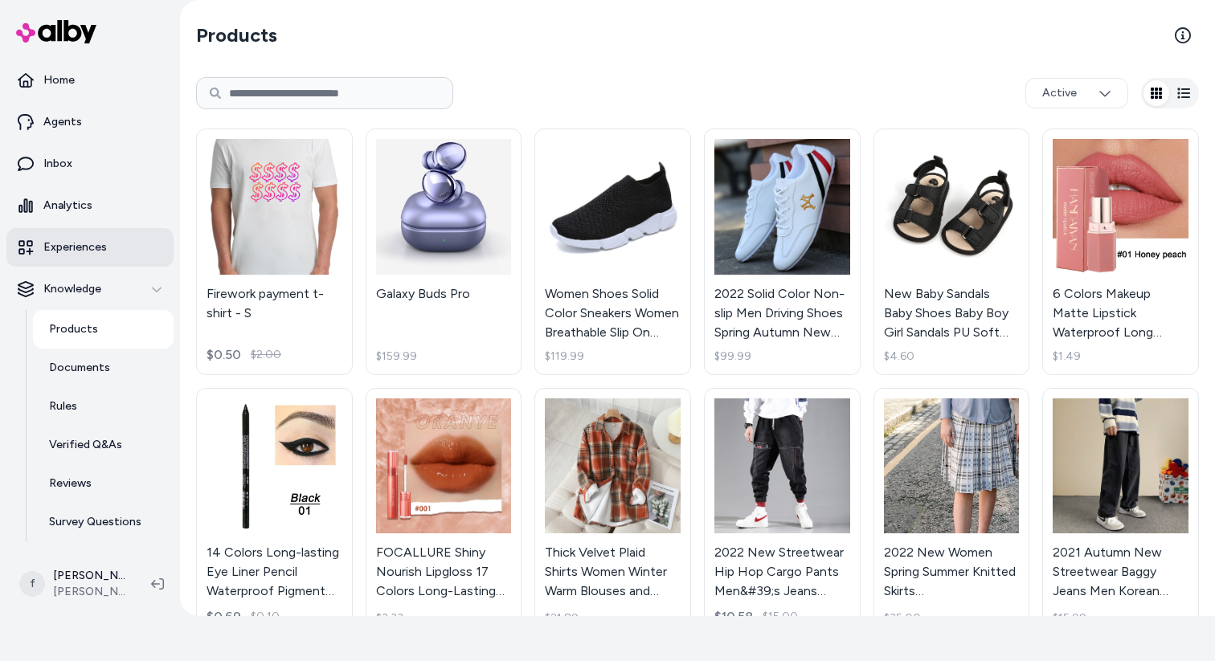
click at [76, 250] on p "Experiences" at bounding box center [74, 247] width 63 height 16
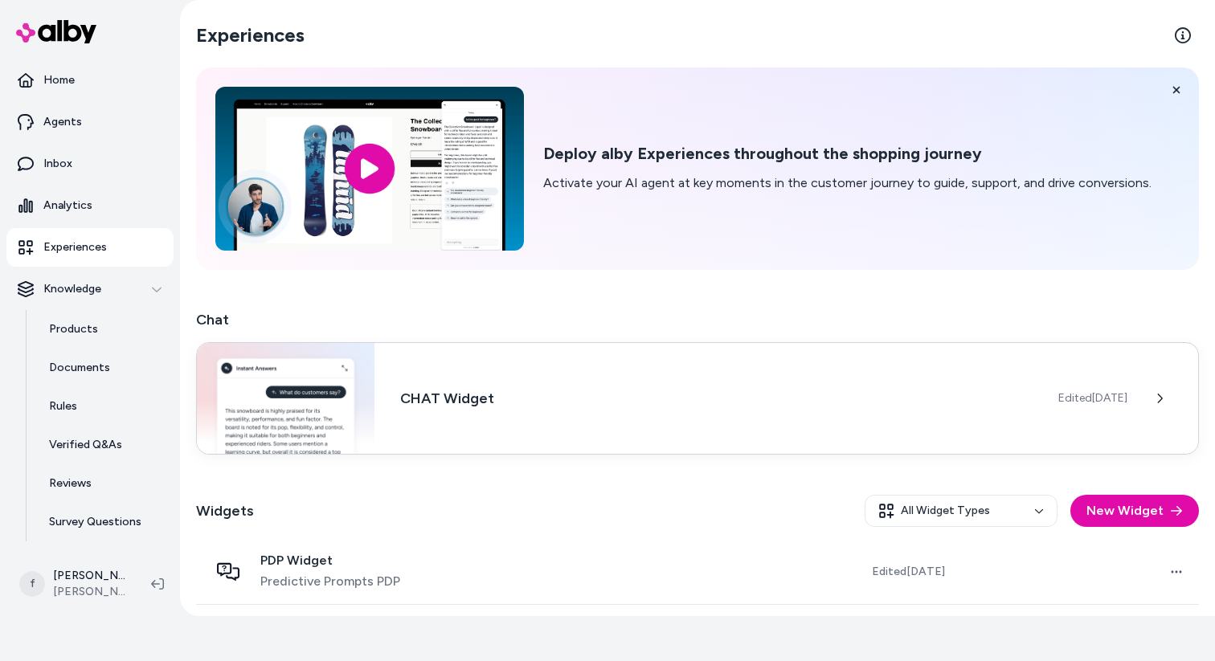
scroll to position [131, 0]
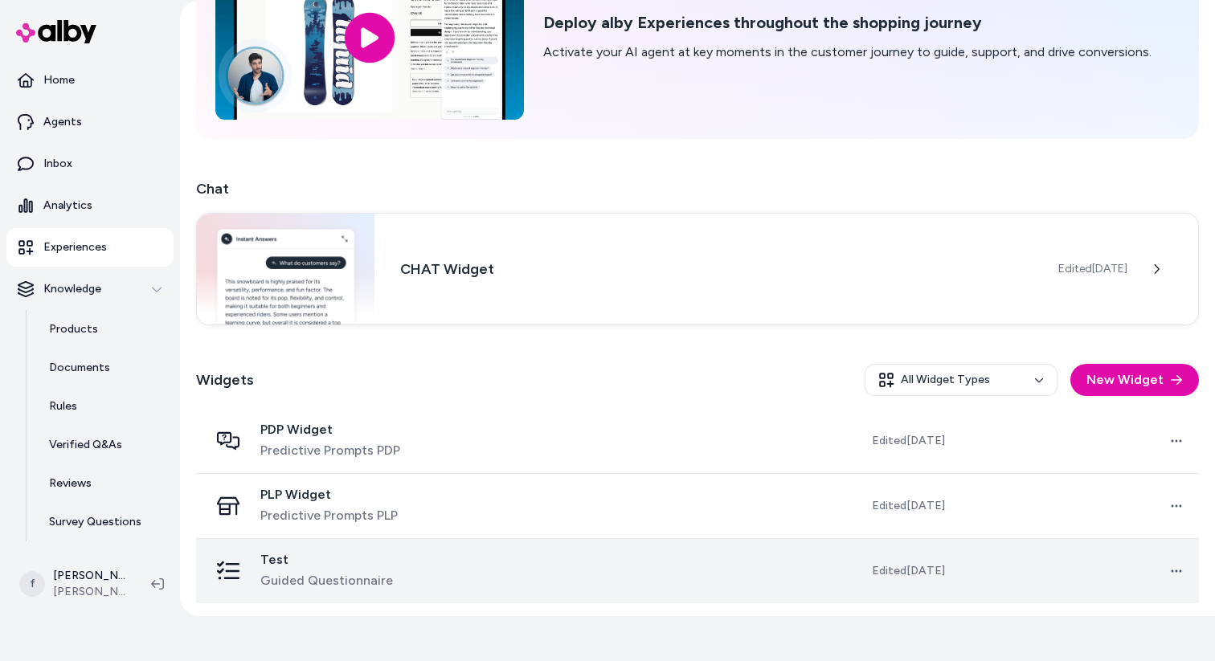
click at [445, 550] on td "Test Guided Questionnaire" at bounding box center [358, 570] width 324 height 65
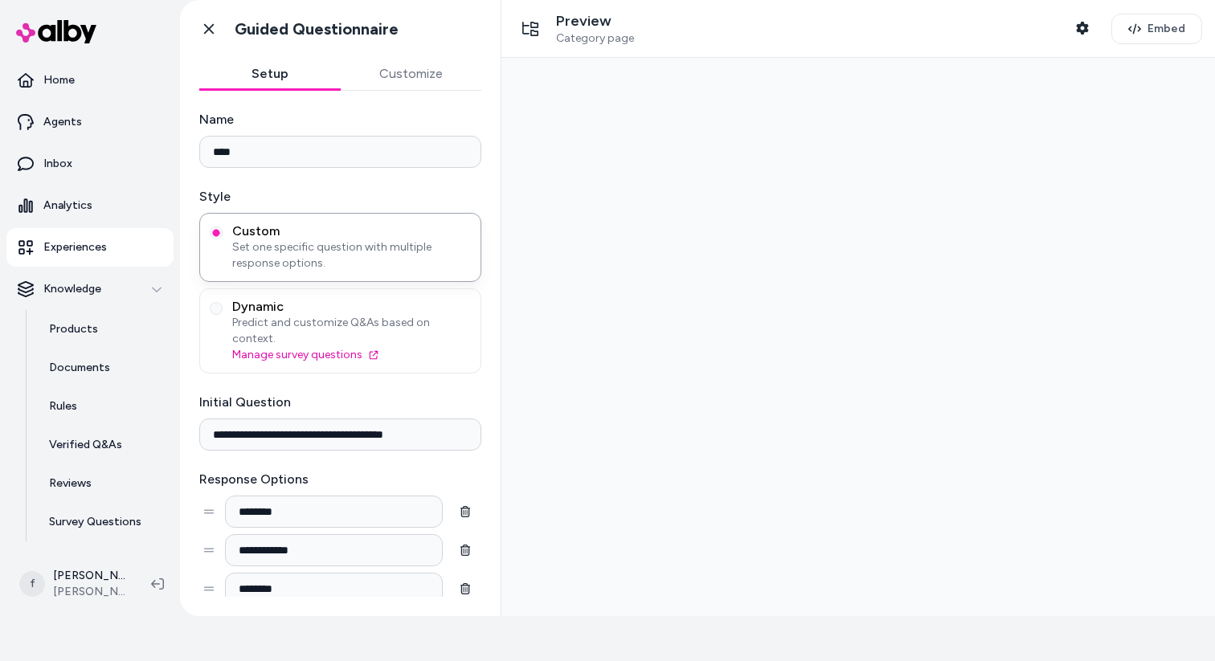
click at [305, 507] on input "********" at bounding box center [334, 512] width 218 height 32
click at [312, 496] on input "********" at bounding box center [334, 512] width 218 height 32
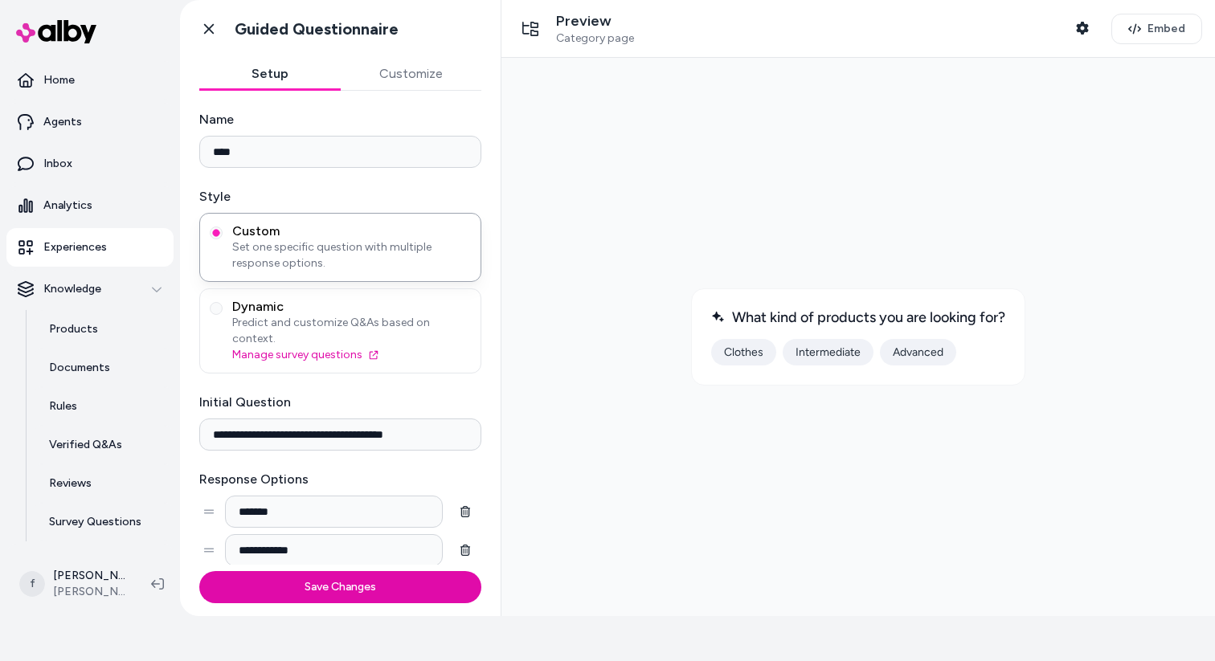
type input "*******"
type input "**********"
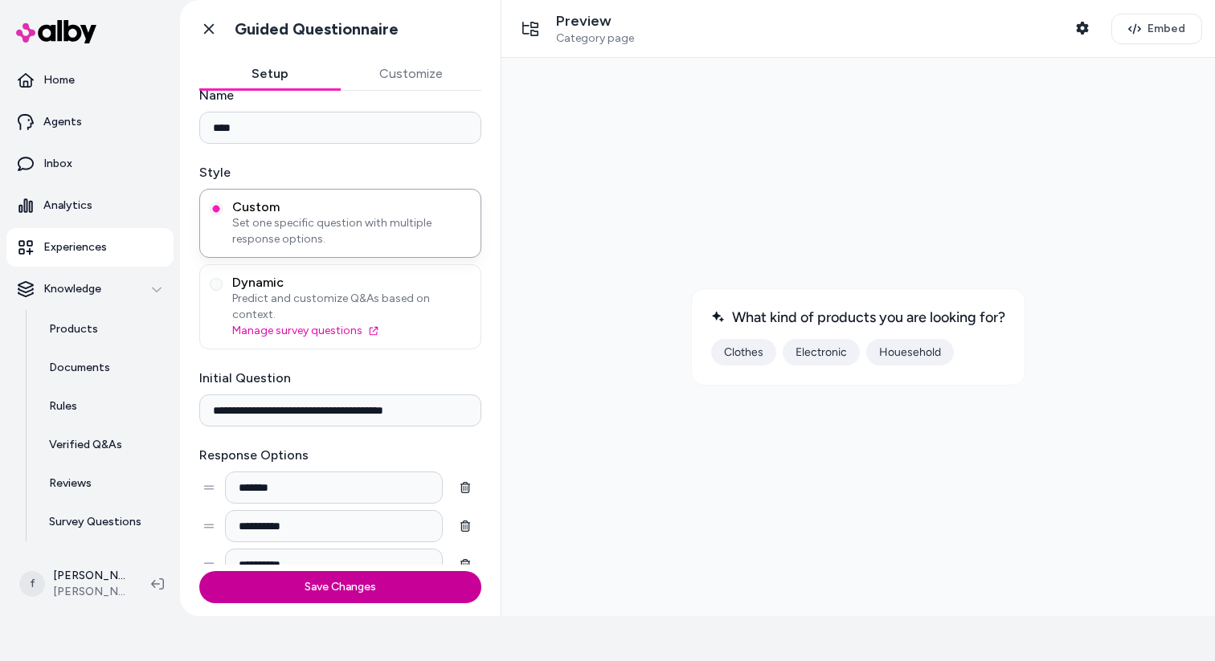
type input "**********"
click at [321, 583] on button "Save Changes" at bounding box center [340, 587] width 282 height 32
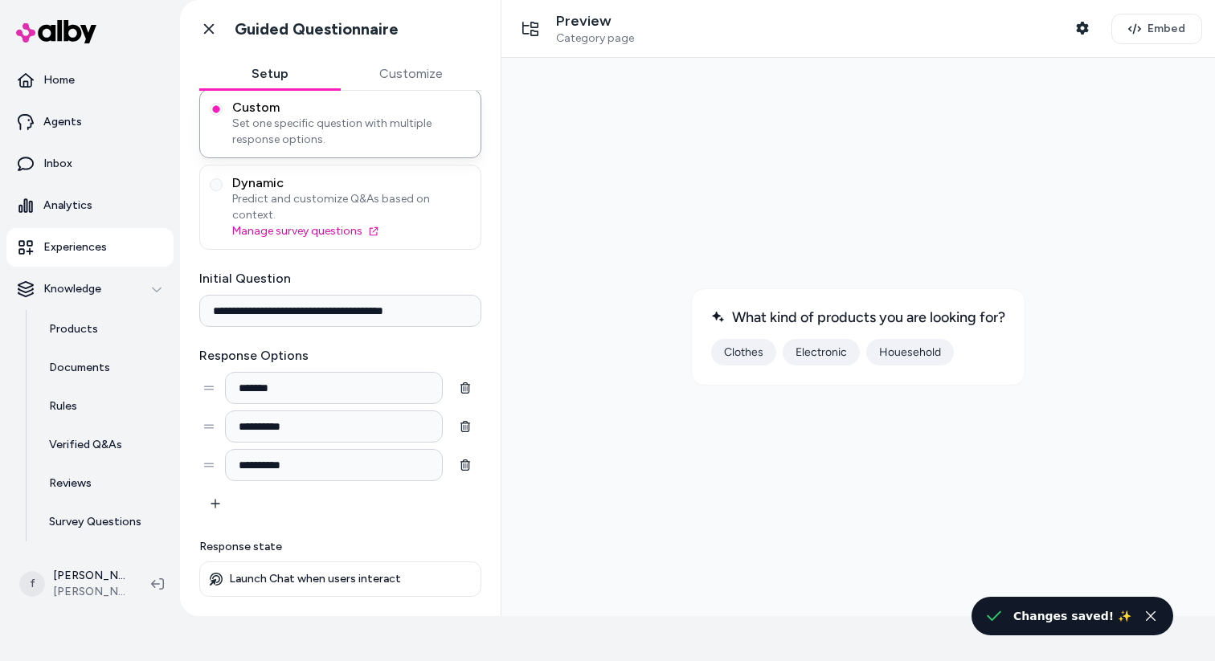
scroll to position [107, 0]
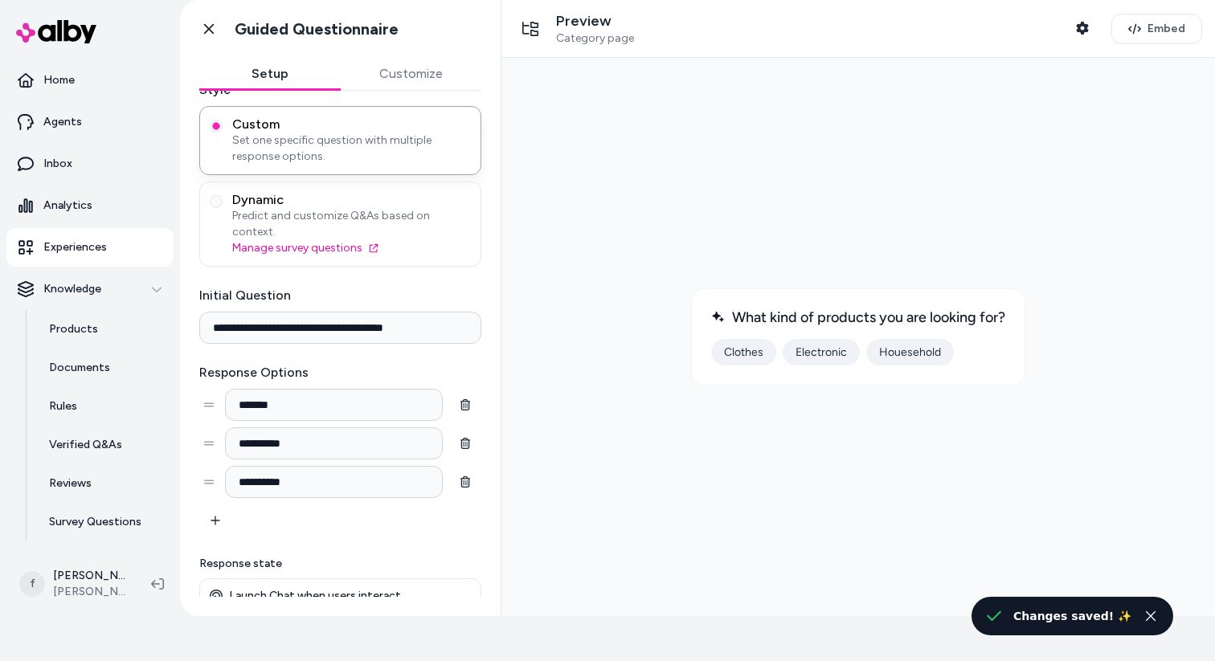
click at [817, 351] on button "Electronic" at bounding box center [821, 352] width 77 height 27
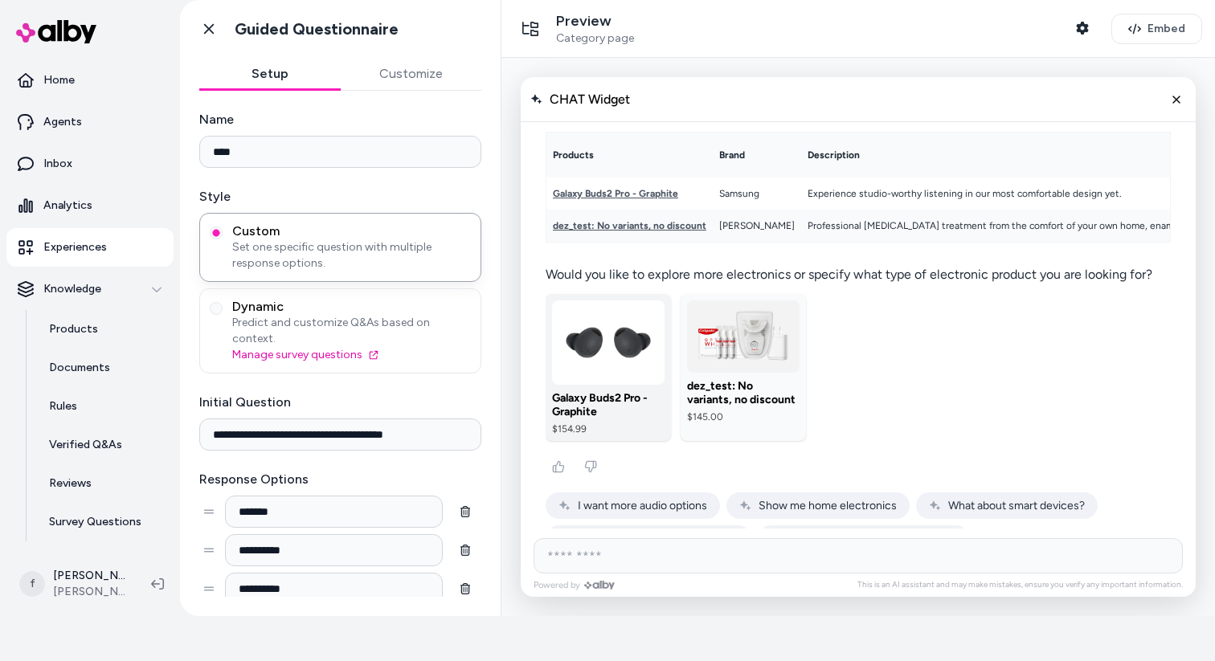
scroll to position [0, 0]
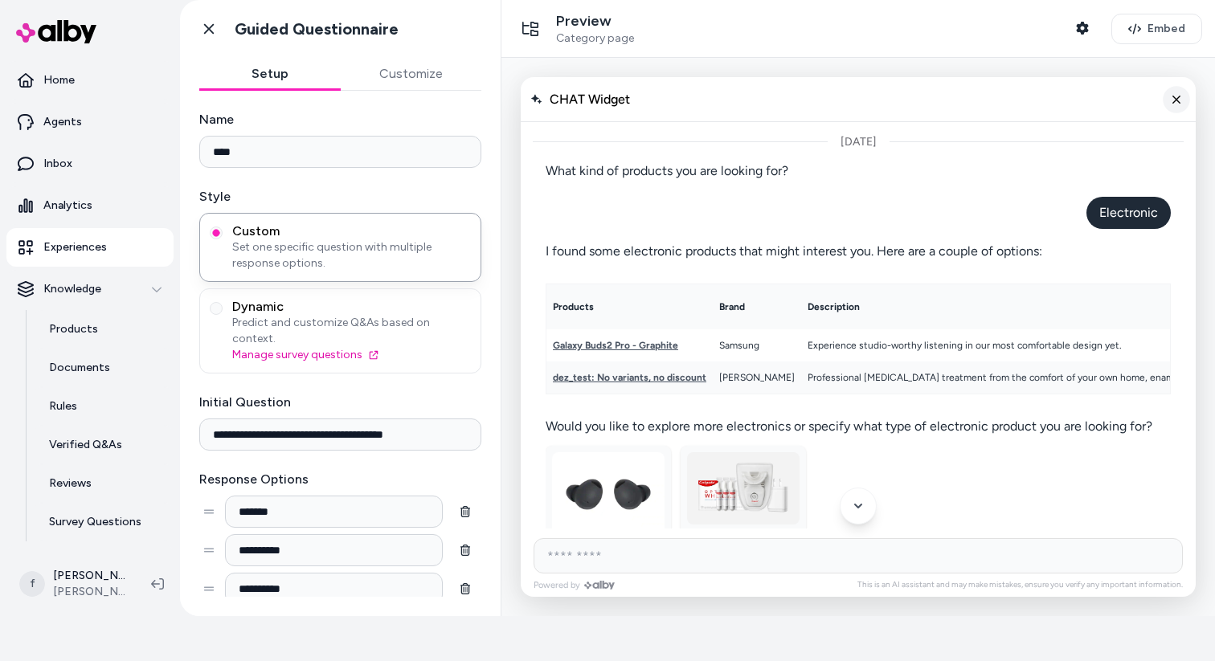
click at [1175, 109] on button "Close chat" at bounding box center [1176, 99] width 27 height 27
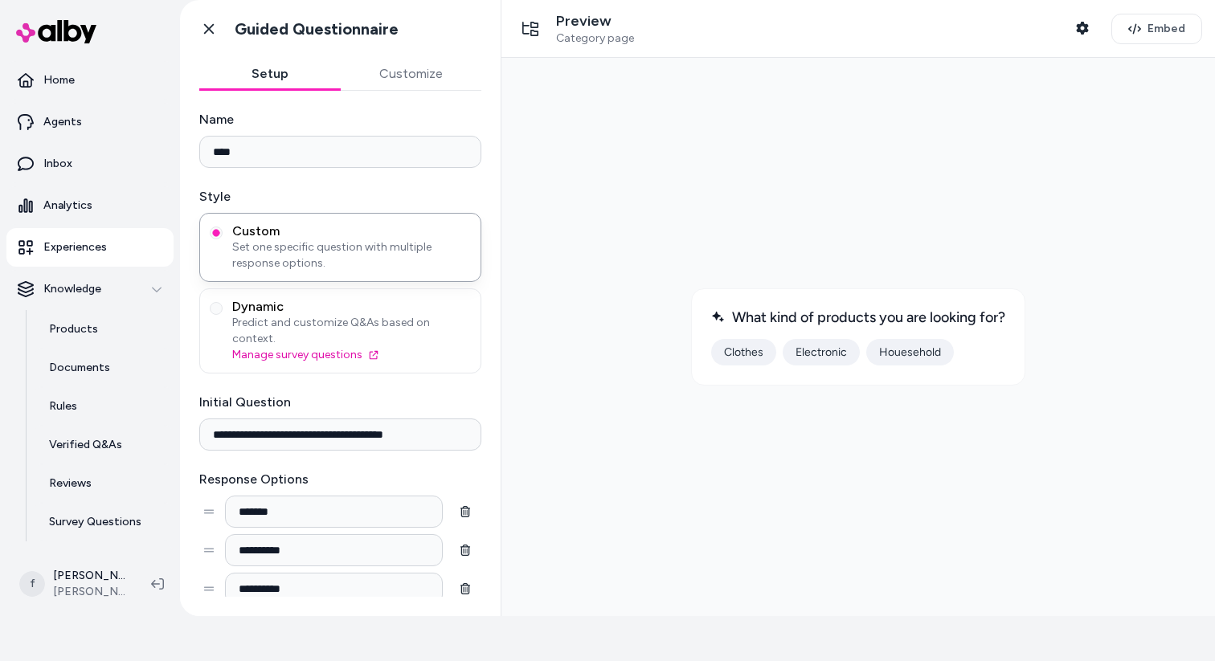
click at [891, 208] on div at bounding box center [858, 337] width 688 height 533
click at [358, 307] on span "Dynamic" at bounding box center [351, 307] width 239 height 16
click at [223, 307] on button "Dynamic Predict and customize Q&As based on context. Manage survey questions" at bounding box center [216, 308] width 13 height 13
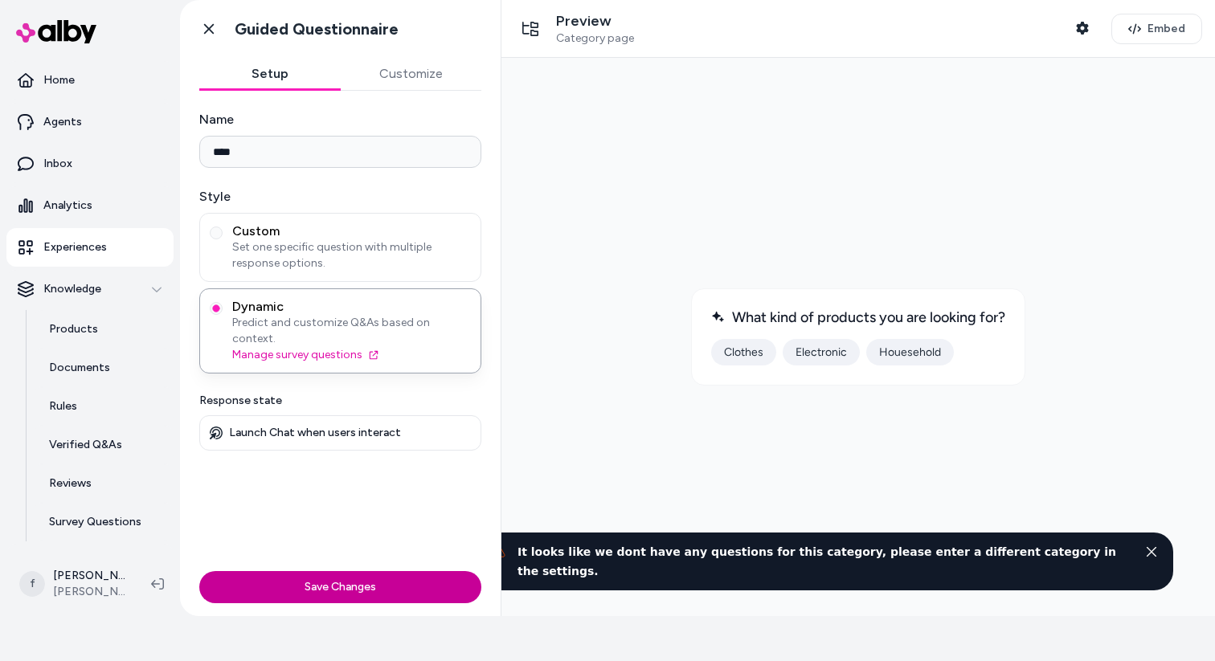
click at [367, 583] on button "Save Changes" at bounding box center [340, 587] width 282 height 32
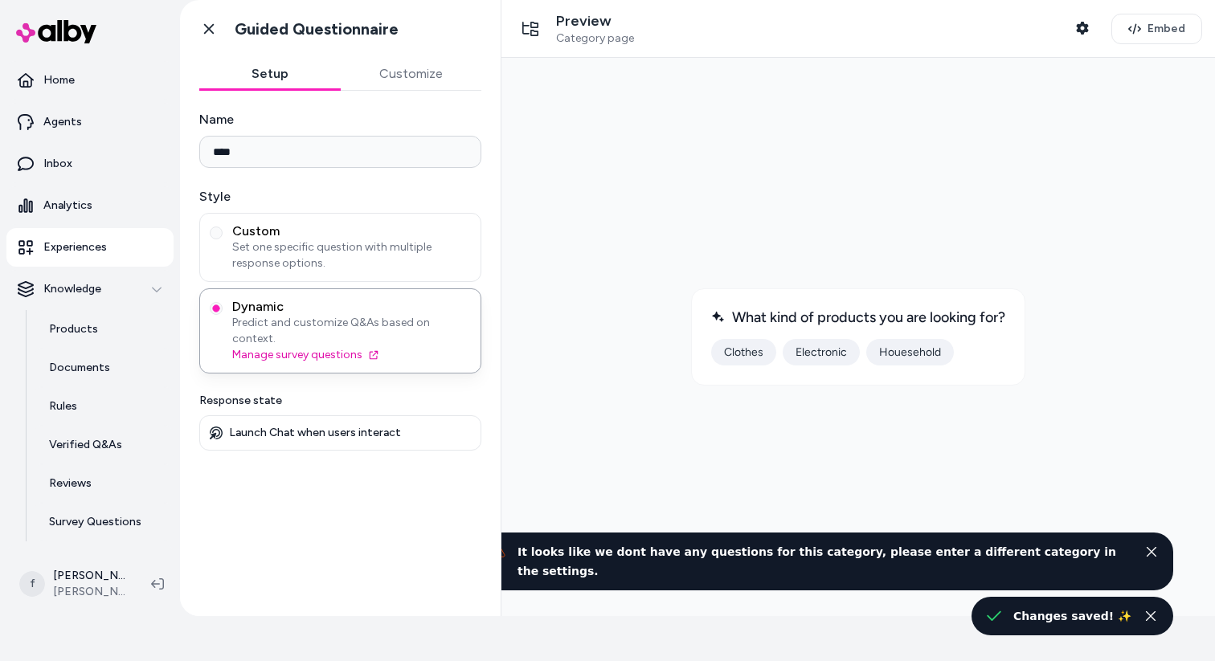
click at [744, 351] on button "Clothes" at bounding box center [743, 352] width 65 height 27
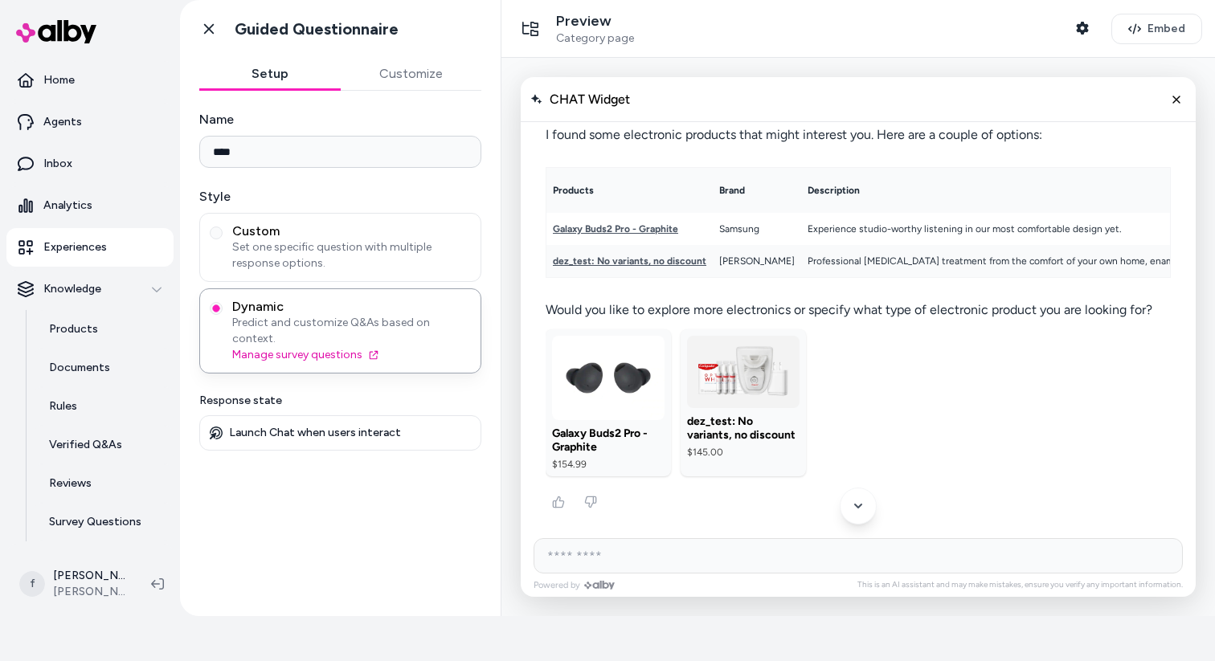
scroll to position [113, 0]
